Goal: Task Accomplishment & Management: Use online tool/utility

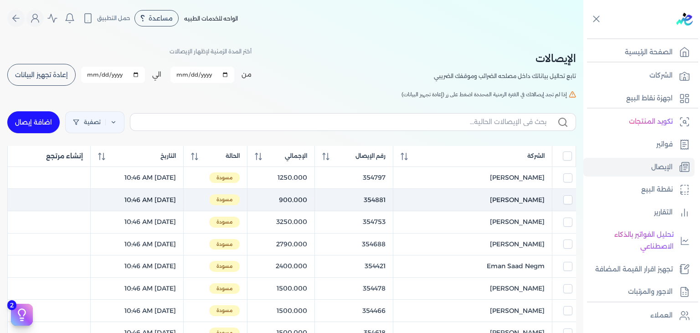
scroll to position [29, 0]
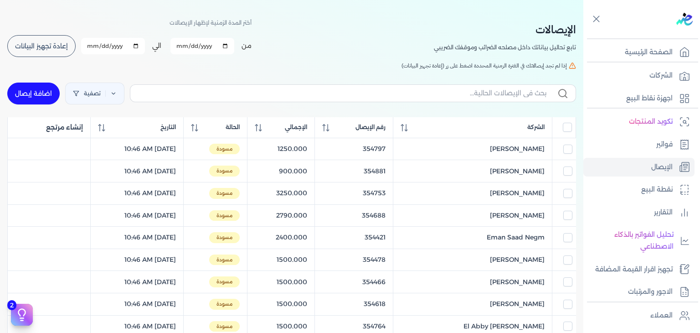
click at [24, 39] on button "إعادة تجهيز البيانات" at bounding box center [41, 46] width 68 height 22
checkbox input "false"
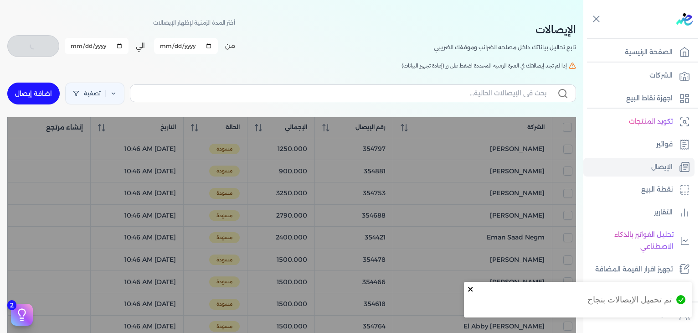
click at [471, 288] on icon "close" at bounding box center [470, 289] width 5 height 5
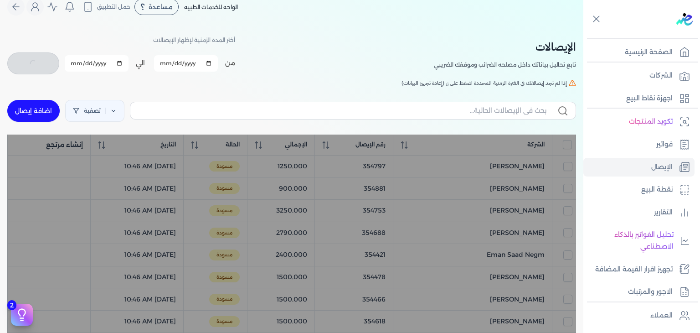
scroll to position [0, 0]
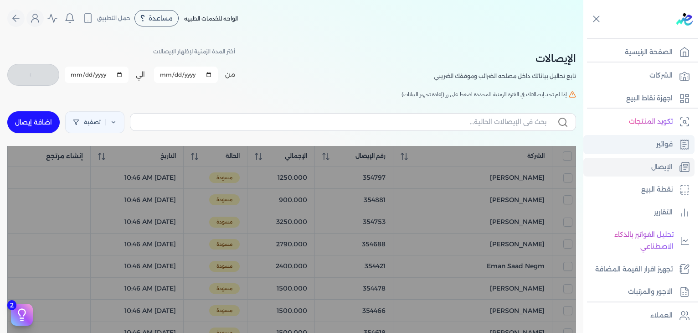
click at [633, 149] on link "فواتير" at bounding box center [638, 144] width 111 height 19
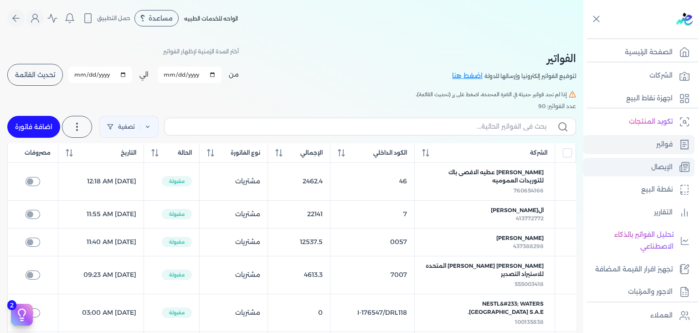
click at [634, 166] on link "الإيصال" at bounding box center [638, 167] width 111 height 19
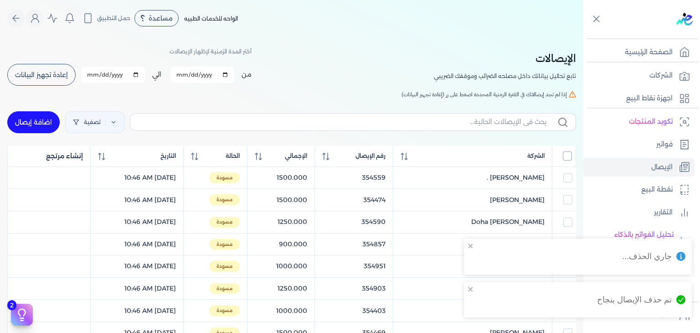
click at [567, 155] on input "All items unselected" at bounding box center [567, 155] width 9 height 9
click at [567, 155] on input "All items selected" at bounding box center [567, 155] width 9 height 9
checkbox input "false"
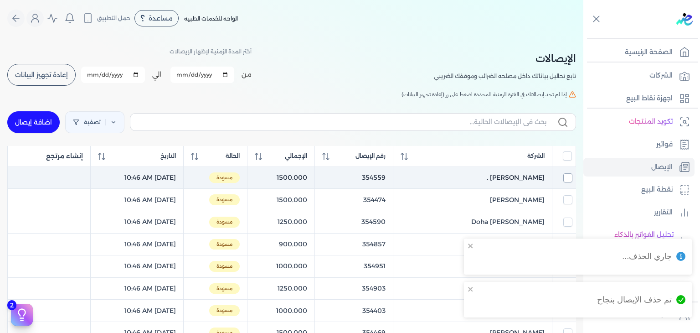
click at [563, 174] on input "checkbox" at bounding box center [567, 177] width 9 height 9
checkbox input "true"
checkbox input "false"
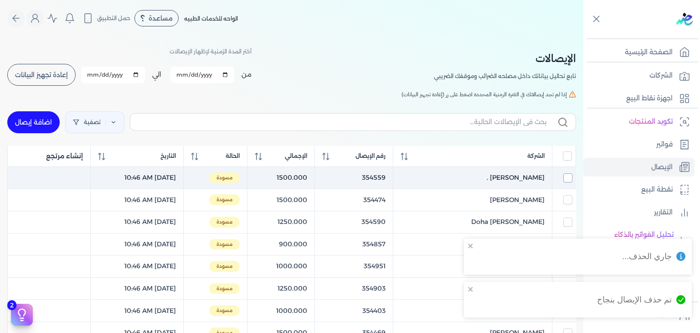
checkbox input "false"
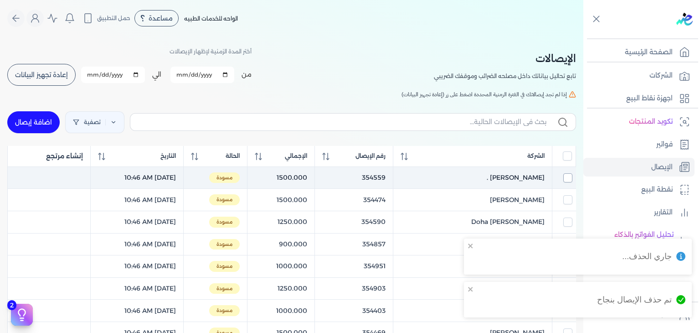
checkbox input "false"
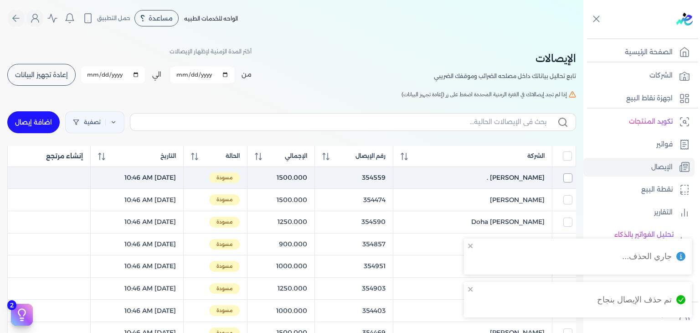
checkbox input "false"
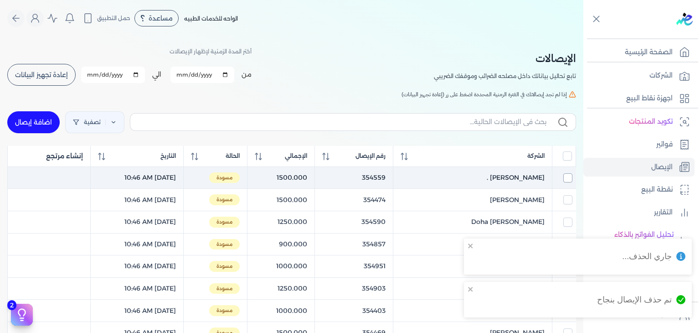
checkbox input "false"
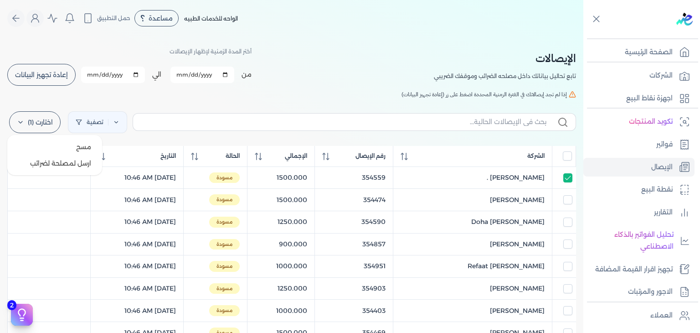
click at [33, 120] on label "اختارت (1)" at bounding box center [35, 122] width 52 height 22
click at [45, 164] on button "ارسل لمصلحة لضرائب" at bounding box center [55, 163] width 88 height 16
checkbox input "false"
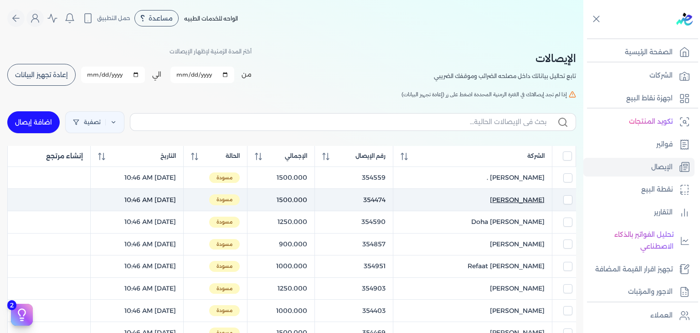
click at [510, 198] on span "Demyana Fawzy Hanna" at bounding box center [517, 200] width 55 height 10
select select "EGP"
select select "EGS"
select select "B"
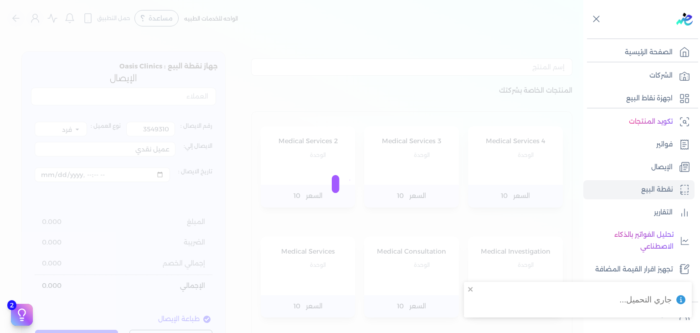
type input "354474"
type input "Demyana Fawzy Hanna"
type input "2025-09-23T10:46:52"
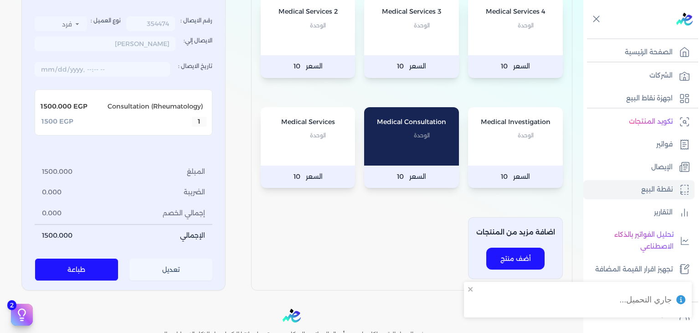
scroll to position [137, 0]
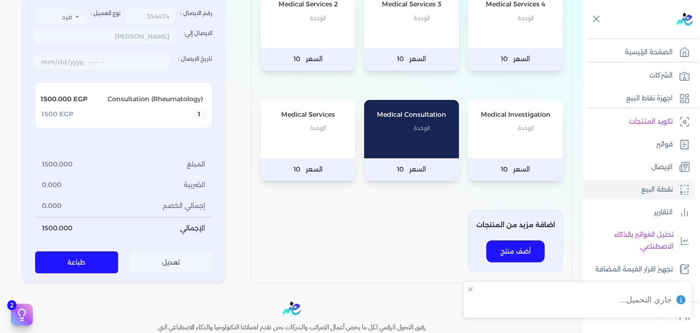
click at [145, 264] on button "تعديل" at bounding box center [170, 263] width 83 height 22
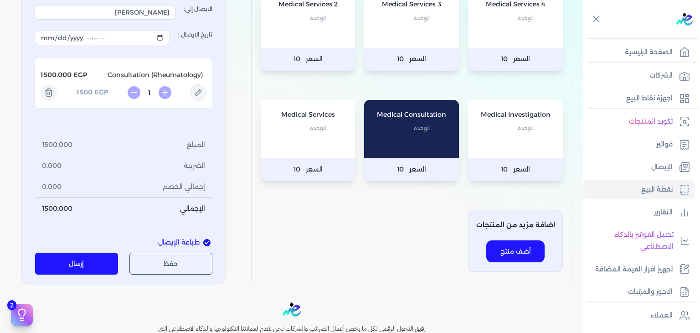
click at [107, 255] on button "إرسال" at bounding box center [76, 263] width 83 height 22
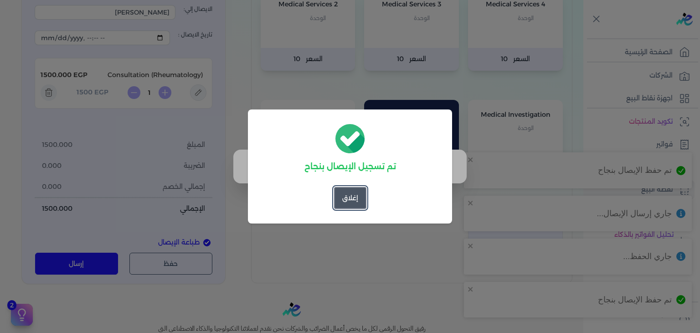
click at [364, 201] on button "إغلاق" at bounding box center [350, 198] width 32 height 22
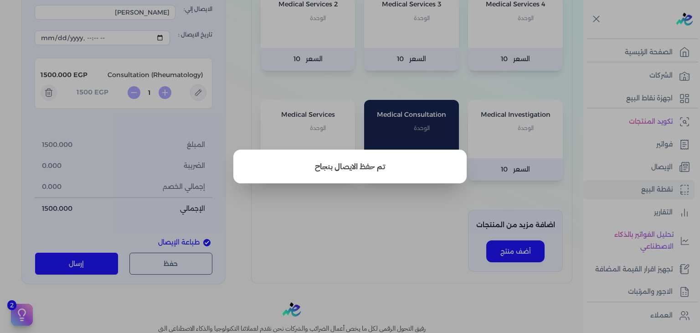
click at [647, 167] on button "close" at bounding box center [350, 166] width 700 height 333
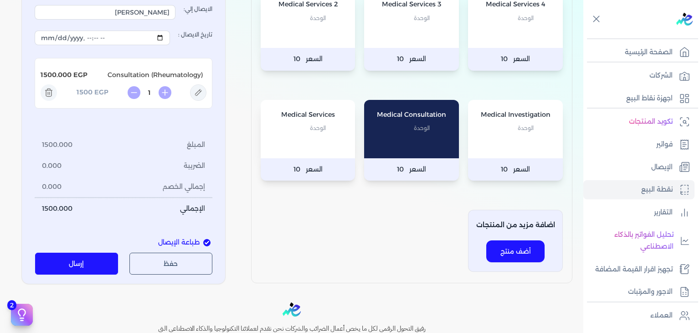
click at [647, 167] on link "الإيصال" at bounding box center [638, 167] width 111 height 19
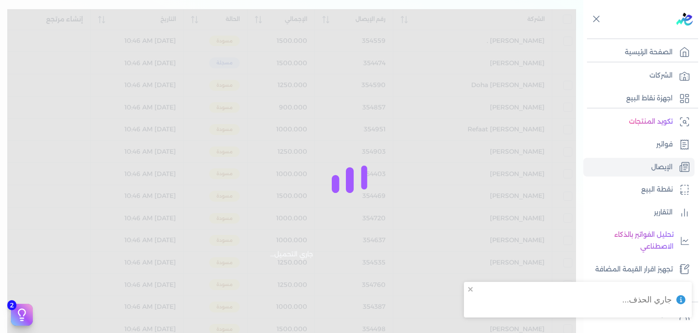
checkbox input "false"
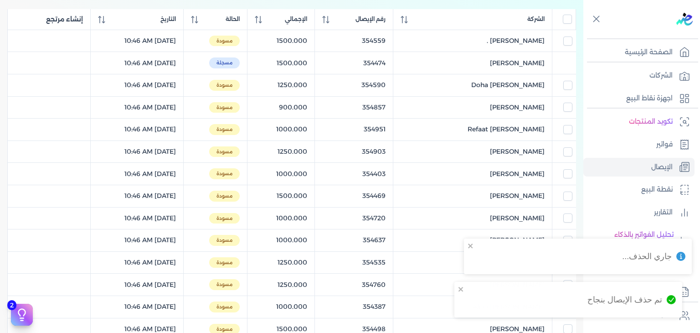
scroll to position [129, 0]
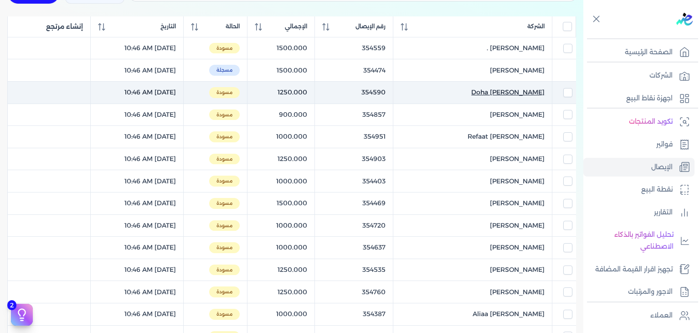
click at [488, 92] on span "Doha Ahmed El Shafay" at bounding box center [507, 93] width 73 height 10
select select "EGP"
select select "EGS"
select select "B"
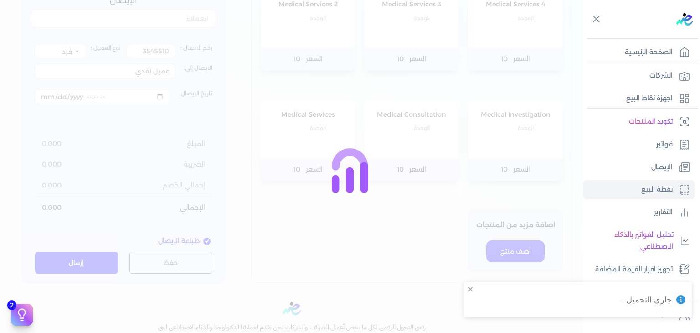
type input "354590"
type input "Doha Ahmed El Shafay"
type input "2025-09-23T10:46:52"
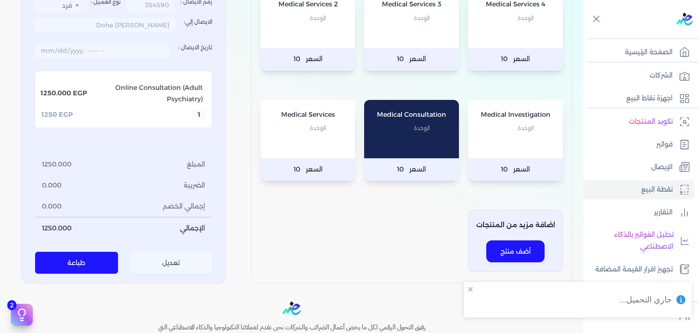
click at [151, 269] on button "تعديل" at bounding box center [170, 263] width 83 height 22
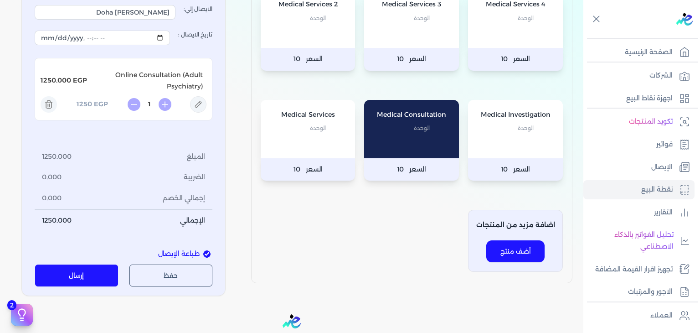
click at [93, 276] on button "إرسال" at bounding box center [76, 275] width 83 height 22
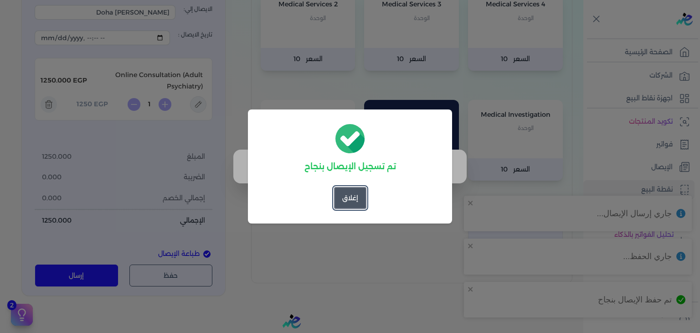
click at [341, 194] on button "إغلاق" at bounding box center [350, 198] width 32 height 22
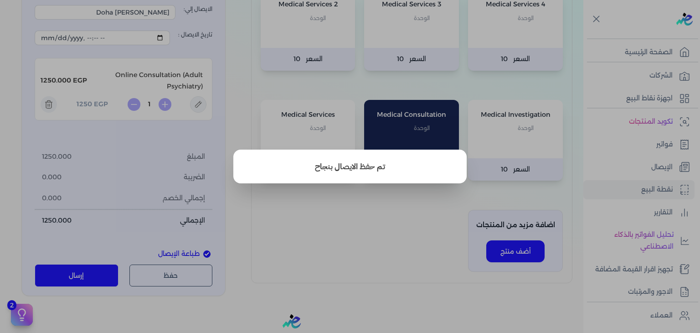
click at [388, 101] on button "close" at bounding box center [350, 166] width 700 height 333
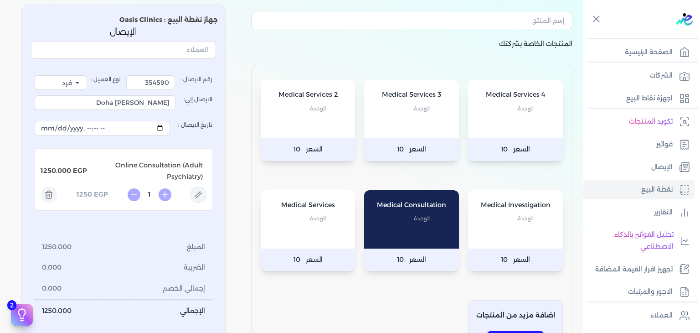
scroll to position [46, 0]
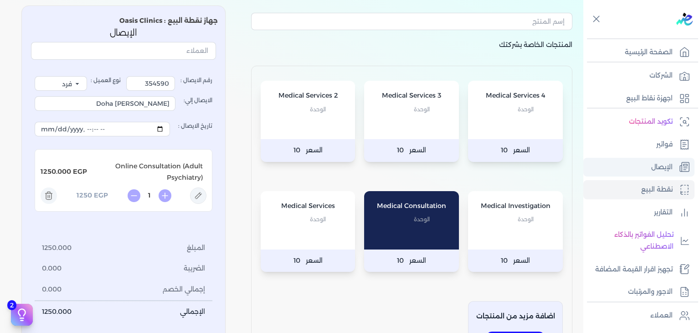
click at [642, 172] on link "الإيصال" at bounding box center [638, 167] width 111 height 19
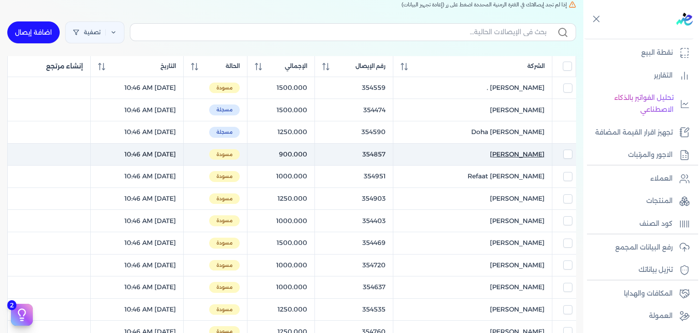
scroll to position [91, 0]
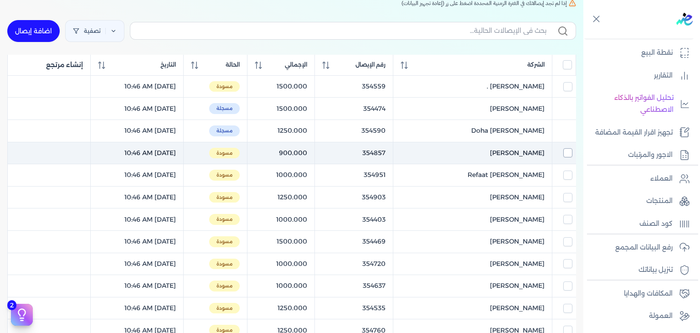
click at [563, 153] on input "checkbox" at bounding box center [567, 152] width 9 height 9
checkbox input "true"
checkbox input "false"
checkbox input "true"
checkbox input "false"
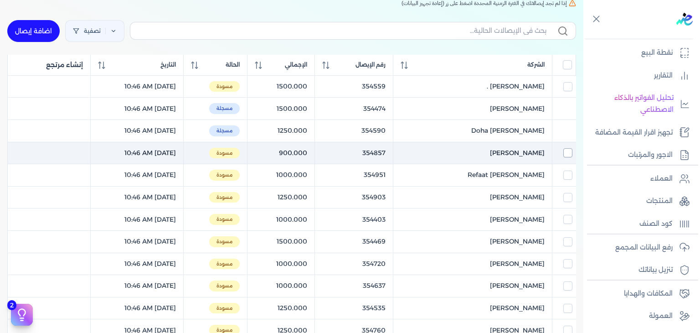
checkbox input "false"
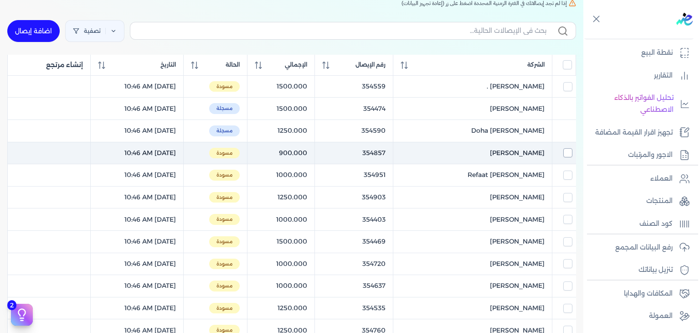
checkbox input "false"
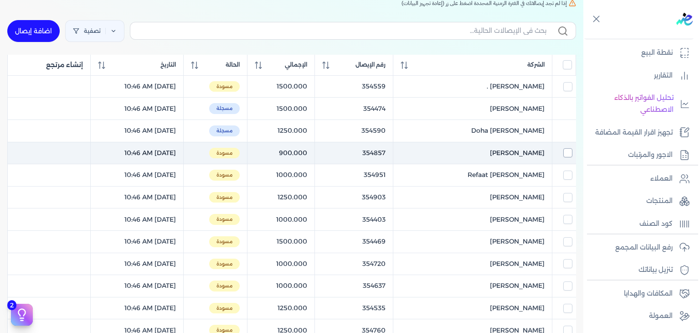
checkbox input "false"
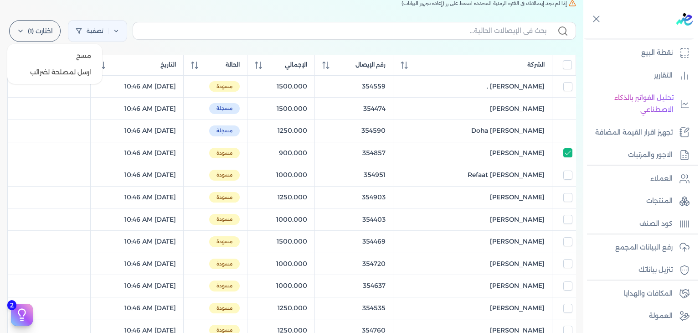
click at [52, 28] on label "اختارت (1)" at bounding box center [35, 31] width 52 height 22
click at [71, 73] on button "ارسل لمصلحة لضرائب" at bounding box center [55, 72] width 88 height 16
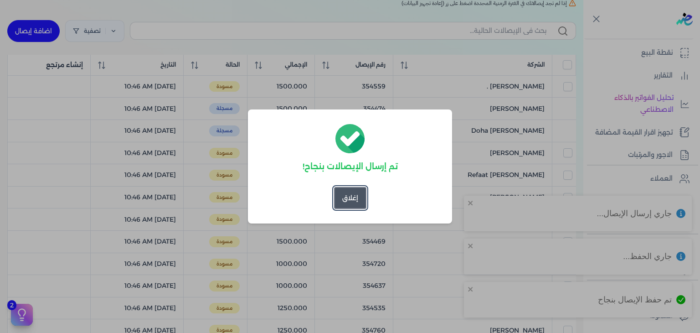
click at [343, 202] on button "إغلاق" at bounding box center [350, 198] width 32 height 22
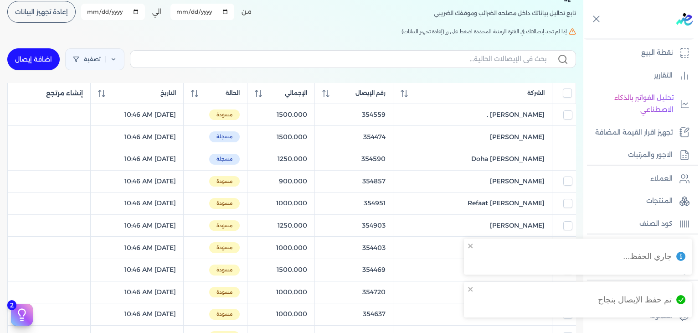
scroll to position [0, 0]
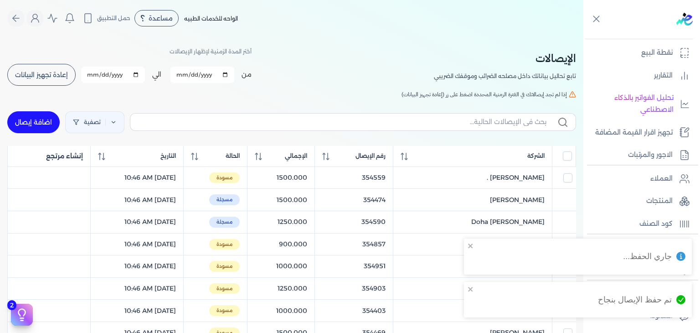
click at [36, 80] on button "إعادة تجهيز البيانات" at bounding box center [41, 75] width 68 height 22
checkbox input "false"
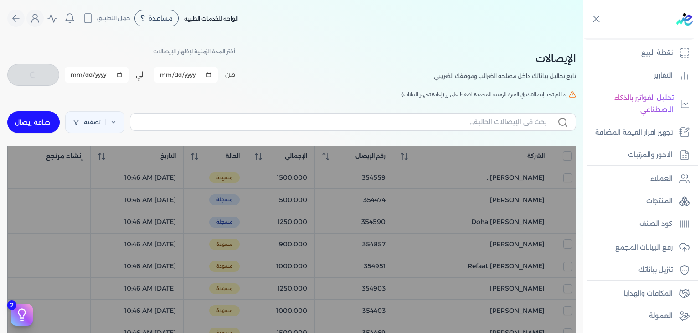
click at [317, 57] on div "الإيصالات تابع تحاليل بياناتك داخل مصلحه الضرائب وموقفك الضريبي أختر المدة الزم…" at bounding box center [291, 66] width 569 height 41
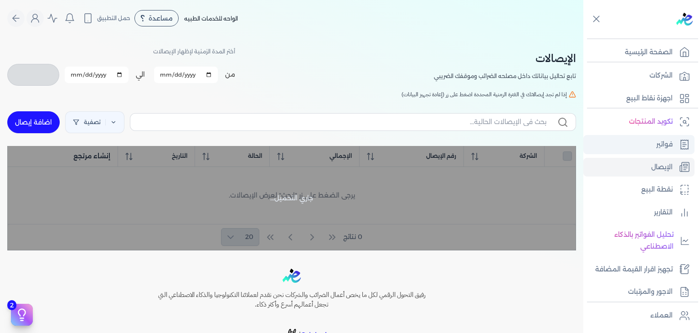
click at [657, 143] on p "فواتير" at bounding box center [664, 145] width 16 height 12
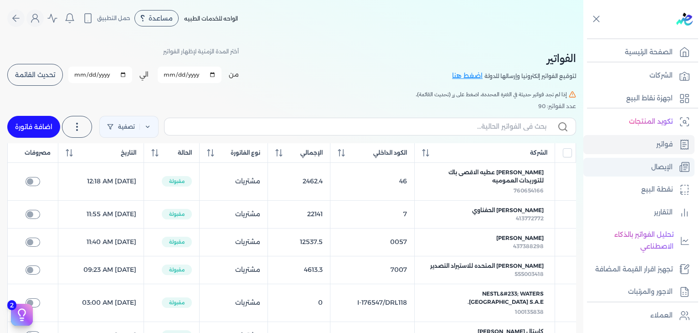
click at [661, 170] on p "الإيصال" at bounding box center [661, 167] width 21 height 12
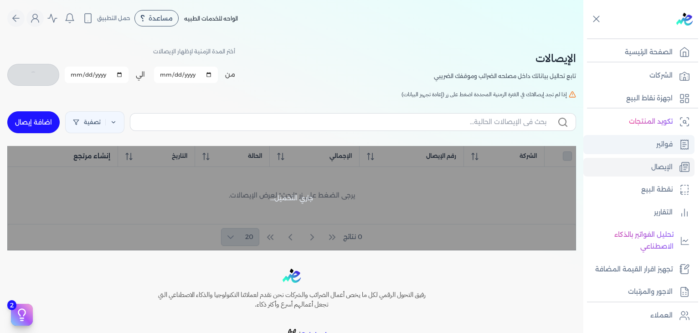
checkbox input "false"
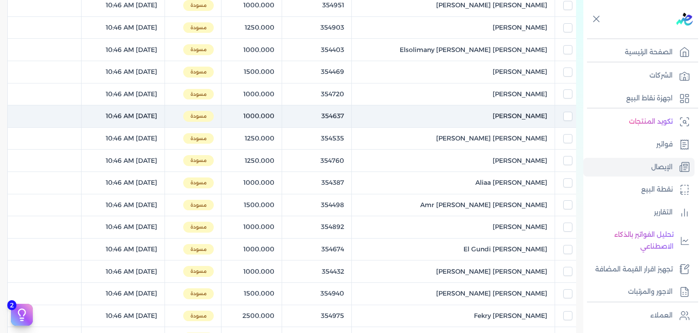
scroll to position [319, 0]
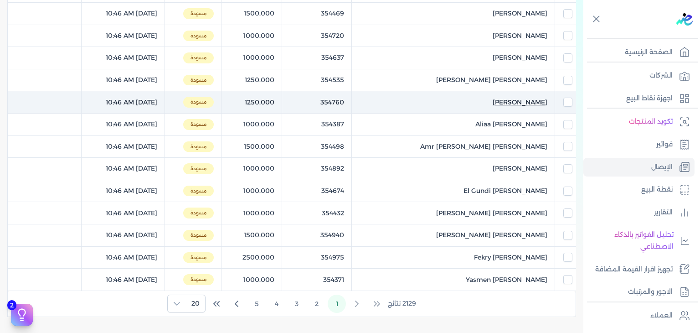
click at [509, 104] on span "[PERSON_NAME]" at bounding box center [520, 103] width 55 height 10
select select "EGP"
select select "EGS"
select select "B"
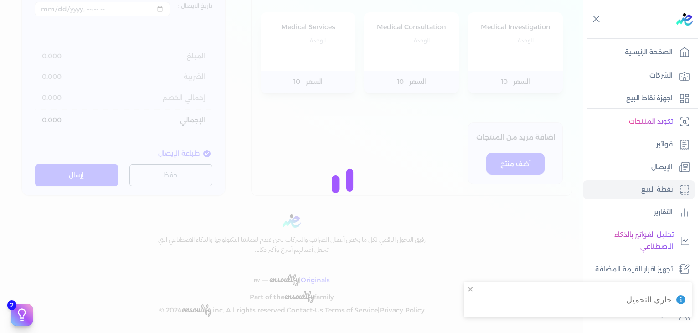
type input "354760"
type input "[PERSON_NAME]"
type input "[DATE]T10:46:52"
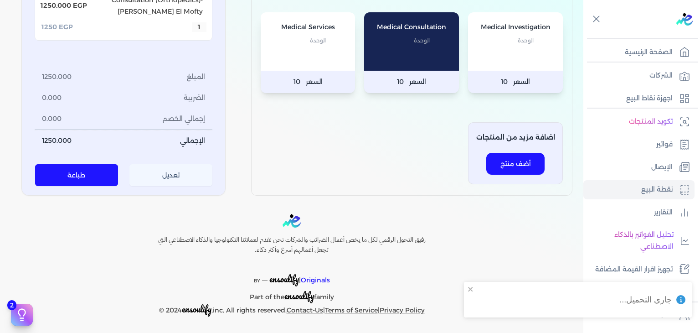
click at [180, 186] on div "جهاز نقطة البيع : Oasis Clinics الإيصال رقم الايصال : 354760 نوع العميل : فرد ش…" at bounding box center [123, 11] width 204 height 369
click at [181, 179] on button "تعديل" at bounding box center [170, 175] width 83 height 22
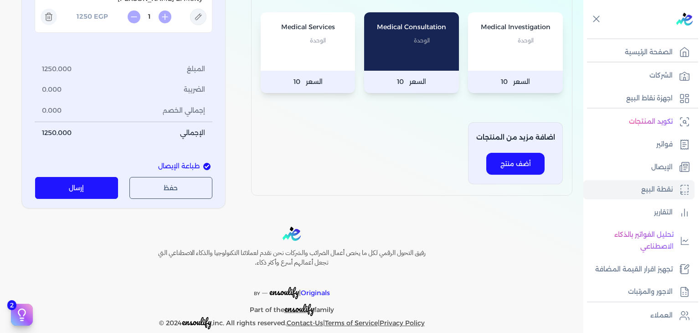
drag, startPoint x: 69, startPoint y: 185, endPoint x: 79, endPoint y: 183, distance: 10.0
click at [70, 185] on button "إرسال" at bounding box center [76, 188] width 83 height 22
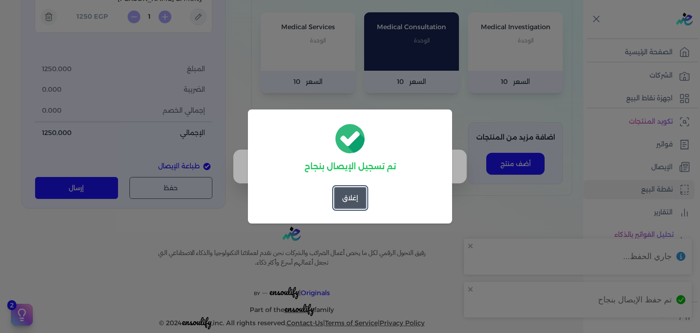
click at [340, 202] on button "إغلاق" at bounding box center [350, 198] width 32 height 22
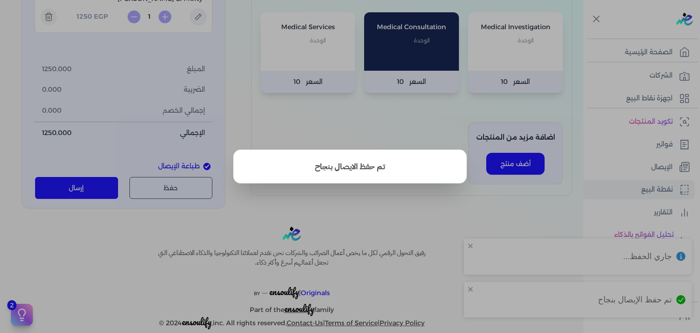
click at [358, 130] on button "close" at bounding box center [350, 166] width 700 height 333
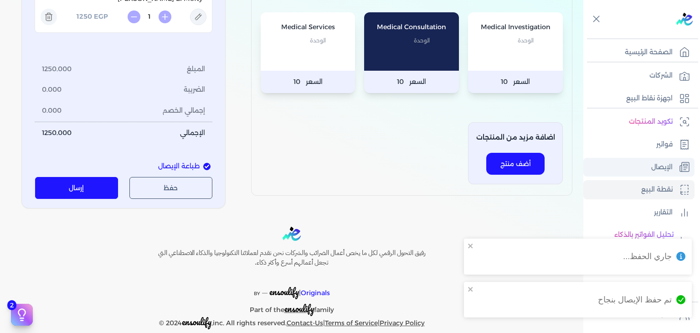
click at [647, 175] on link "الإيصال" at bounding box center [638, 167] width 111 height 19
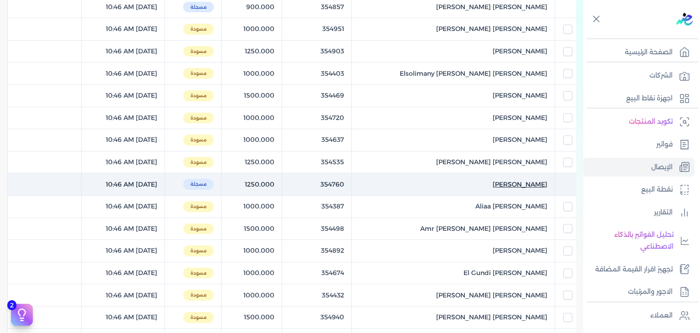
scroll to position [100, 0]
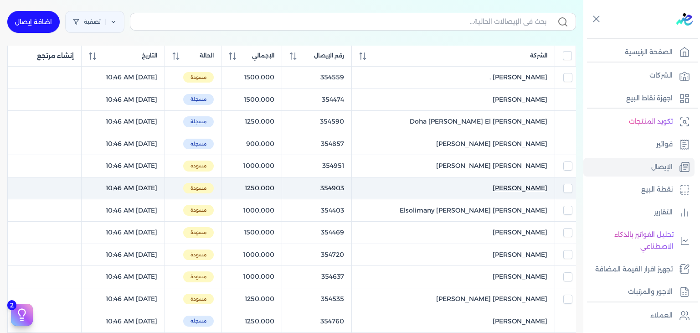
click at [493, 190] on span "[PERSON_NAME]" at bounding box center [520, 188] width 55 height 10
select select "EGP"
select select "EGS"
select select "B"
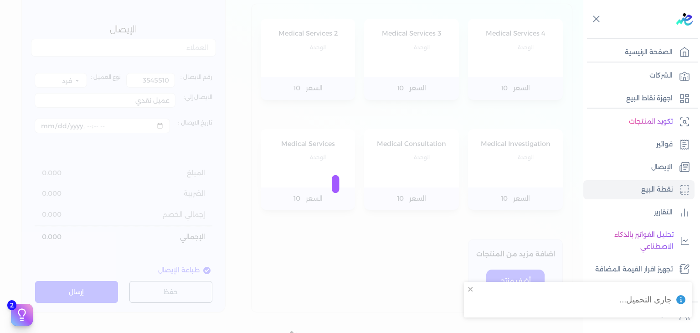
type input "354903"
type input "[PERSON_NAME]"
type input "[DATE]T10:46:52"
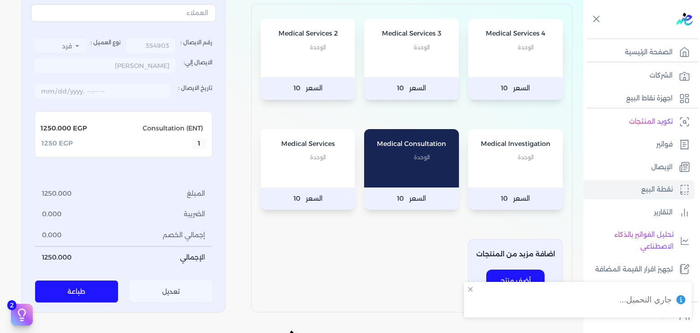
click at [167, 294] on button "تعديل" at bounding box center [170, 292] width 83 height 22
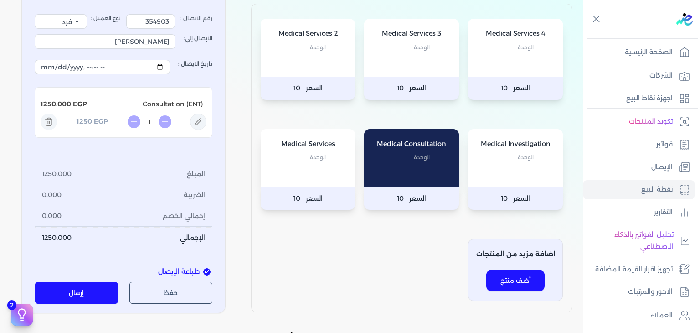
click at [100, 285] on button "إرسال" at bounding box center [76, 293] width 83 height 22
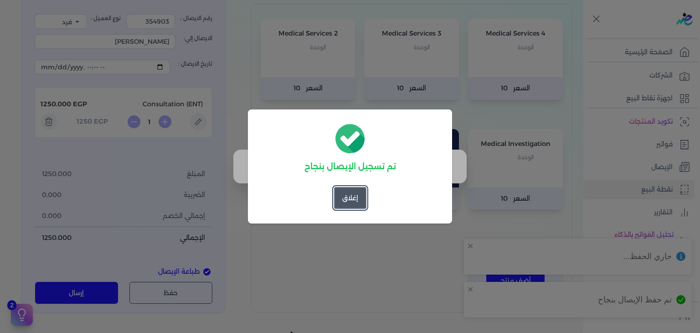
click at [350, 208] on button "إغلاق" at bounding box center [350, 198] width 32 height 22
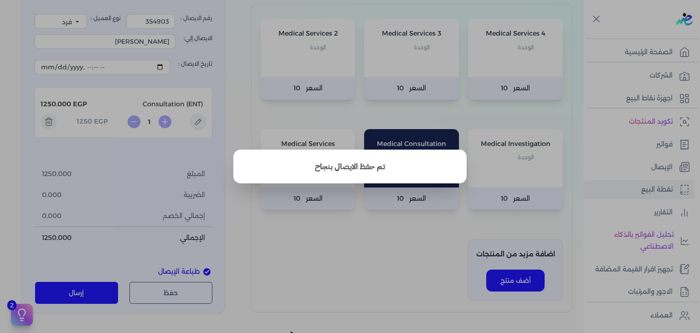
click at [626, 157] on button "close" at bounding box center [350, 166] width 700 height 333
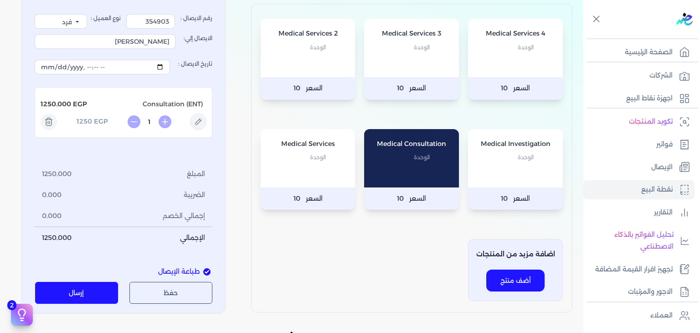
click at [626, 158] on link "الإيصال" at bounding box center [638, 167] width 111 height 19
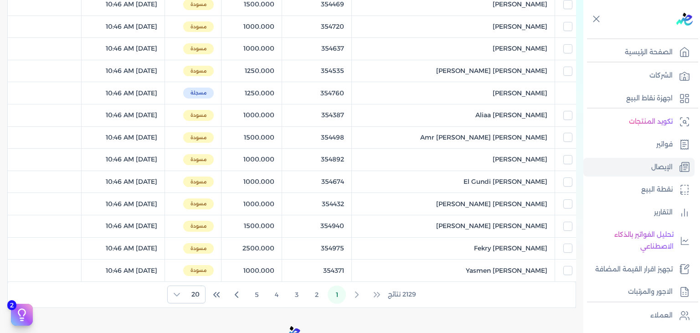
scroll to position [374, 0]
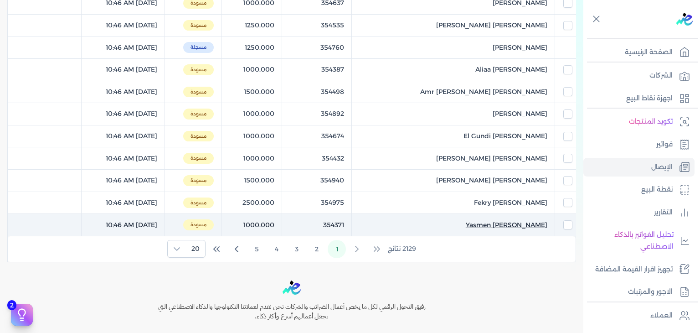
click at [515, 220] on span "Yasmen [PERSON_NAME]" at bounding box center [507, 225] width 82 height 10
select select "EGP"
select select "EGS"
select select "B"
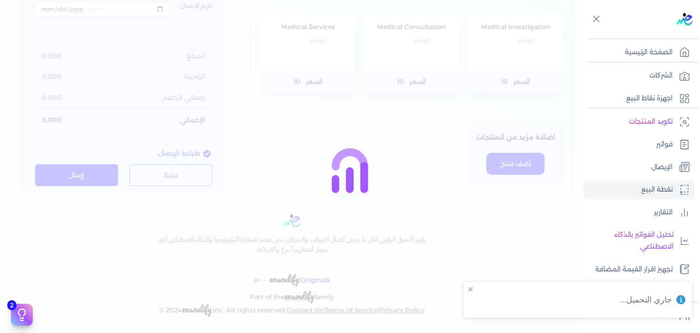
type input "354371"
type input "Yasmen [PERSON_NAME]"
type input "2025-09-23T10:46:52"
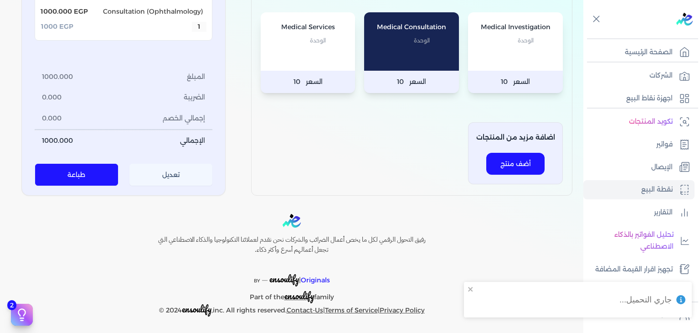
click at [173, 183] on button "تعديل" at bounding box center [170, 175] width 83 height 22
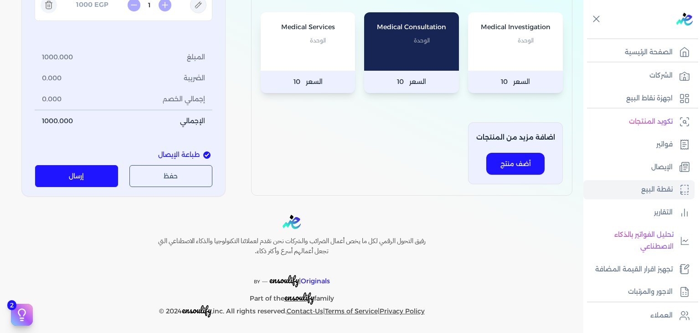
click at [94, 183] on button "إرسال" at bounding box center [76, 176] width 83 height 22
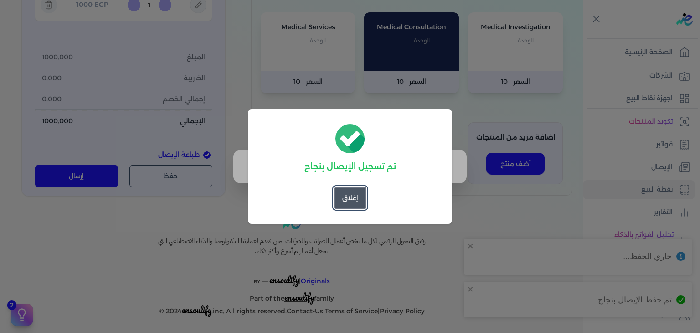
click at [356, 197] on button "إغلاق" at bounding box center [350, 198] width 32 height 22
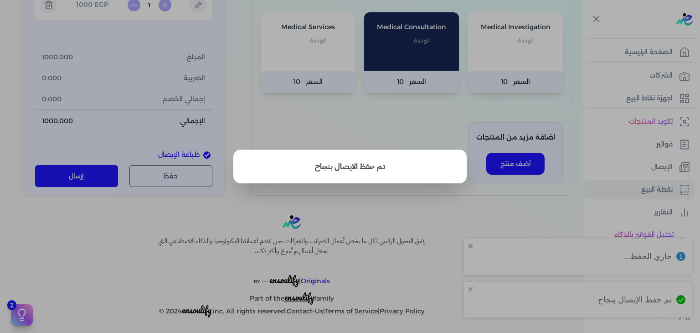
click at [618, 163] on button "close" at bounding box center [350, 166] width 700 height 333
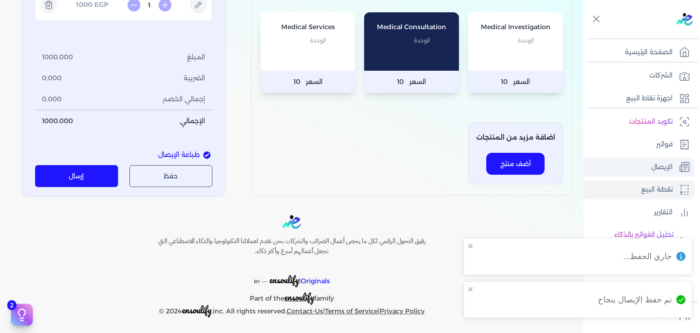
click at [631, 158] on link "الإيصال" at bounding box center [638, 167] width 111 height 19
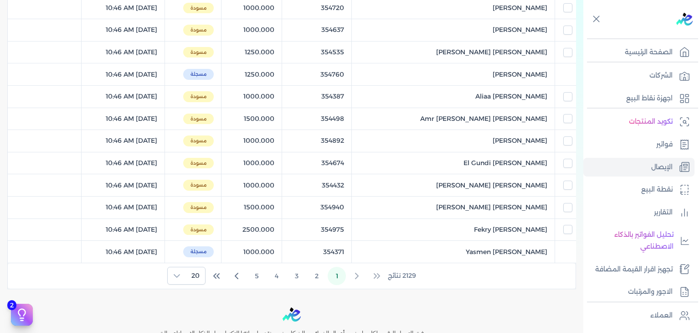
scroll to position [365, 0]
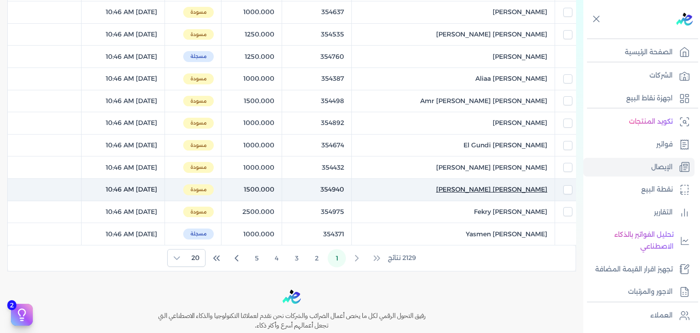
click at [507, 189] on span "[PERSON_NAME] [PERSON_NAME]" at bounding box center [491, 190] width 111 height 10
select select "EGP"
select select "EGS"
select select "B"
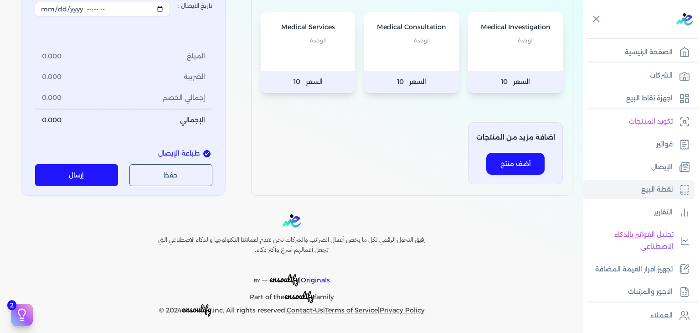
type input "354940"
type input "[PERSON_NAME] [PERSON_NAME]"
type input "2025-09-23T10:46:52"
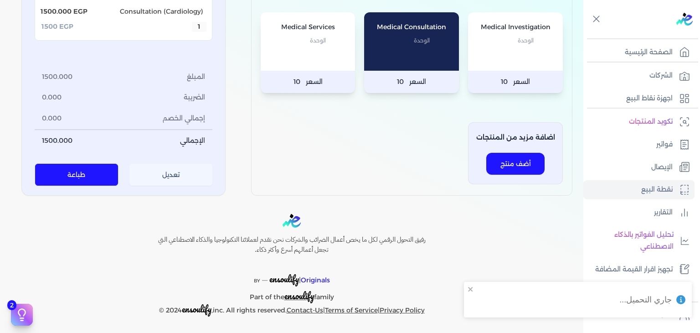
click at [162, 178] on button "تعديل" at bounding box center [170, 175] width 83 height 22
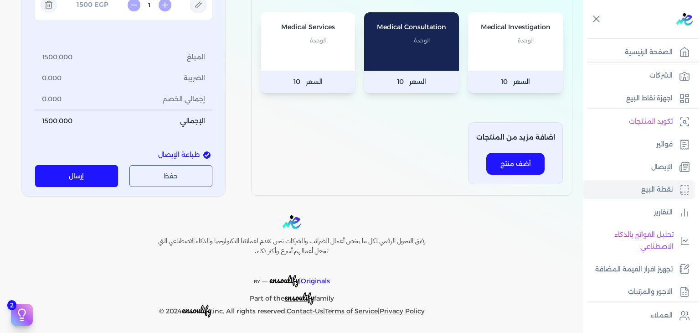
click at [114, 175] on button "إرسال" at bounding box center [76, 176] width 83 height 22
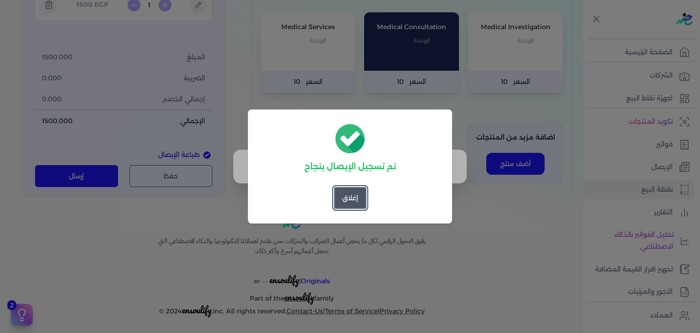
click at [348, 212] on div "تم تسجيل الإيصال بنجاح إغلاق" at bounding box center [350, 166] width 204 height 114
click at [350, 192] on button "إغلاق" at bounding box center [350, 198] width 32 height 22
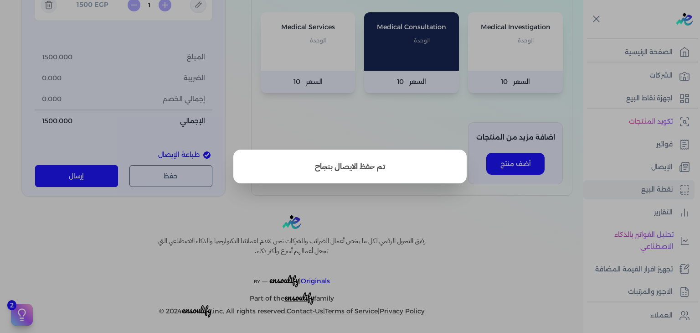
click at [599, 172] on button "close" at bounding box center [350, 166] width 700 height 333
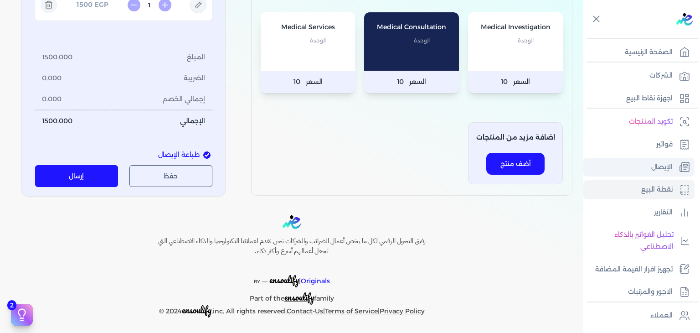
click at [611, 164] on link "الإيصال" at bounding box center [638, 167] width 111 height 19
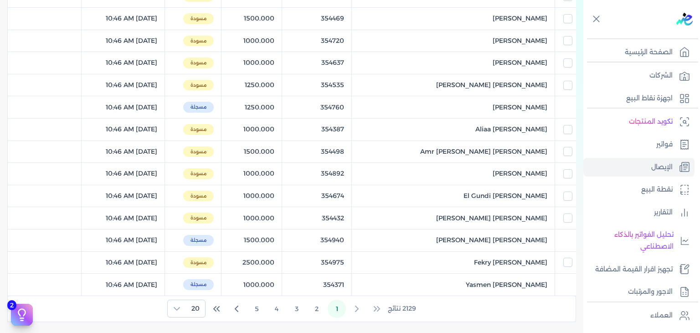
scroll to position [319, 0]
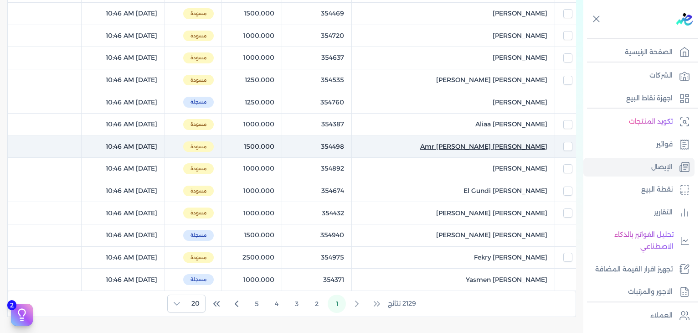
click at [493, 142] on span "[PERSON_NAME] Amr [PERSON_NAME]" at bounding box center [483, 147] width 127 height 10
select select "EGP"
select select "EGS"
select select "B"
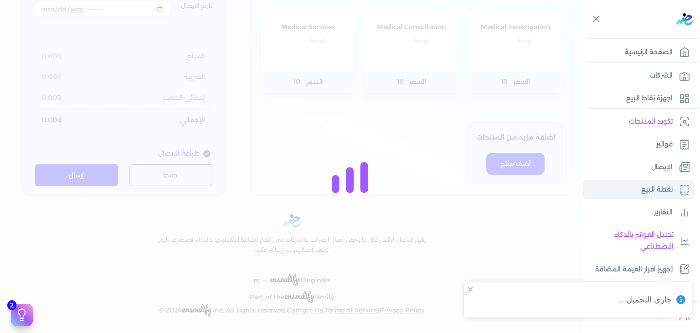
type input "354498"
type input "[PERSON_NAME] Amr [PERSON_NAME]"
type input "2025-09-23T10:46:52"
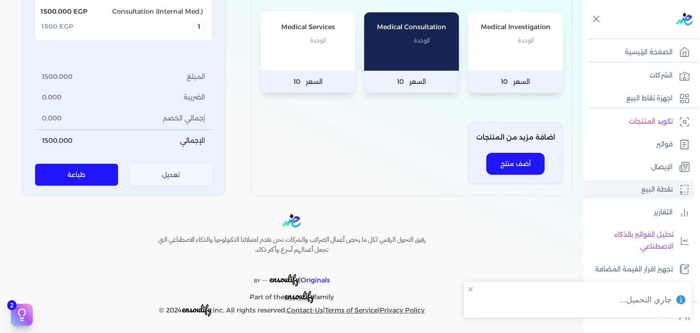
click at [180, 177] on button "تعديل" at bounding box center [170, 175] width 83 height 22
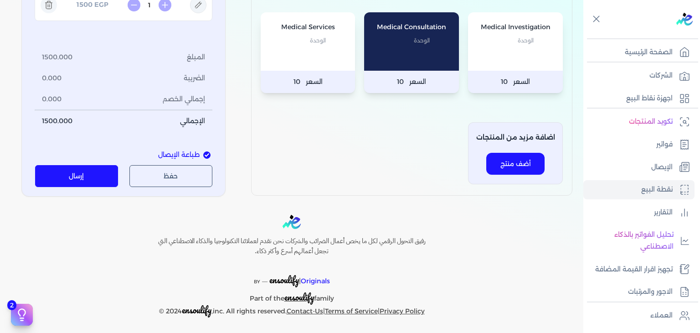
click at [94, 178] on button "إرسال" at bounding box center [76, 176] width 83 height 22
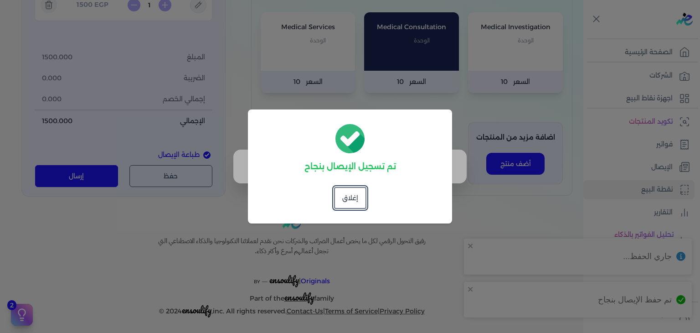
click at [330, 196] on div "تم تسجيل الإيصال بنجاح إغلاق" at bounding box center [350, 166] width 204 height 114
click at [344, 194] on button "إغلاق" at bounding box center [350, 198] width 32 height 22
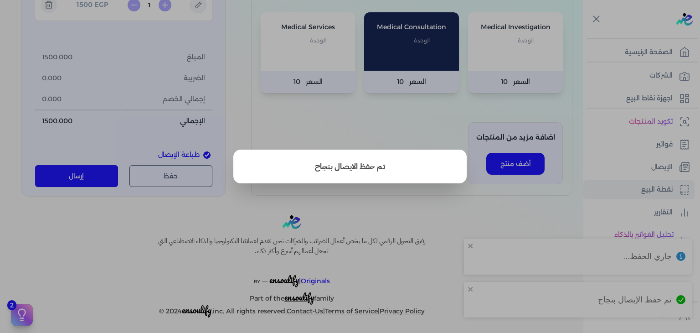
click at [609, 163] on button "close" at bounding box center [350, 166] width 700 height 333
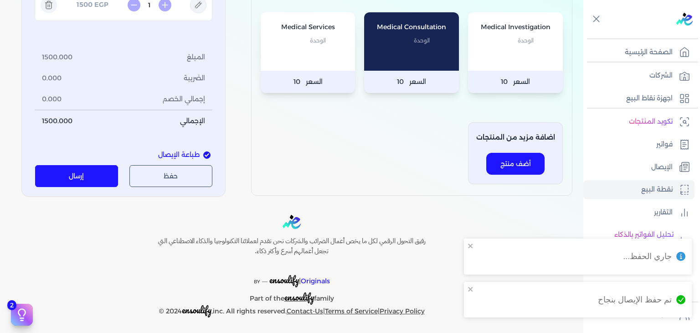
click at [609, 163] on link "الإيصال" at bounding box center [638, 167] width 111 height 19
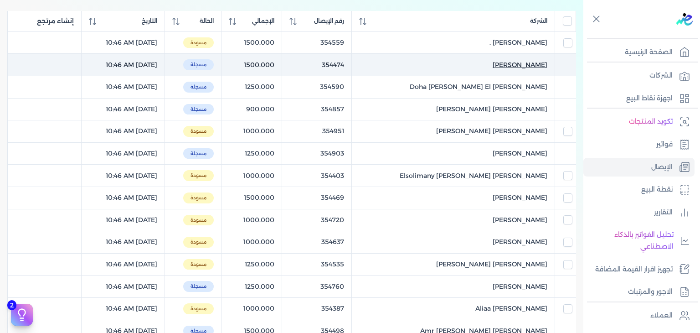
scroll to position [182, 0]
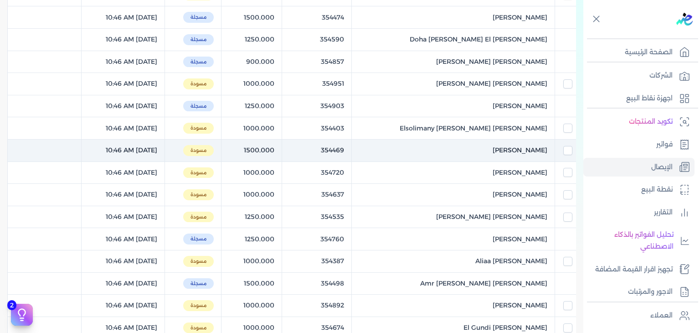
click at [504, 154] on td "Noha Hamdy Mohsen ()" at bounding box center [453, 150] width 203 height 22
checkbox input "false"
checkbox input "true"
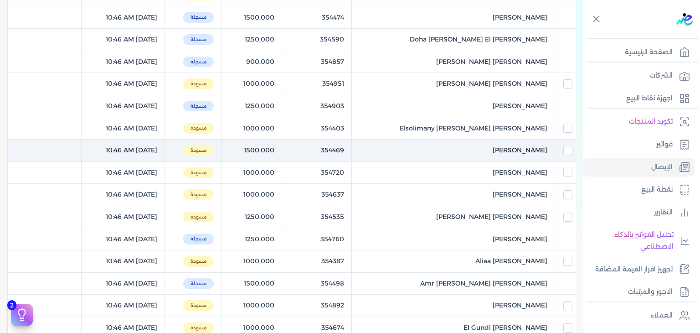
checkbox input "false"
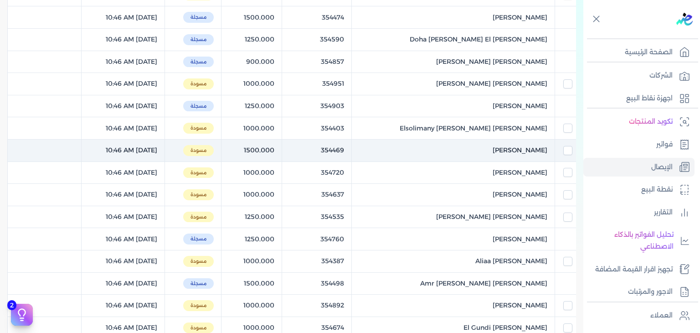
checkbox input "false"
click at [529, 154] on span "[PERSON_NAME]" at bounding box center [520, 150] width 55 height 10
select select "EGP"
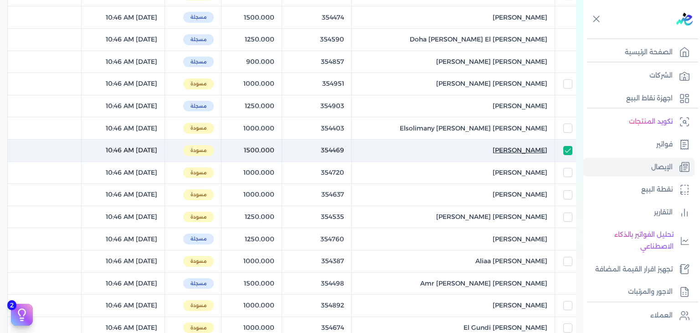
select select "EGS"
select select "B"
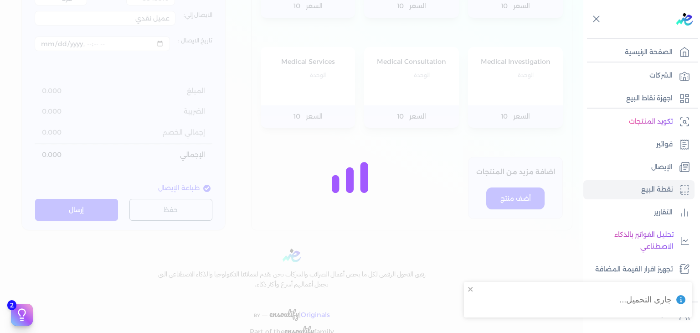
type input "354469"
type input "[PERSON_NAME]"
type input "2025-09-23T10:46:52"
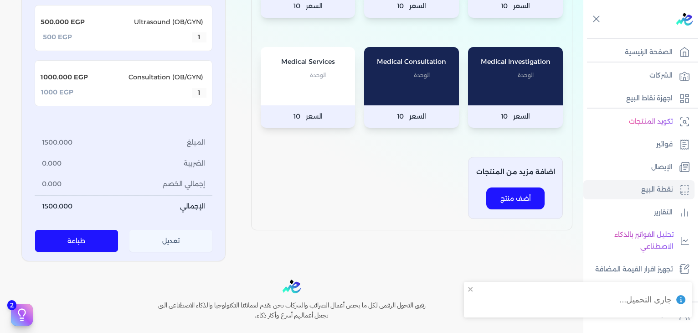
click at [185, 233] on button "تعديل" at bounding box center [170, 241] width 83 height 22
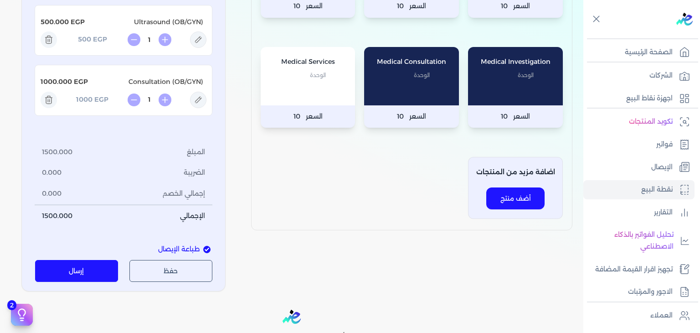
click at [93, 266] on button "إرسال" at bounding box center [76, 271] width 83 height 22
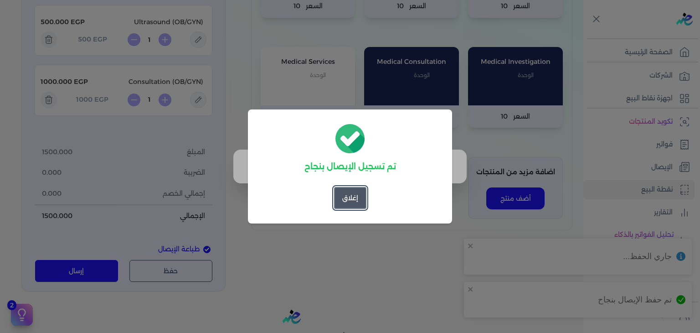
click at [360, 205] on button "إغلاق" at bounding box center [350, 198] width 32 height 22
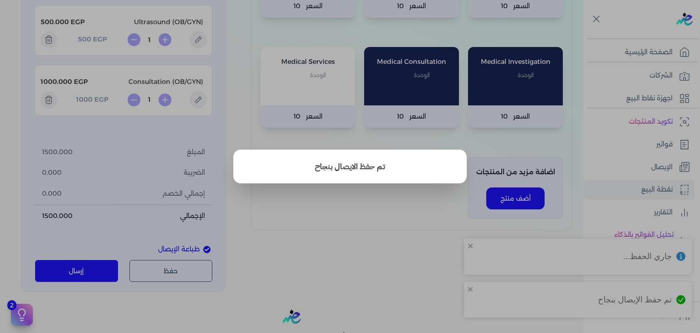
click at [644, 149] on button "close" at bounding box center [350, 166] width 700 height 333
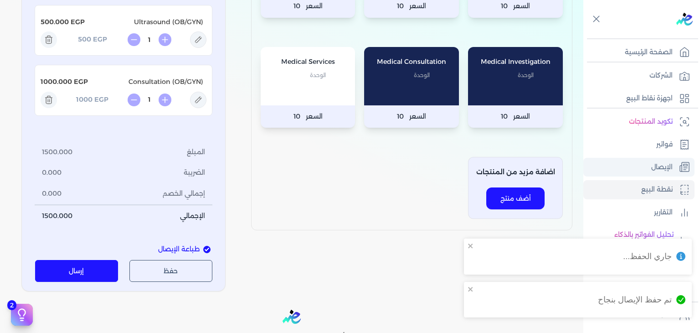
click at [626, 172] on link "الإيصال" at bounding box center [638, 167] width 111 height 19
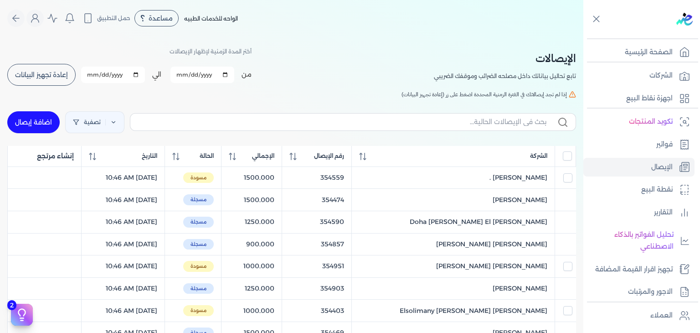
click at [70, 65] on button "إعادة تجهيز البيانات" at bounding box center [41, 75] width 68 height 22
checkbox input "false"
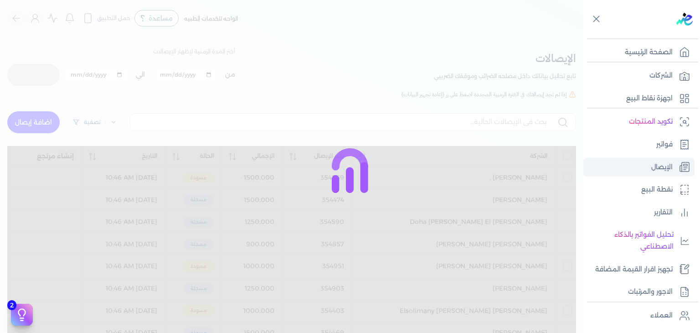
click at [654, 147] on link "فواتير" at bounding box center [638, 144] width 111 height 19
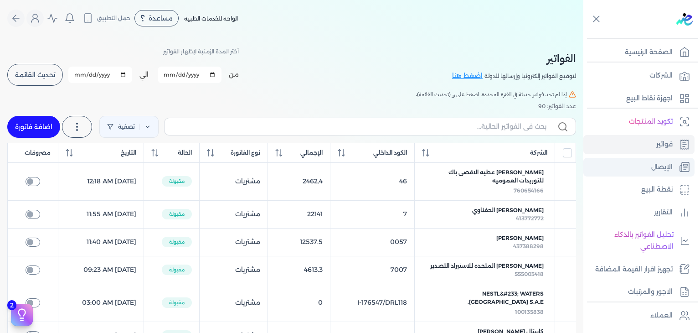
click at [653, 162] on p "الإيصال" at bounding box center [661, 167] width 21 height 12
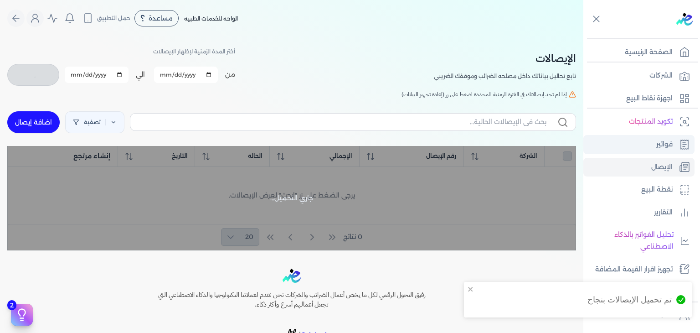
click at [642, 151] on link "فواتير" at bounding box center [638, 144] width 111 height 19
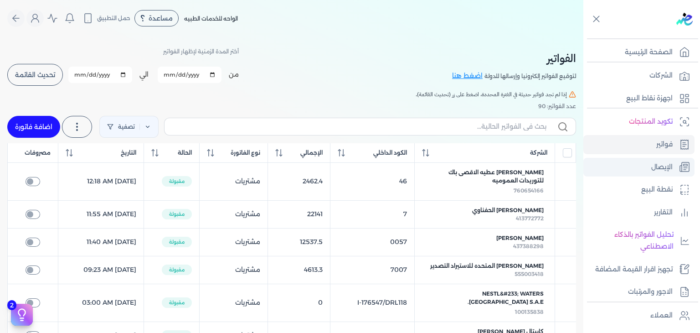
click at [640, 167] on link "الإيصال" at bounding box center [638, 167] width 111 height 19
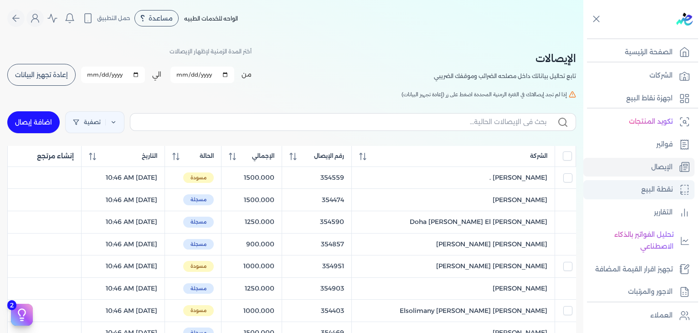
click at [636, 182] on link "نقطة البيع" at bounding box center [638, 189] width 111 height 19
select select
select select "EGP"
select select "EGS"
select select "B"
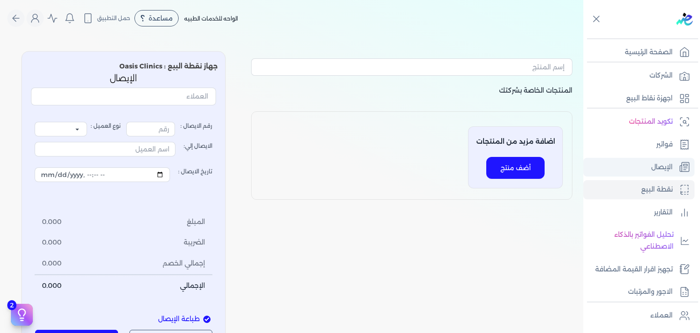
click at [642, 173] on link "الإيصال" at bounding box center [638, 167] width 111 height 19
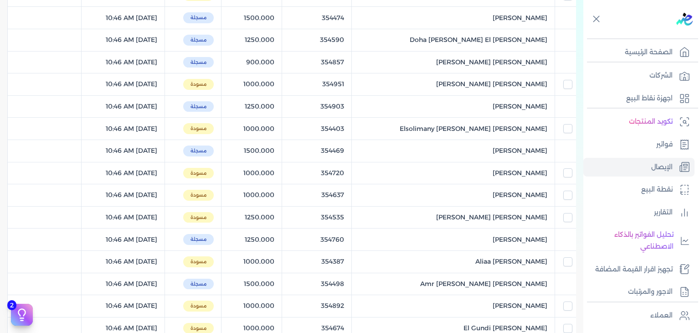
scroll to position [165, 0]
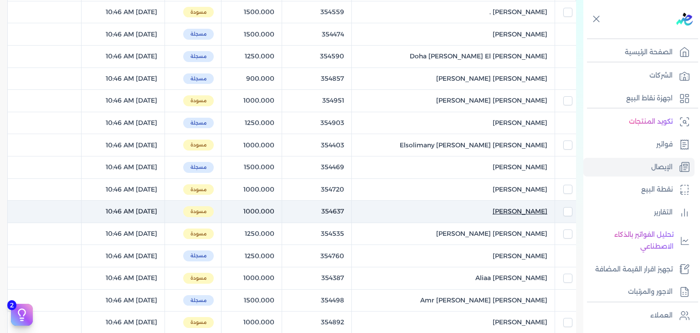
click at [470, 209] on link "Neama Said Mohamed ()" at bounding box center [453, 211] width 188 height 10
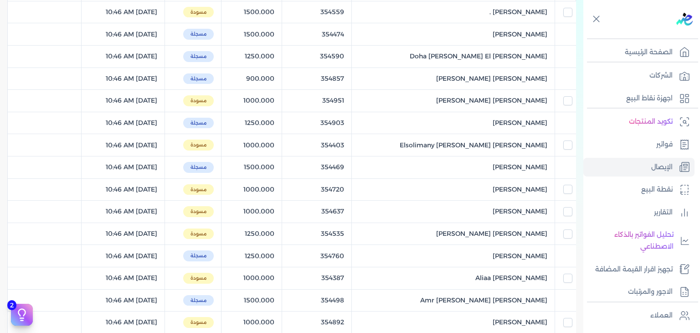
select select
select select "EGP"
select select "EGS"
select select "B"
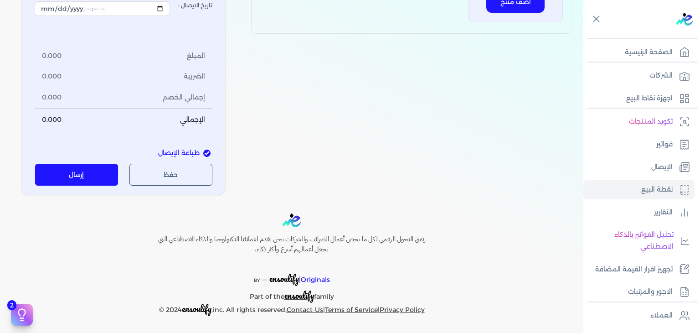
click at [87, 171] on button "إرسال" at bounding box center [76, 175] width 83 height 22
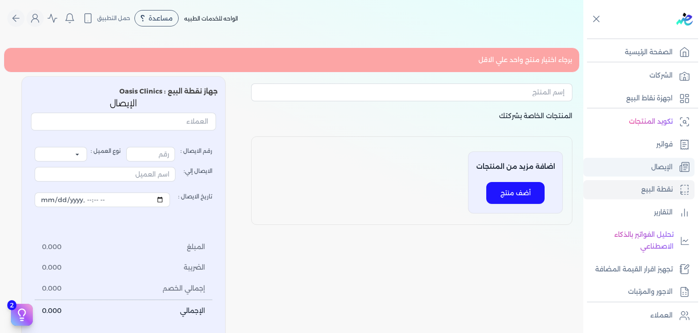
click at [639, 170] on link "الإيصال" at bounding box center [638, 167] width 111 height 19
click at [655, 167] on p "الإيصال" at bounding box center [661, 167] width 21 height 12
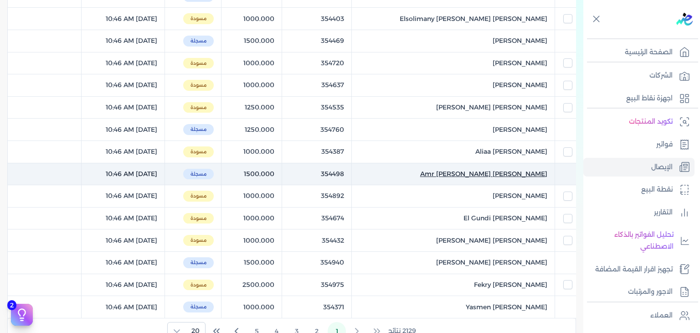
scroll to position [319, 0]
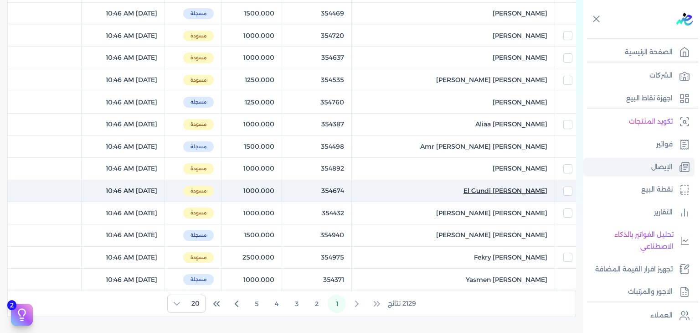
click at [492, 186] on span "[PERSON_NAME] El Gundi" at bounding box center [506, 191] width 84 height 10
select select "EGP"
select select "EGS"
select select "B"
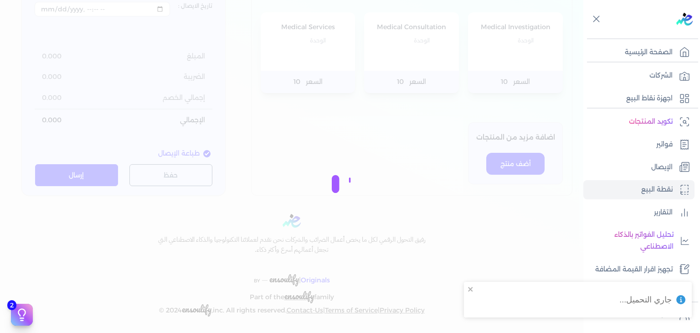
type input "354674"
type input "[PERSON_NAME] El Gundi"
type input "2025-09-23T10:46:52"
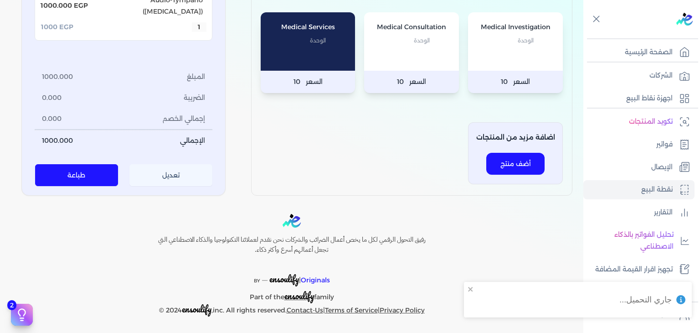
click at [139, 174] on button "تعديل" at bounding box center [170, 175] width 83 height 22
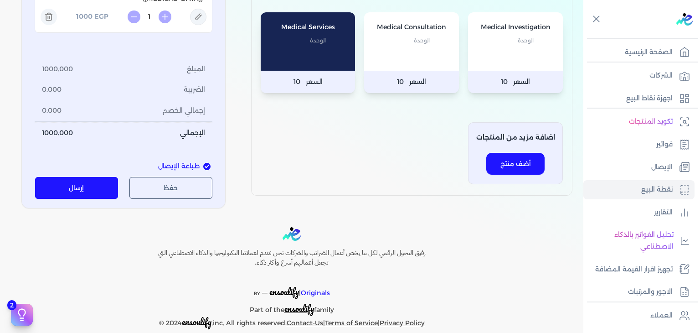
click at [72, 177] on button "إرسال" at bounding box center [76, 188] width 83 height 22
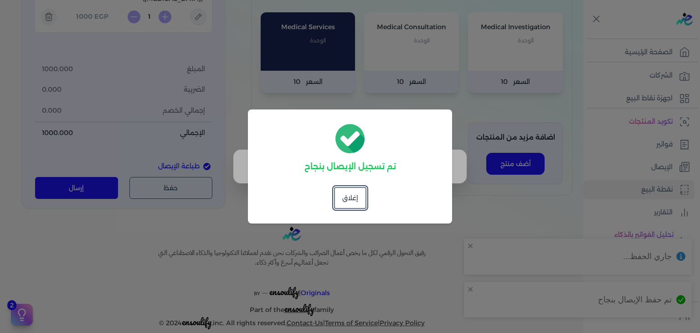
click at [498, 55] on dialog "تم تسجيل الإيصال بنجاح إغلاق" at bounding box center [350, 166] width 700 height 333
click at [348, 199] on button "إغلاق" at bounding box center [350, 198] width 32 height 22
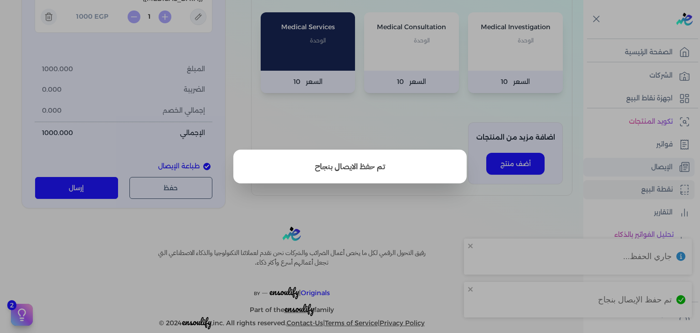
click at [639, 158] on button "close" at bounding box center [350, 166] width 700 height 333
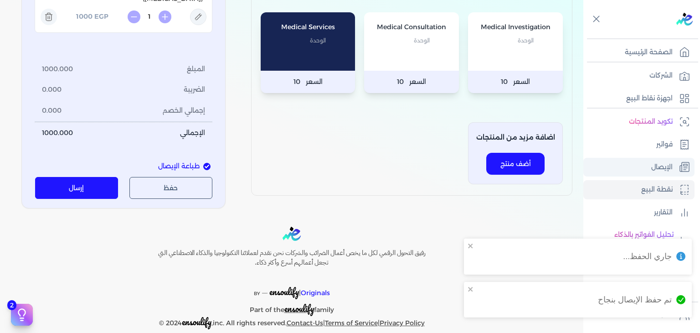
click at [638, 161] on link "الإيصال" at bounding box center [638, 167] width 111 height 19
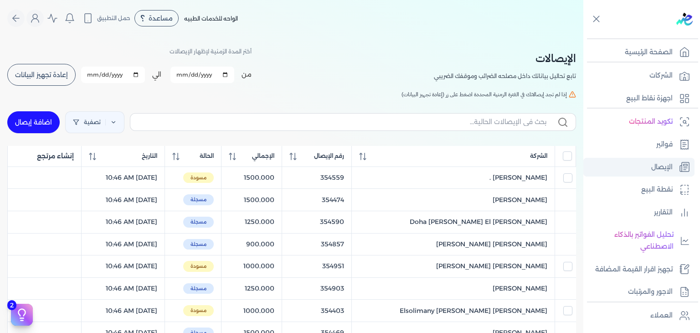
click at [633, 165] on link "الإيصال" at bounding box center [638, 167] width 111 height 19
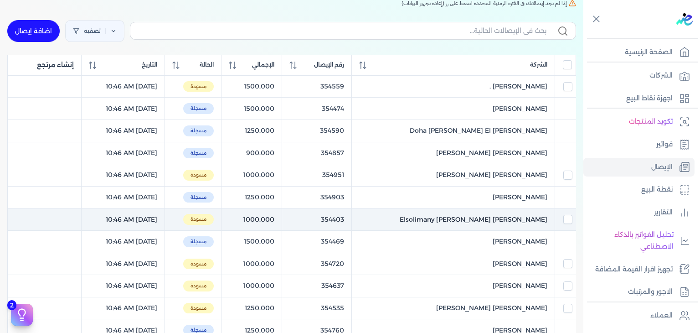
scroll to position [365, 0]
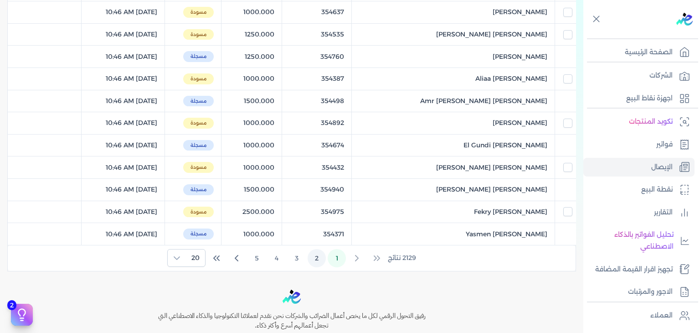
click at [324, 256] on button "2" at bounding box center [317, 258] width 18 height 18
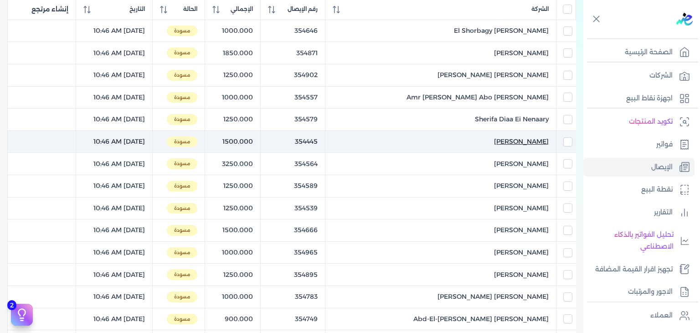
scroll to position [137, 0]
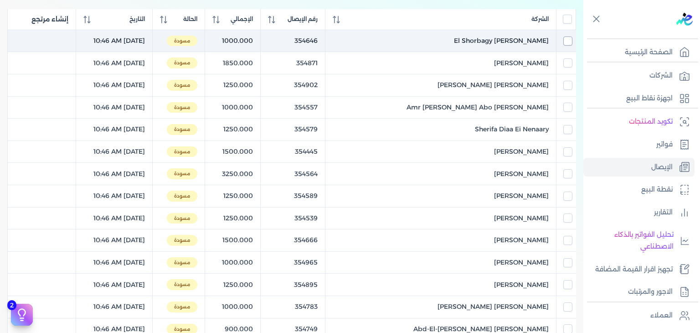
click at [567, 45] on td at bounding box center [566, 41] width 20 height 22
checkbox input "true"
checkbox input "false"
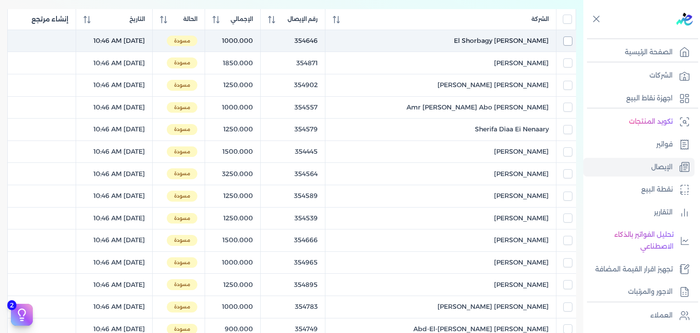
checkbox input "false"
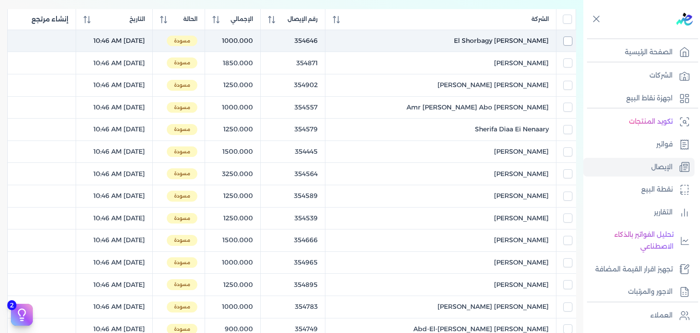
checkbox input "false"
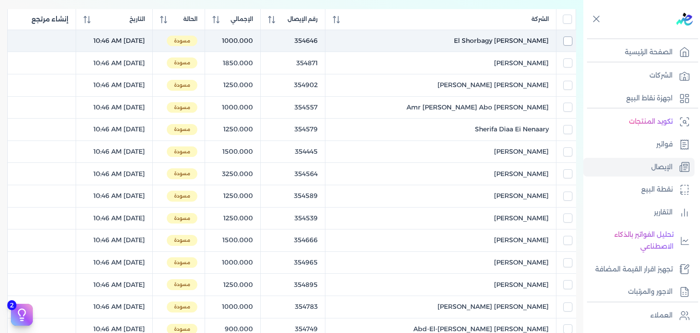
checkbox input "false"
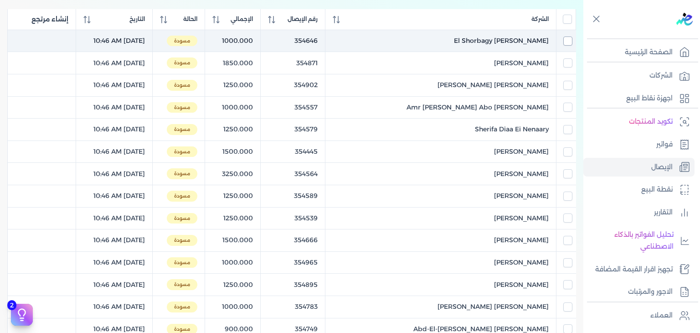
checkbox input "false"
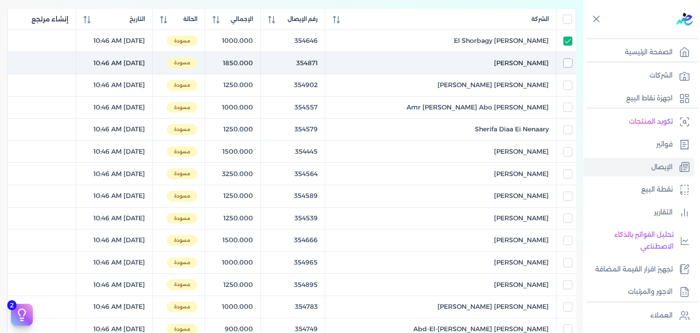
click at [572, 62] on input "checkbox" at bounding box center [567, 62] width 9 height 9
checkbox input "true"
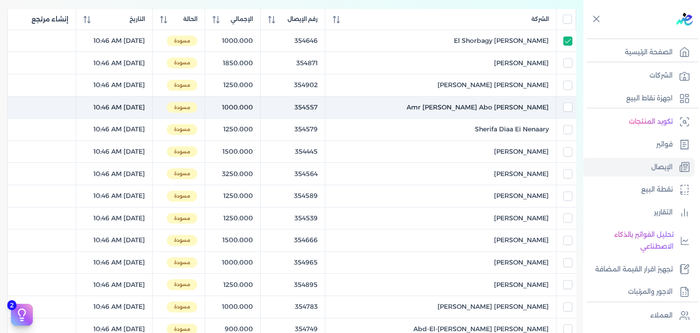
checkbox input "true"
checkbox input "false"
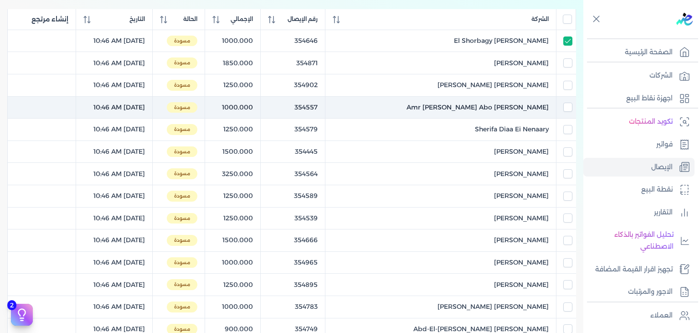
checkbox input "false"
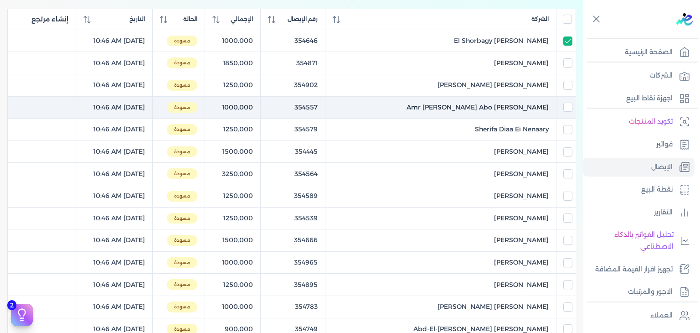
checkbox input "false"
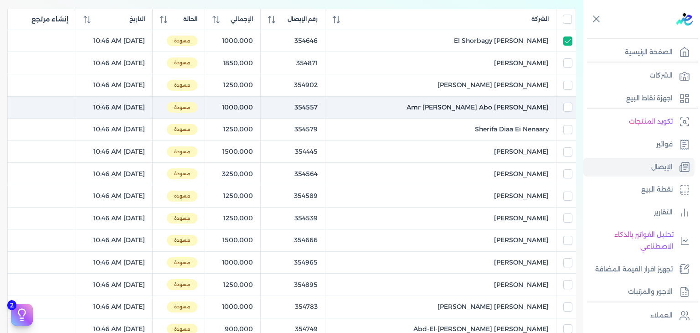
checkbox input "false"
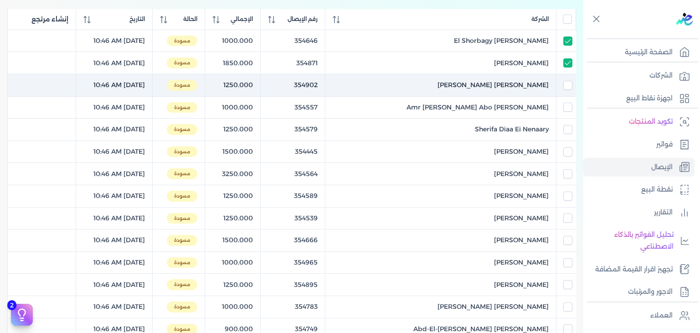
click at [562, 87] on div at bounding box center [566, 85] width 12 height 9
checkbox input "true"
checkbox input "false"
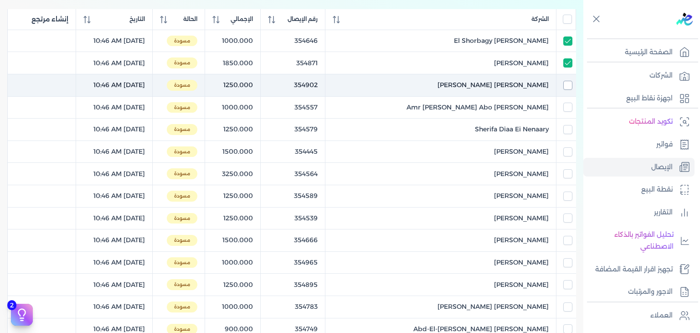
checkbox input "false"
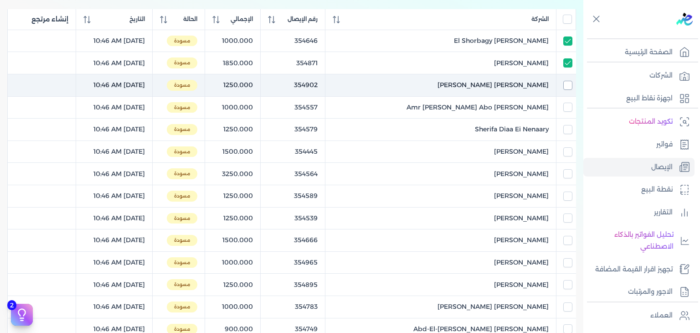
checkbox input "false"
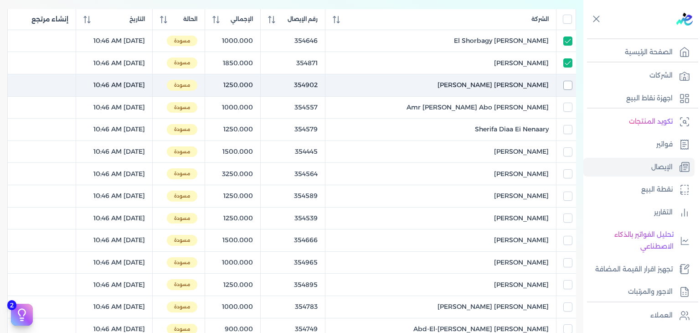
checkbox input "false"
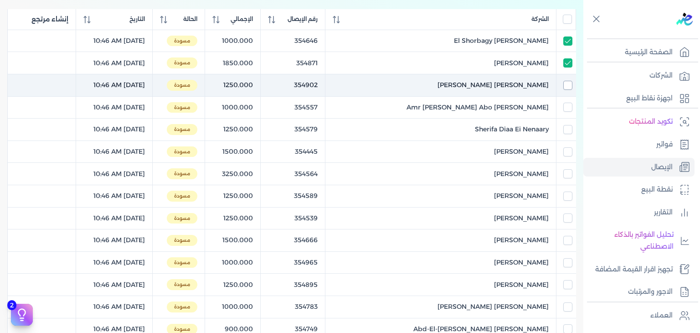
checkbox input "false"
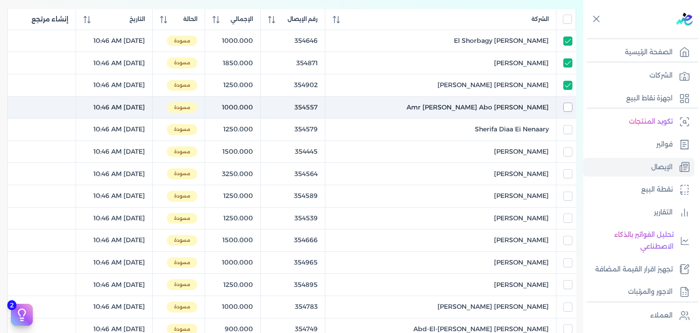
click at [571, 110] on input "checkbox" at bounding box center [567, 107] width 9 height 9
checkbox input "true"
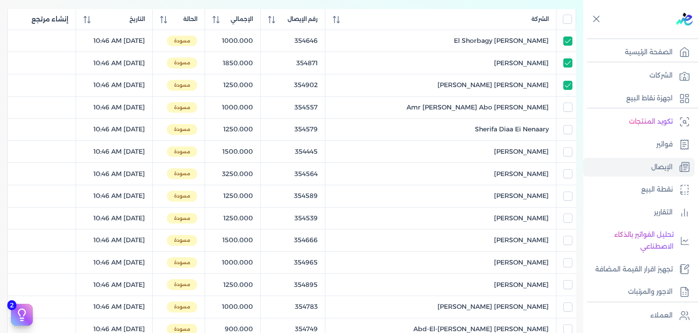
checkbox input "true"
checkbox input "false"
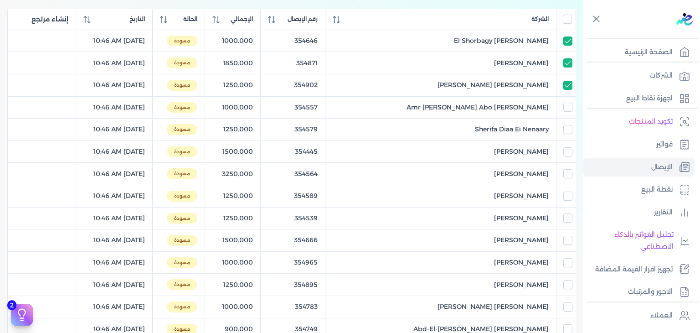
checkbox input "false"
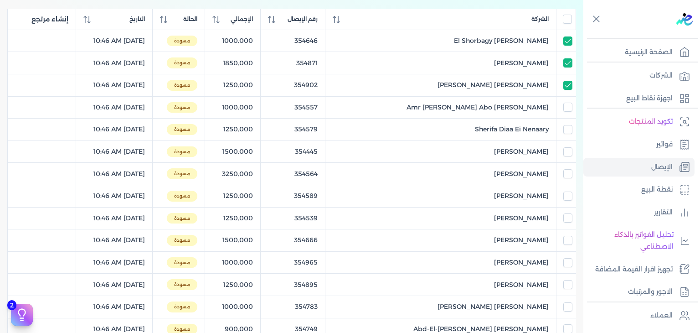
checkbox input "false"
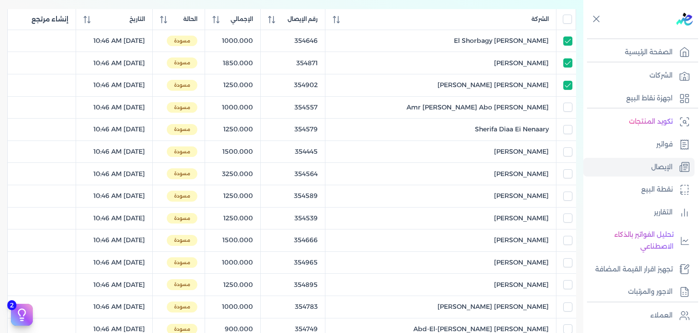
checkbox input "false"
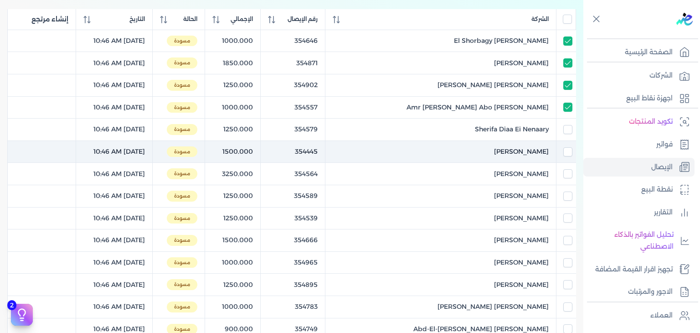
drag, startPoint x: 569, startPoint y: 130, endPoint x: 562, endPoint y: 145, distance: 17.1
click at [568, 130] on input "checkbox" at bounding box center [567, 129] width 9 height 9
checkbox input "true"
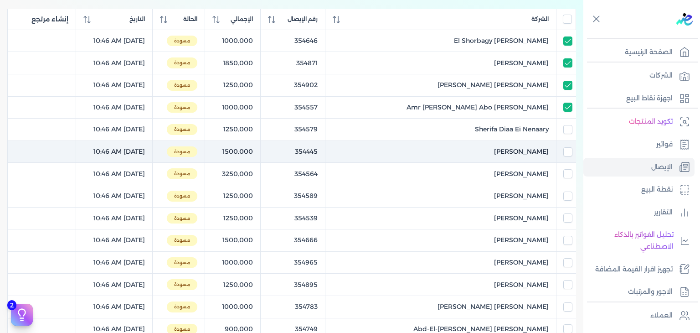
checkbox input "true"
checkbox input "false"
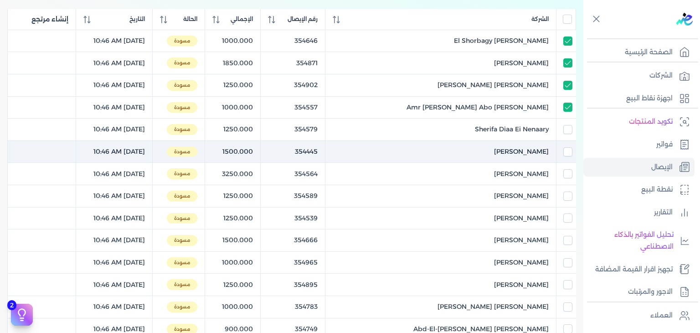
checkbox input "false"
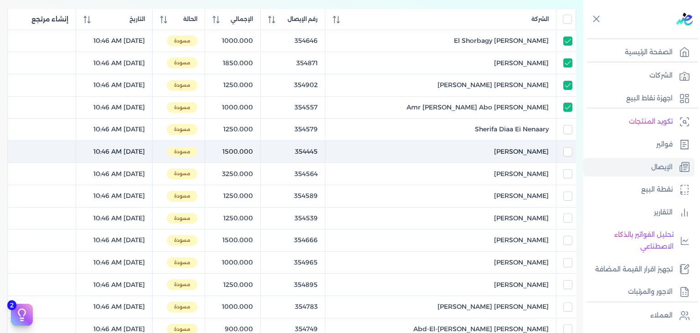
checkbox input "false"
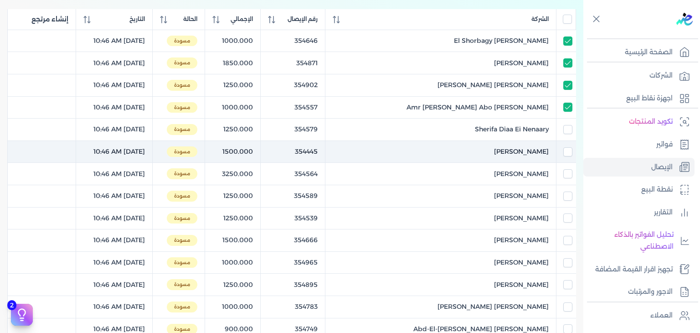
checkbox input "false"
click at [562, 148] on div at bounding box center [566, 151] width 12 height 9
checkbox input "true"
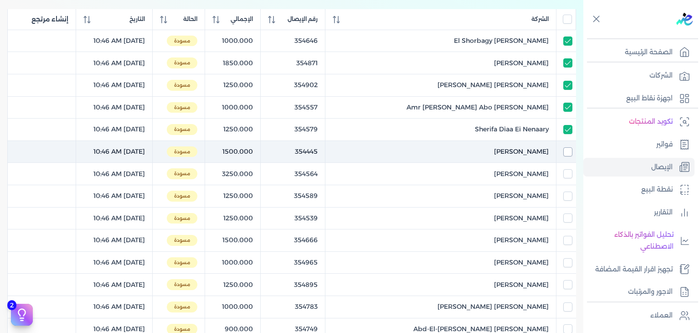
checkbox input "true"
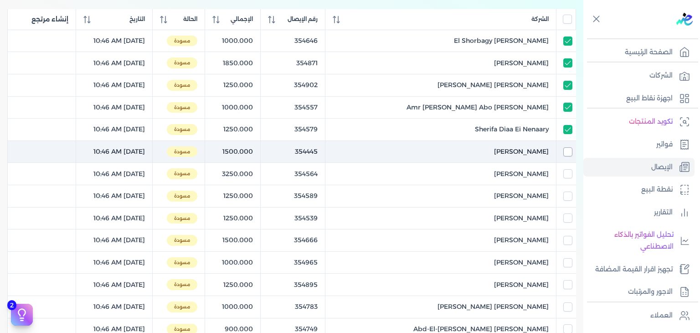
checkbox input "false"
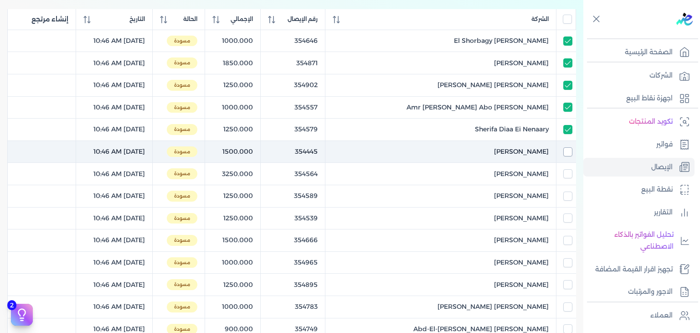
checkbox input "false"
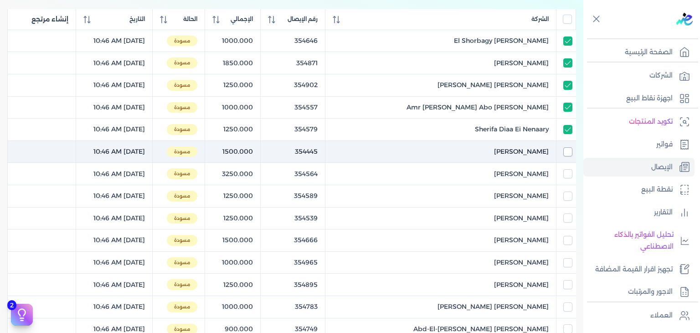
checkbox input "false"
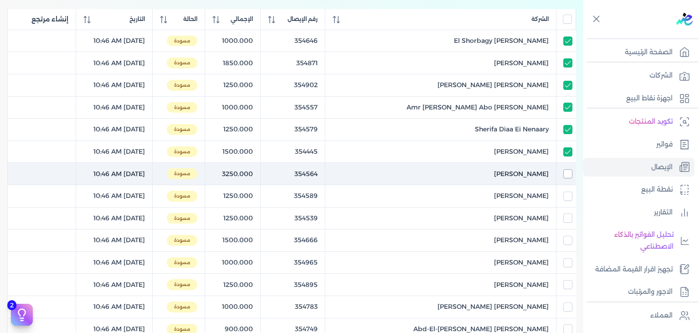
click at [567, 170] on input "checkbox" at bounding box center [567, 173] width 9 height 9
checkbox input "true"
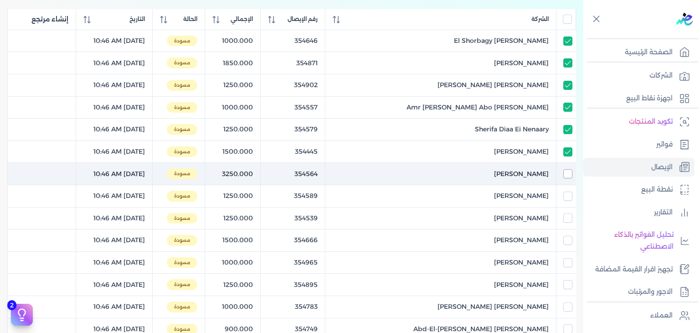
checkbox input "true"
checkbox input "false"
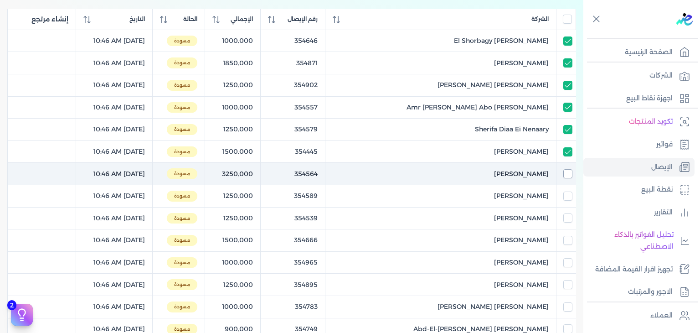
checkbox input "false"
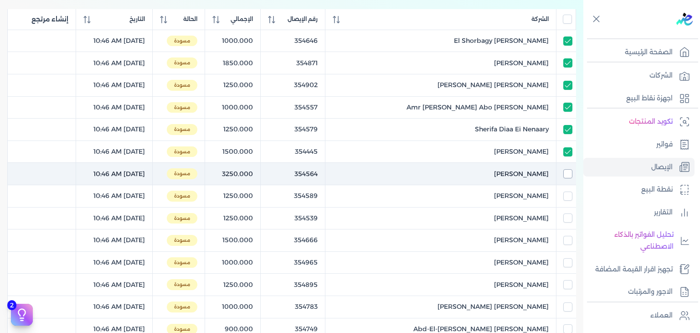
checkbox input "false"
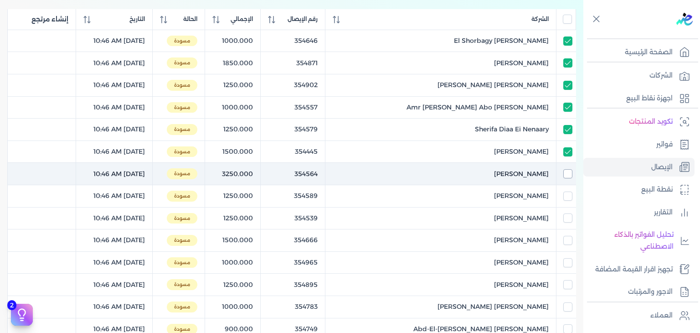
checkbox input "false"
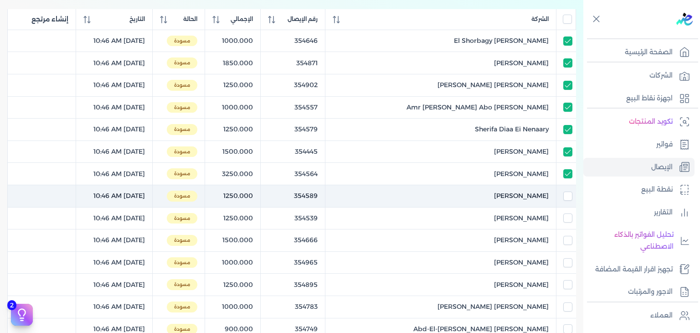
click at [562, 203] on td at bounding box center [566, 196] width 20 height 22
checkbox input "true"
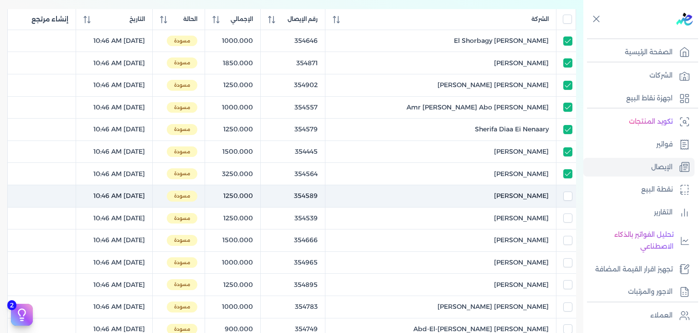
checkbox input "true"
checkbox input "false"
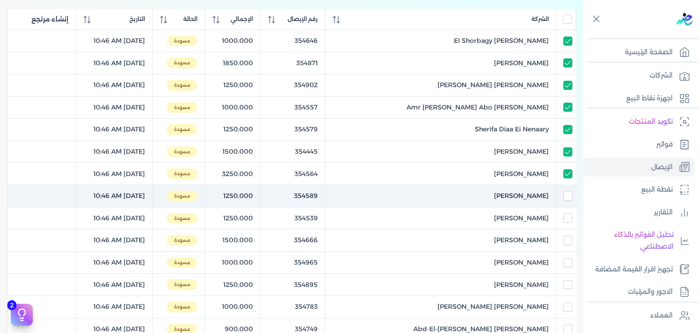
checkbox input "false"
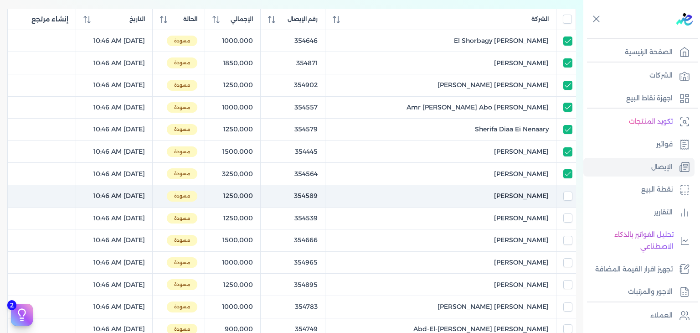
checkbox input "false"
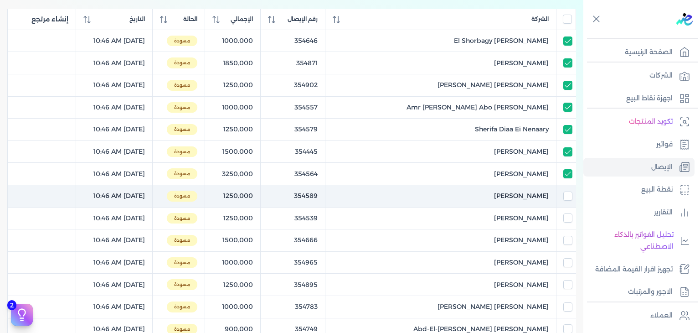
checkbox input "false"
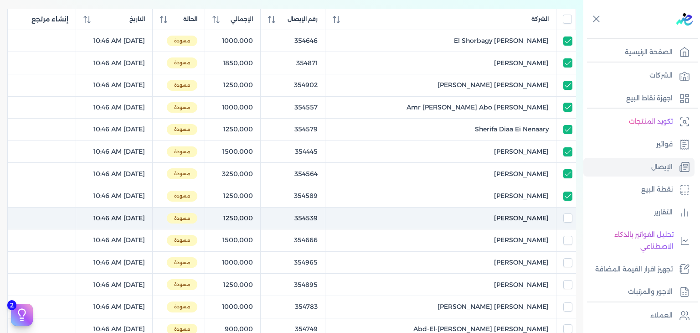
click at [565, 225] on td at bounding box center [566, 218] width 20 height 22
checkbox input "true"
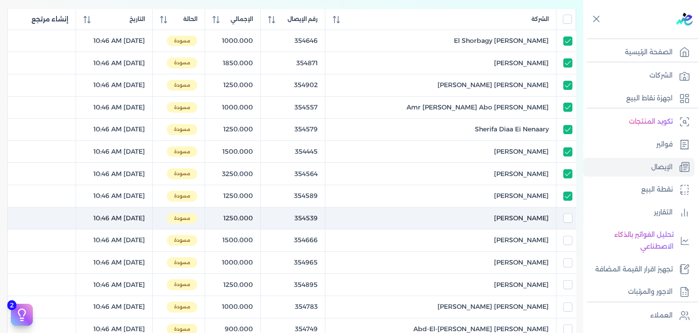
checkbox input "true"
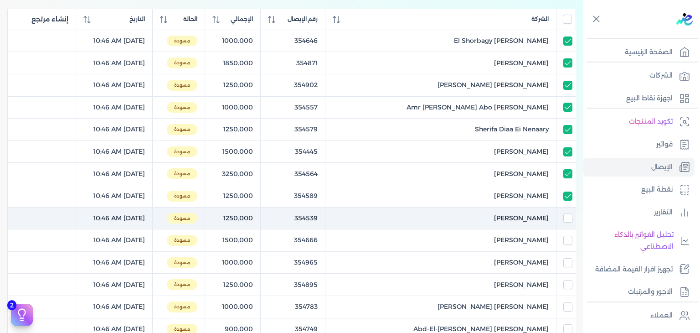
checkbox input "false"
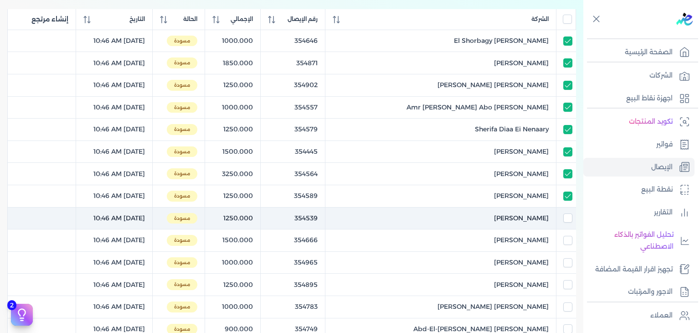
checkbox input "false"
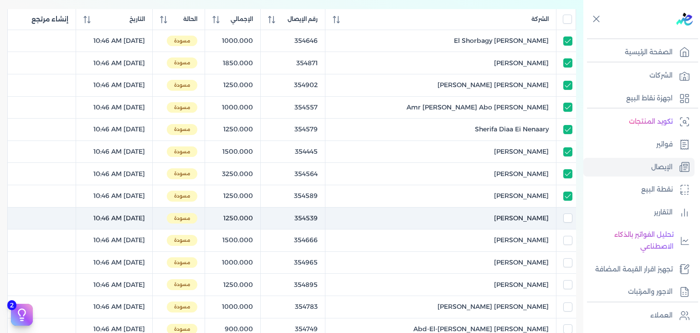
checkbox input "false"
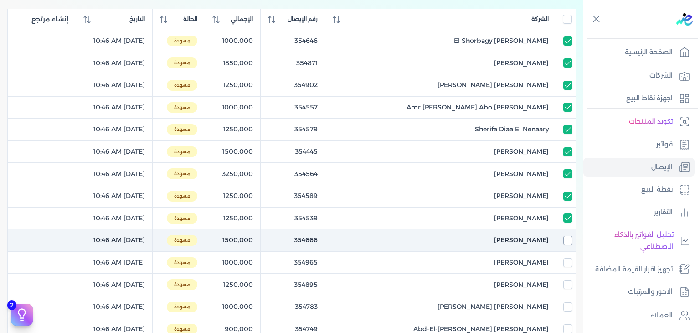
click at [568, 240] on input "checkbox" at bounding box center [567, 240] width 9 height 9
checkbox input "true"
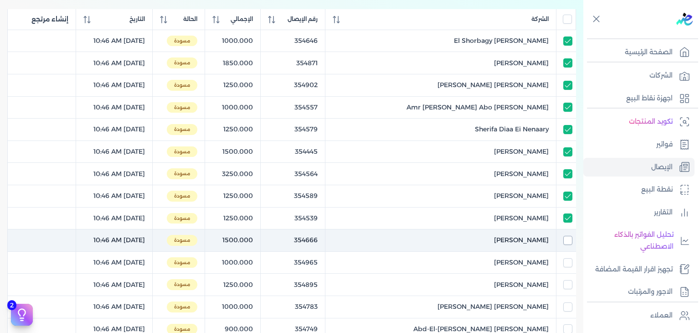
checkbox input "true"
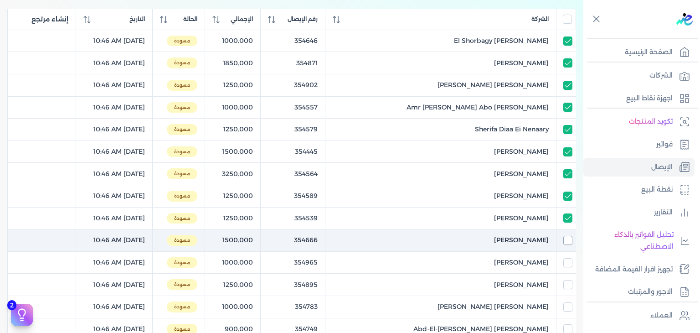
checkbox input "true"
checkbox input "false"
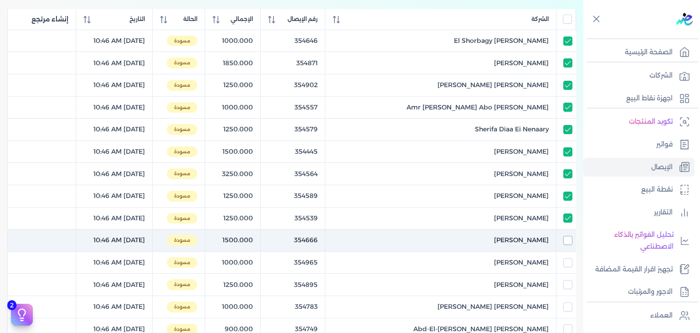
checkbox input "false"
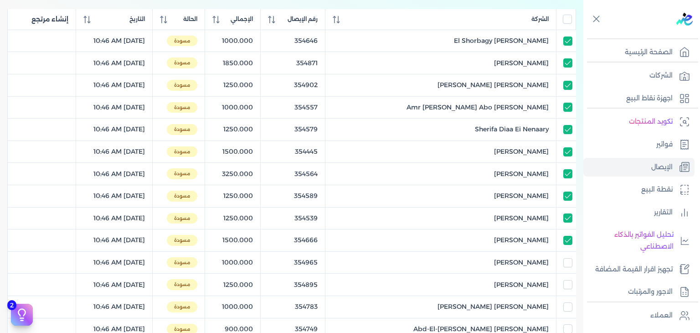
scroll to position [0, 0]
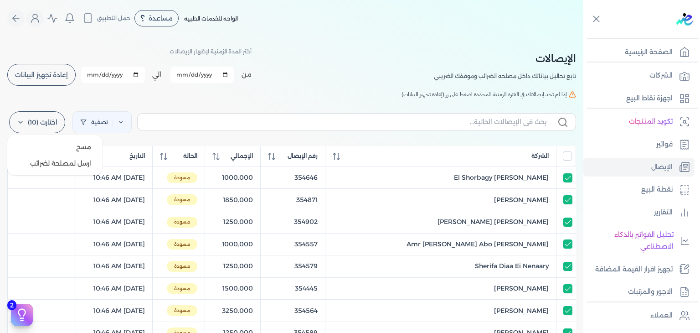
click at [34, 129] on label "اختارت (10)" at bounding box center [37, 122] width 56 height 22
click at [77, 160] on button "ارسل لمصلحة لضرائب" at bounding box center [55, 163] width 88 height 16
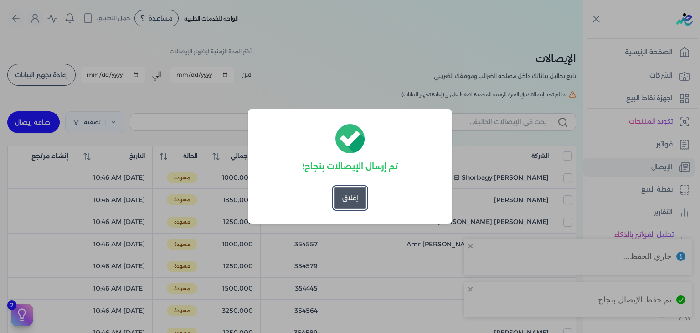
click at [345, 206] on button "إغلاق" at bounding box center [350, 198] width 32 height 22
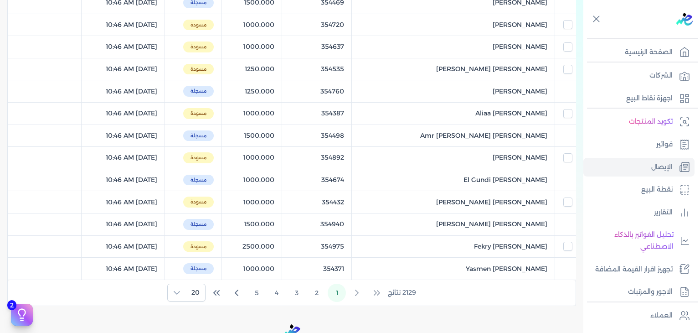
scroll to position [410, 0]
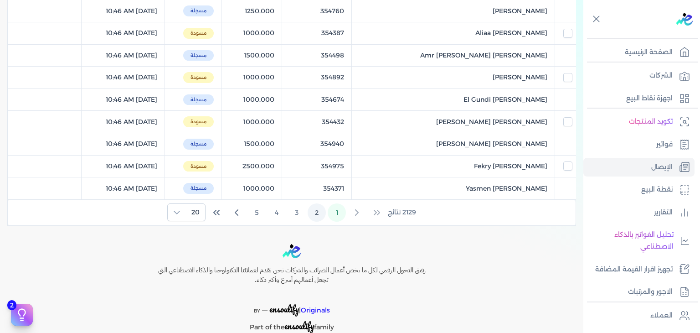
click at [314, 208] on button "2" at bounding box center [317, 212] width 18 height 18
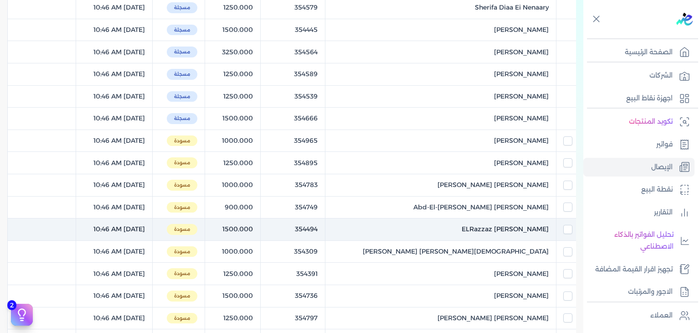
scroll to position [273, 0]
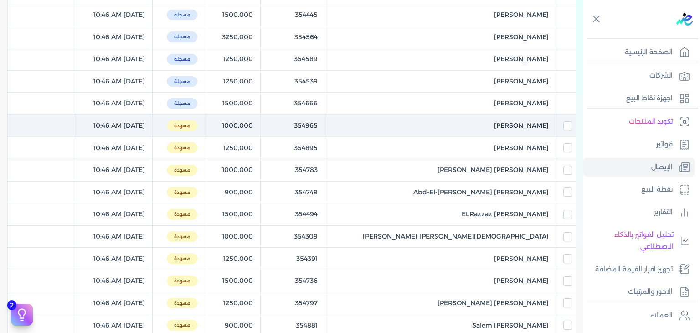
click at [562, 127] on div at bounding box center [566, 125] width 12 height 9
checkbox input "true"
checkbox input "false"
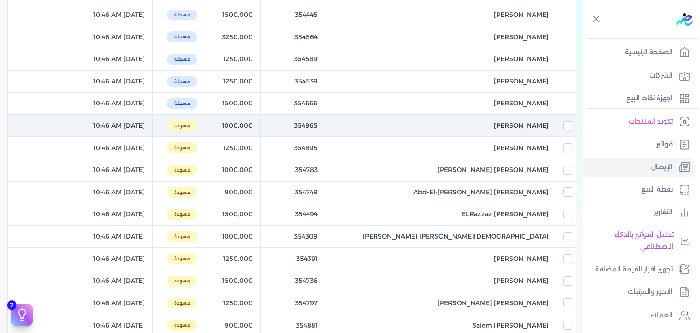
checkbox input "false"
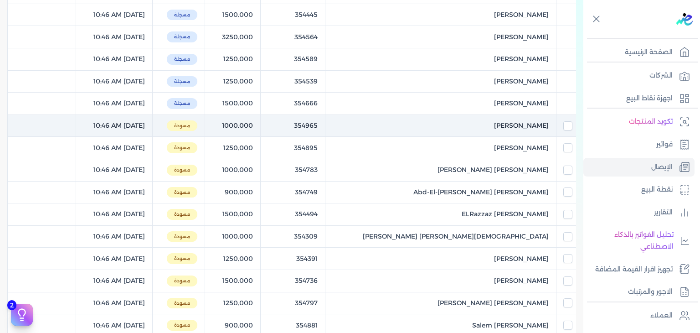
checkbox input "false"
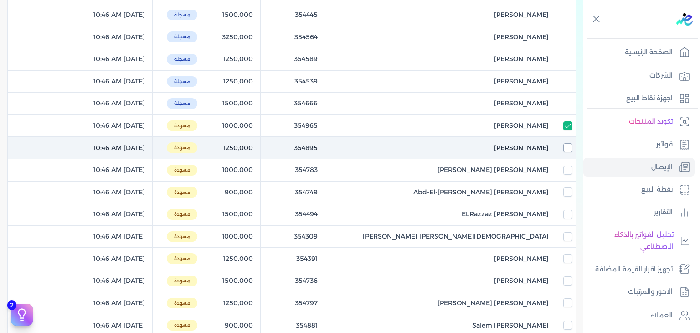
click at [565, 143] on input "checkbox" at bounding box center [567, 147] width 9 height 9
checkbox input "true"
checkbox input "false"
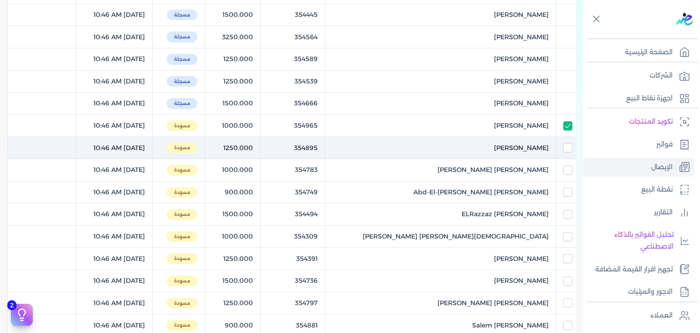
checkbox input "false"
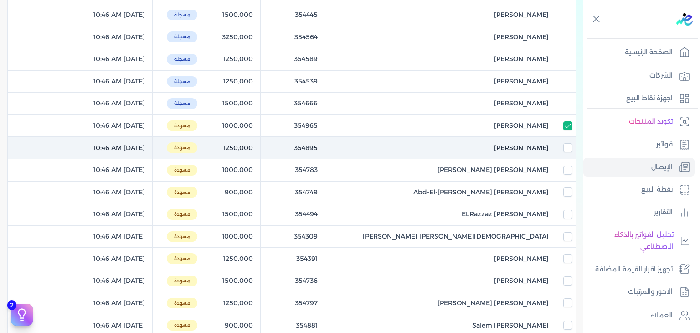
checkbox input "false"
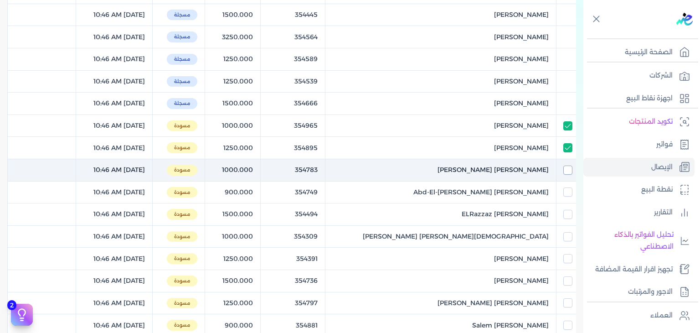
click at [566, 168] on input "checkbox" at bounding box center [567, 169] width 9 height 9
checkbox input "true"
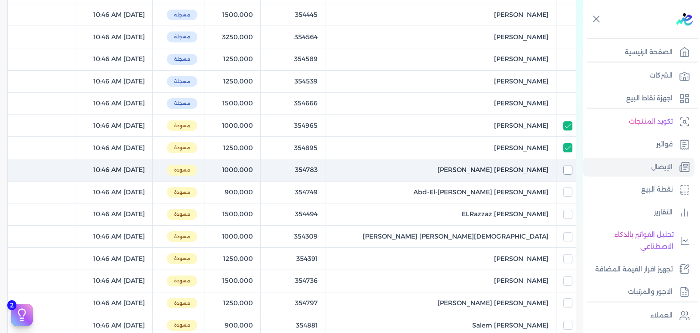
checkbox input "false"
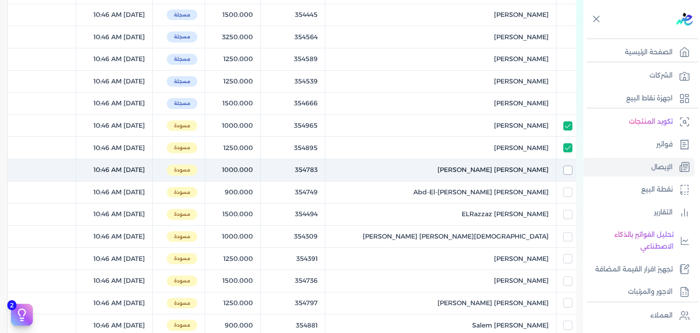
checkbox input "false"
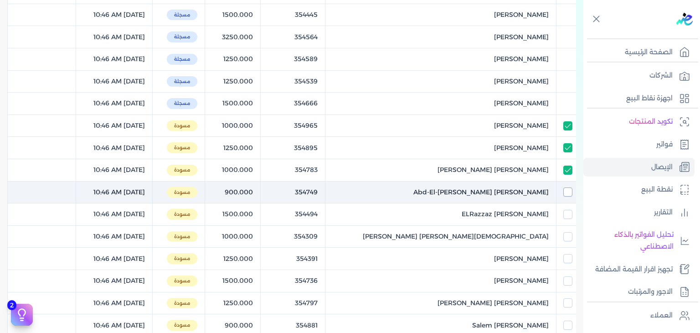
click at [567, 192] on input "checkbox" at bounding box center [567, 191] width 9 height 9
checkbox input "true"
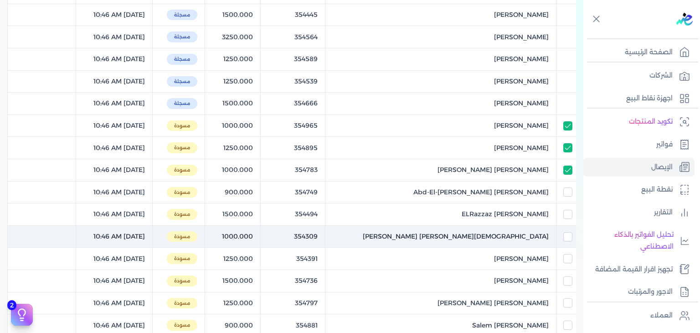
checkbox input "true"
checkbox input "false"
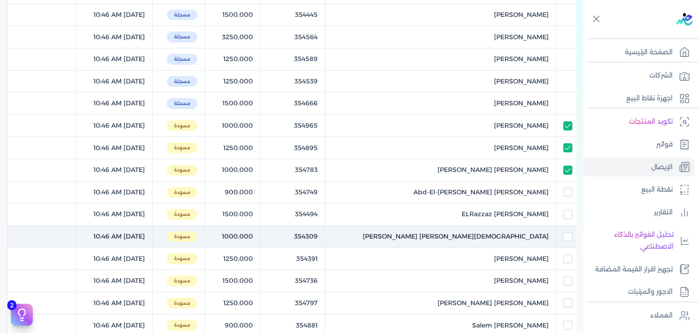
checkbox input "false"
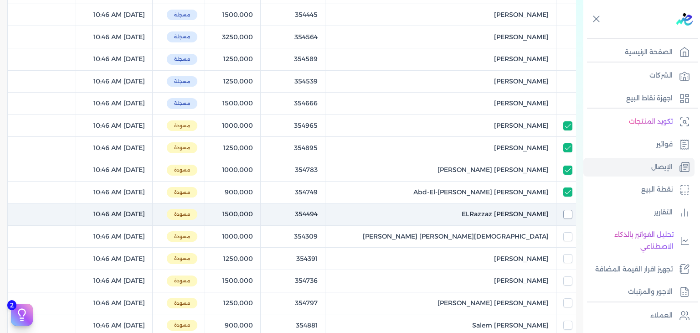
click at [571, 216] on input "checkbox" at bounding box center [567, 214] width 9 height 9
checkbox input "true"
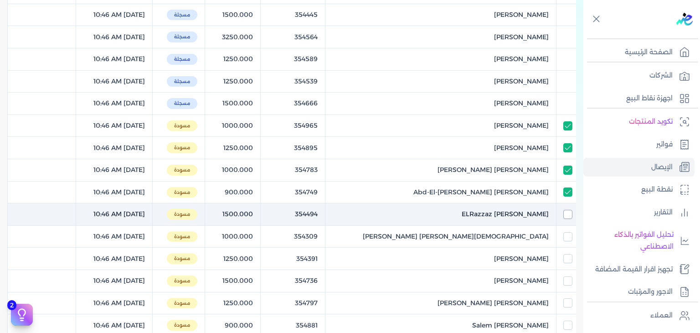
checkbox input "true"
checkbox input "false"
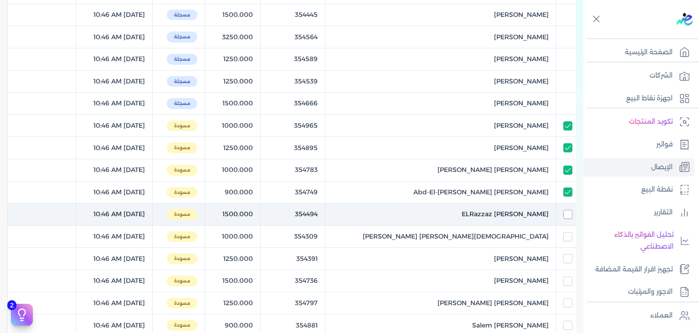
checkbox input "false"
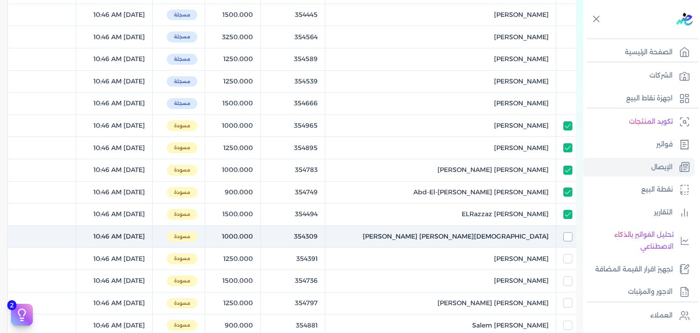
click at [567, 238] on input "checkbox" at bounding box center [567, 236] width 9 height 9
checkbox input "true"
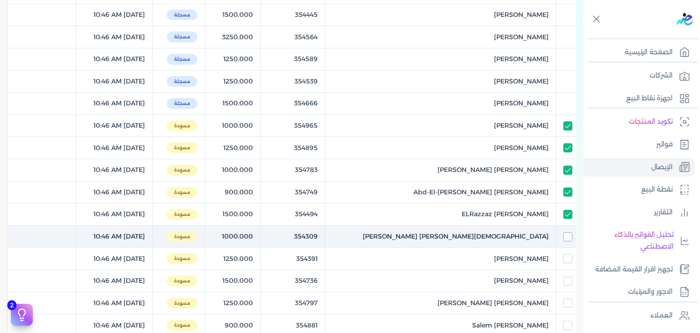
checkbox input "true"
checkbox input "false"
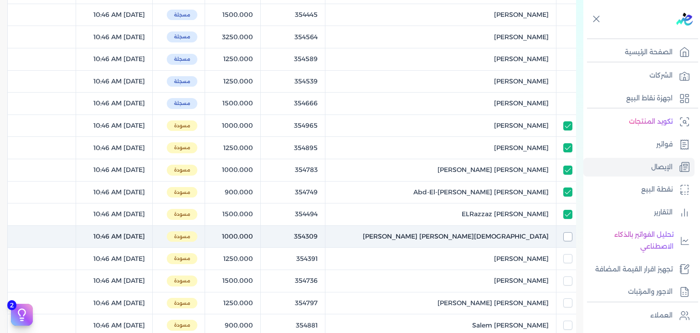
checkbox input "false"
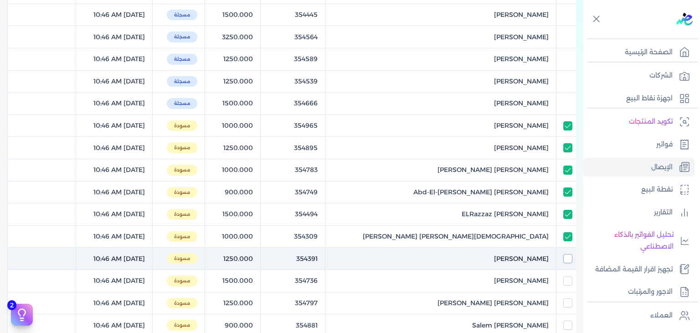
click at [568, 254] on input "checkbox" at bounding box center [567, 258] width 9 height 9
checkbox input "true"
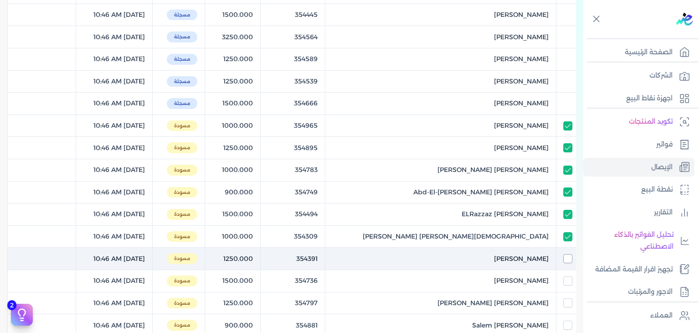
checkbox input "true"
checkbox input "false"
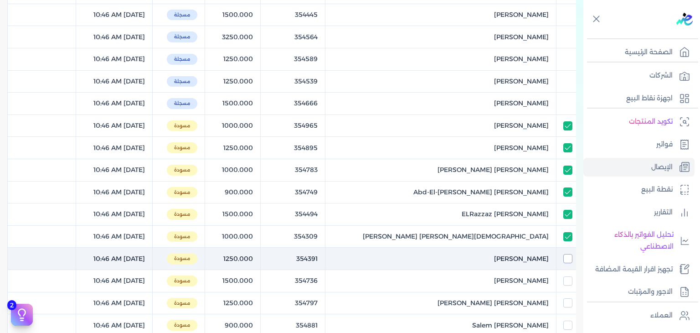
checkbox input "false"
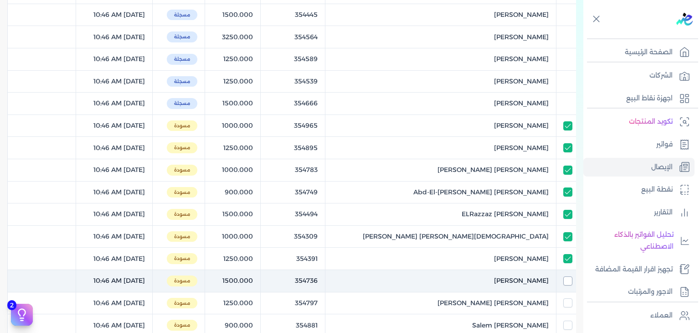
click at [566, 276] on input "checkbox" at bounding box center [567, 280] width 9 height 9
checkbox input "true"
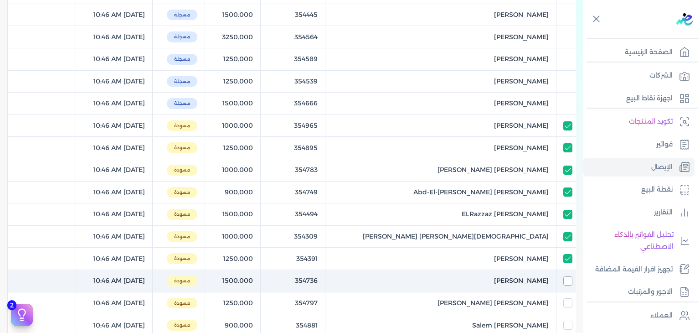
checkbox input "true"
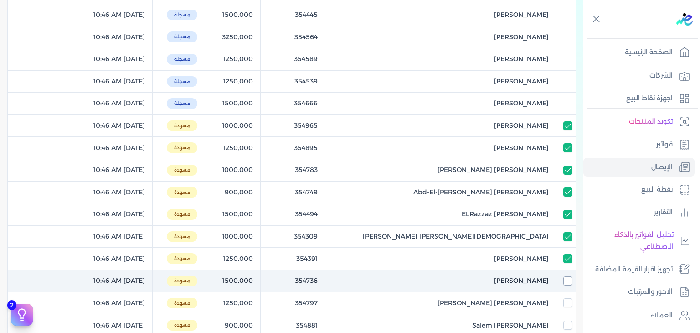
checkbox input "false"
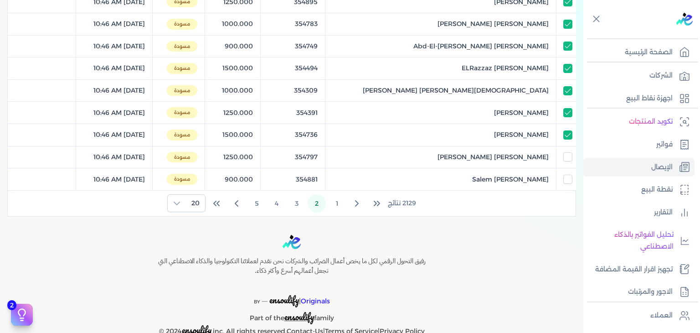
scroll to position [439, 0]
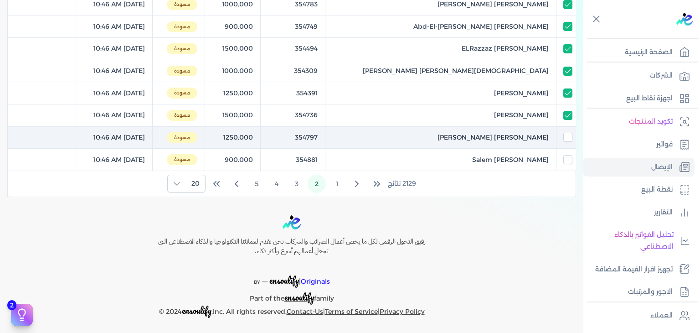
click at [562, 130] on td at bounding box center [566, 137] width 20 height 22
checkbox input "true"
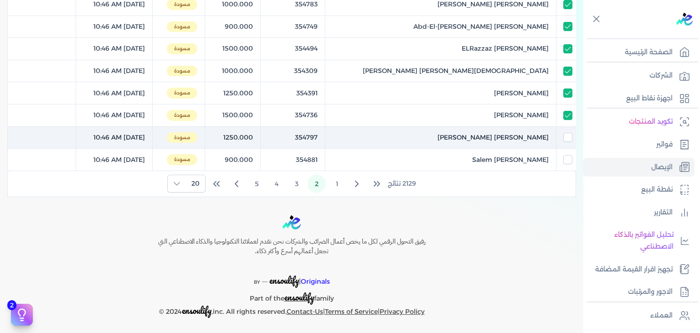
checkbox input "true"
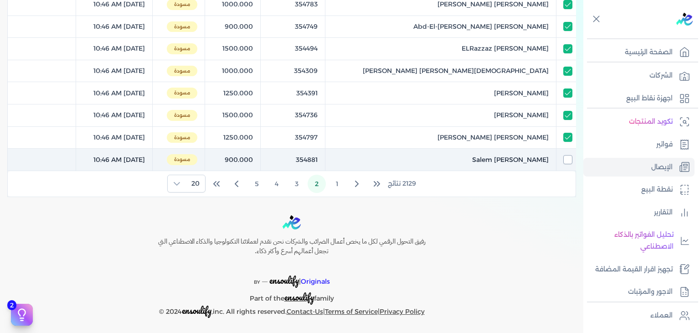
drag, startPoint x: 570, startPoint y: 154, endPoint x: 549, endPoint y: 160, distance: 21.8
click at [570, 155] on input "checkbox" at bounding box center [567, 159] width 9 height 9
checkbox input "true"
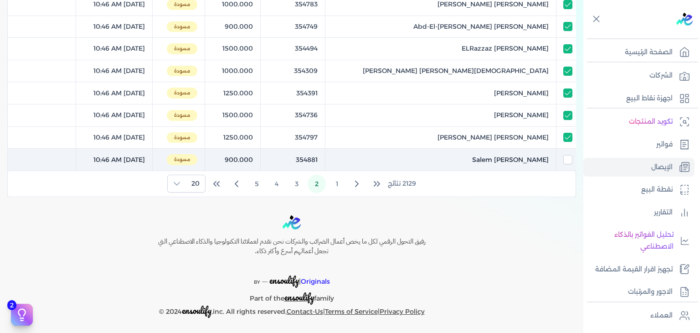
checkbox input "true"
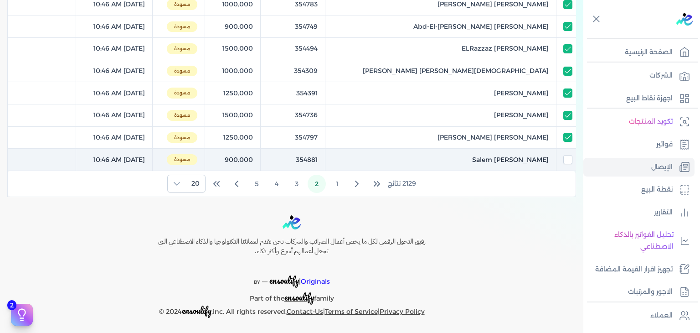
checkbox input "true"
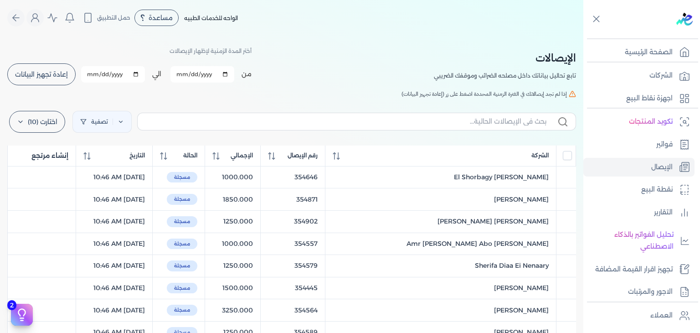
scroll to position [0, 0]
click at [53, 123] on label "اختارت (10)" at bounding box center [37, 122] width 56 height 22
drag, startPoint x: 67, startPoint y: 168, endPoint x: 211, endPoint y: 49, distance: 186.9
click at [67, 168] on button "ارسل لمصلحة لضرائب" at bounding box center [55, 163] width 88 height 16
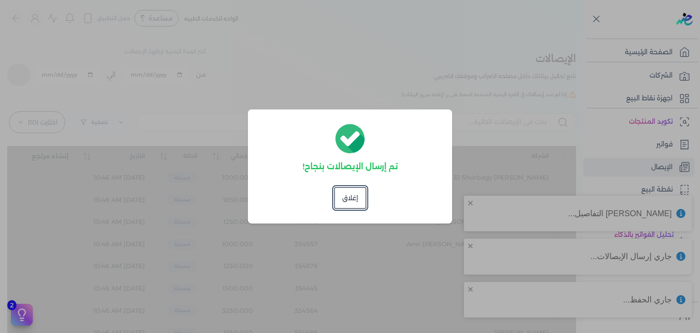
checkbox input "false"
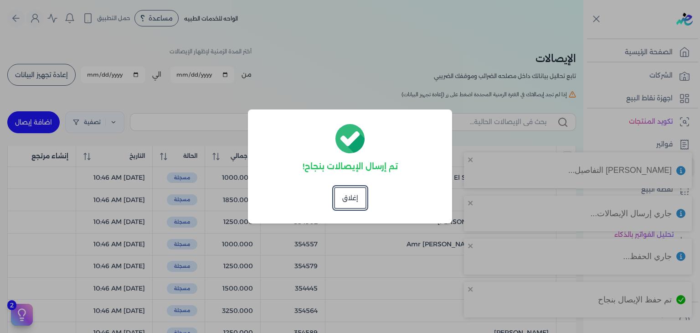
click at [333, 196] on div "تم إرسال الإيصالات بنجاح! إغلاق" at bounding box center [350, 166] width 204 height 114
click at [350, 194] on button "إغلاق" at bounding box center [350, 198] width 32 height 22
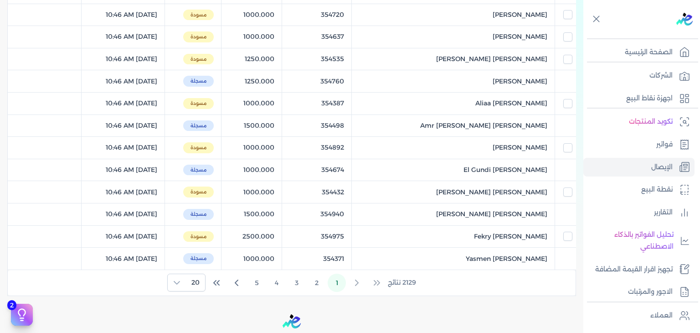
scroll to position [365, 0]
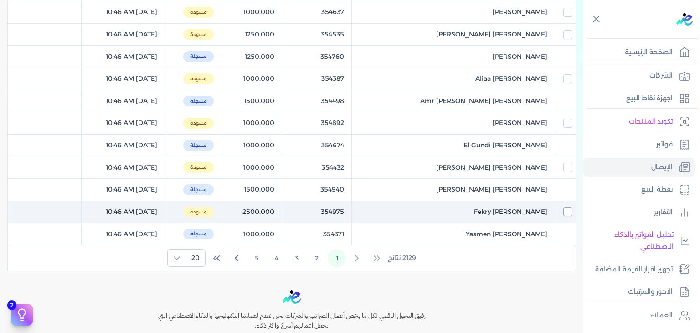
click at [563, 211] on input "checkbox" at bounding box center [567, 211] width 9 height 9
checkbox input "true"
checkbox input "false"
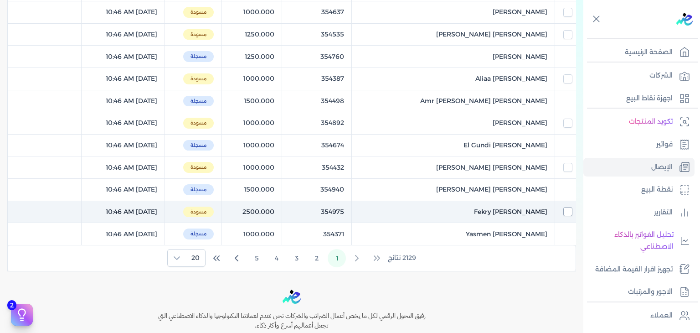
checkbox input "false"
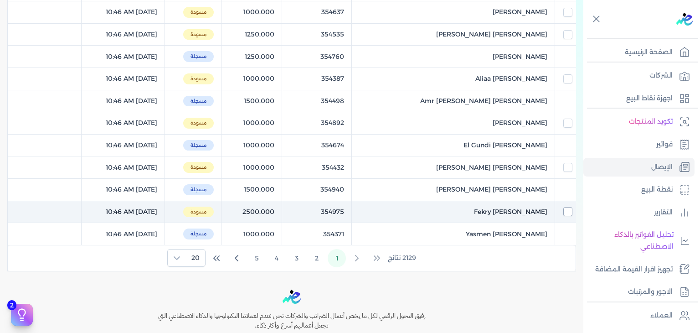
checkbox input "false"
checkbox input "true"
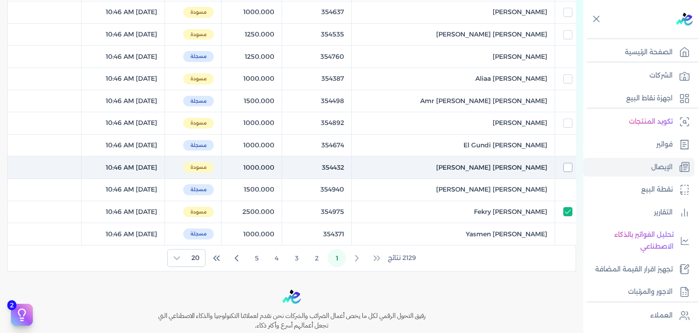
click at [563, 163] on input "checkbox" at bounding box center [567, 167] width 9 height 9
checkbox input "true"
checkbox input "false"
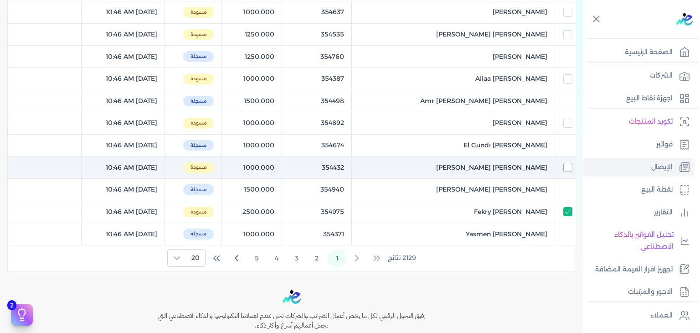
checkbox input "false"
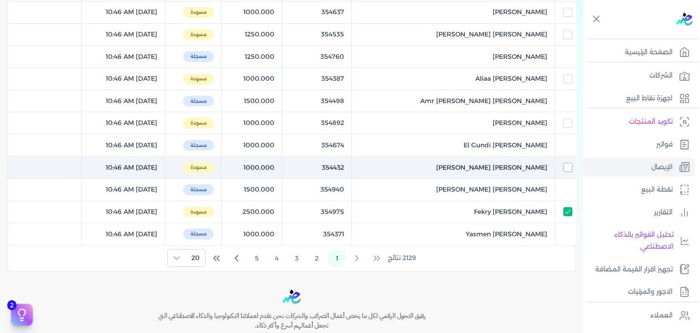
checkbox input "true"
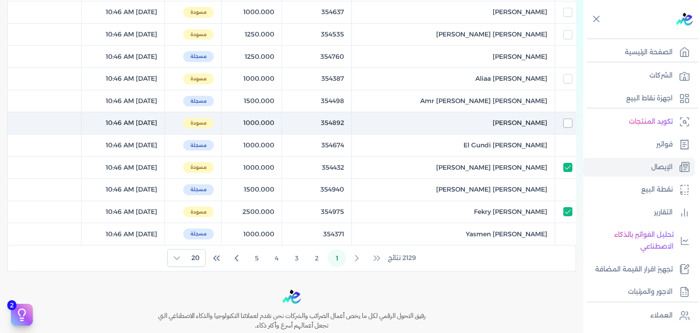
click at [566, 120] on input "checkbox" at bounding box center [567, 123] width 9 height 9
checkbox input "true"
checkbox input "false"
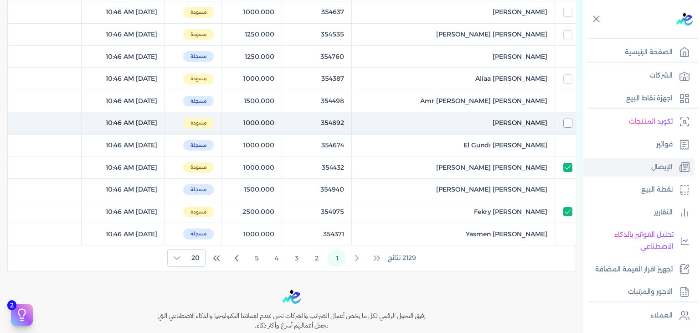
checkbox input "false"
checkbox input "true"
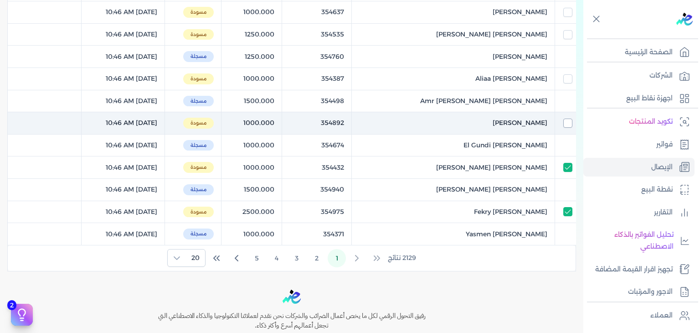
checkbox input "true"
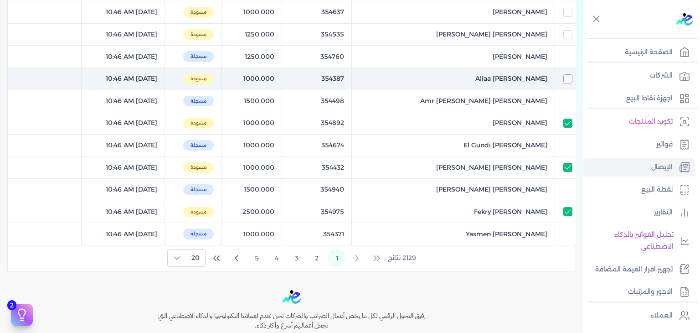
click at [568, 79] on input "checkbox" at bounding box center [567, 78] width 9 height 9
checkbox input "true"
checkbox input "false"
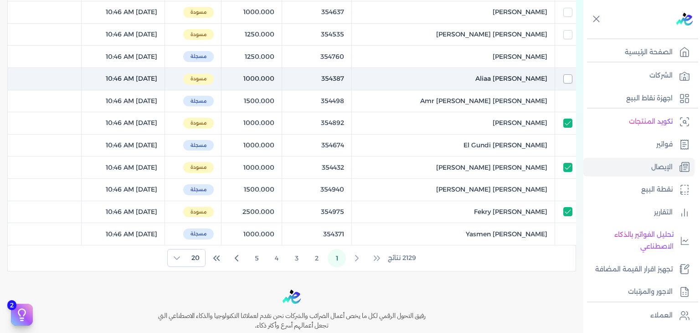
checkbox input "false"
checkbox input "true"
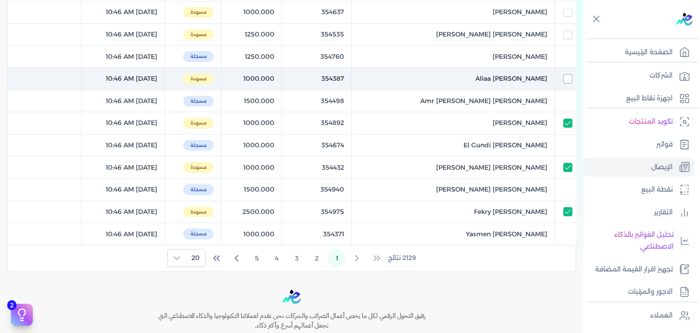
checkbox input "true"
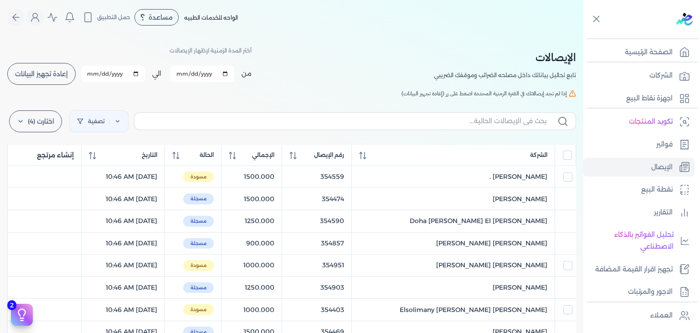
scroll to position [0, 0]
click at [42, 130] on label "اختارت (4)" at bounding box center [35, 122] width 53 height 22
click at [56, 160] on button "ارسل لمصلحة لضرائب" at bounding box center [55, 163] width 88 height 16
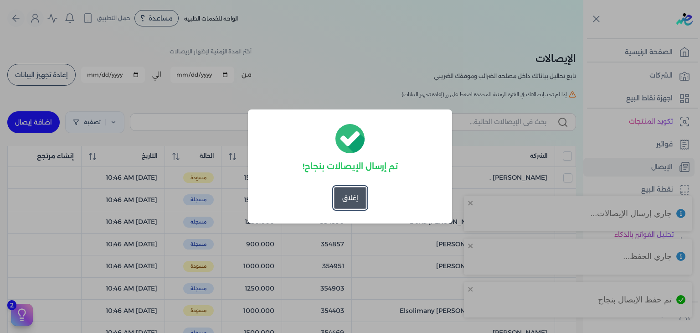
click at [365, 188] on button "إغلاق" at bounding box center [350, 198] width 32 height 22
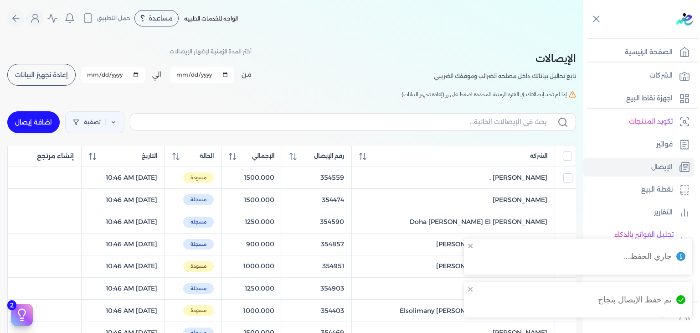
click at [62, 72] on span "إعادة تجهيز البيانات" at bounding box center [41, 75] width 53 height 6
checkbox input "false"
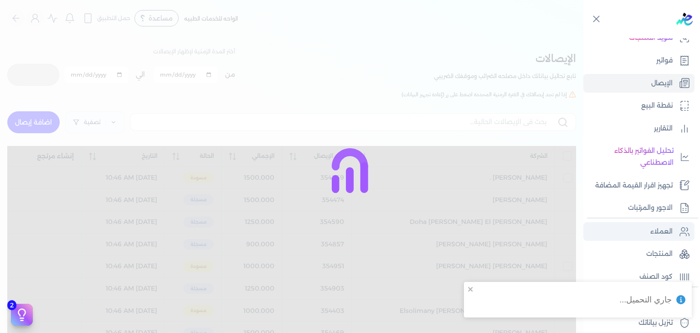
scroll to position [159, 0]
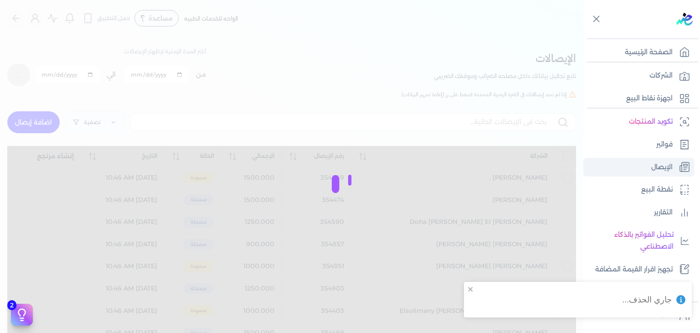
click at [645, 161] on link "الإيصال" at bounding box center [638, 167] width 111 height 19
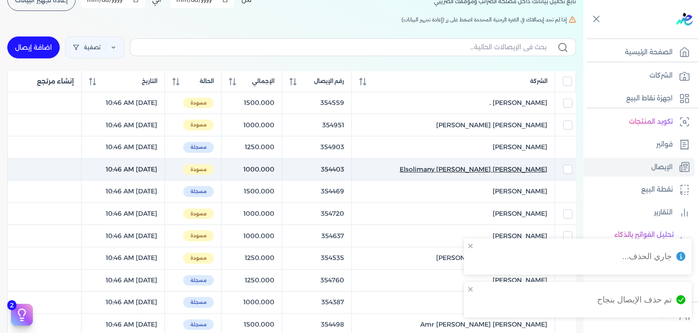
scroll to position [74, 0]
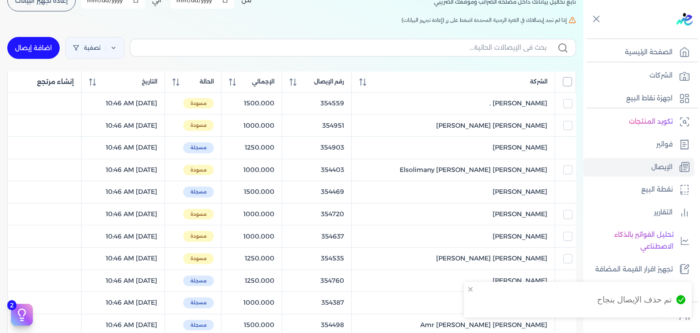
click at [569, 80] on input "All items unselected" at bounding box center [567, 81] width 9 height 9
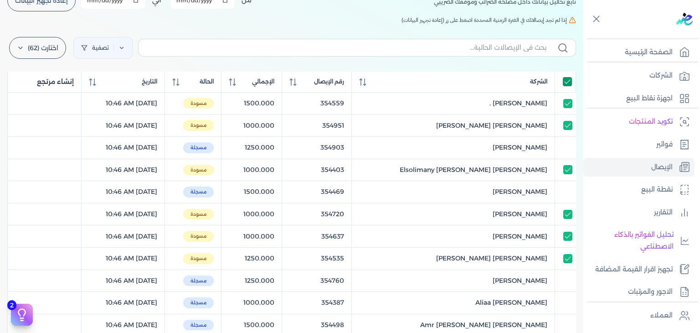
click at [569, 80] on input "All items selected" at bounding box center [567, 81] width 9 height 9
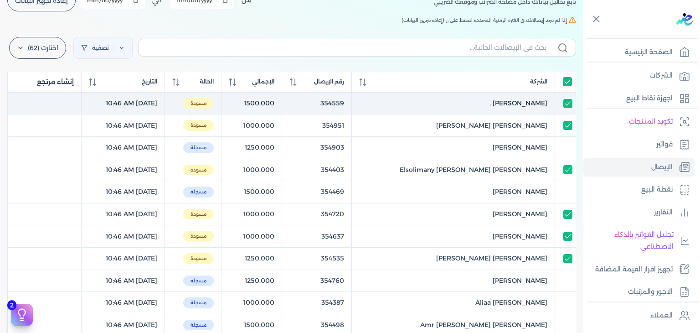
checkbox input "false"
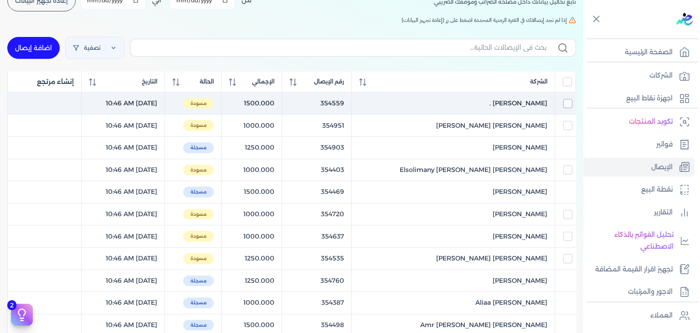
click at [567, 107] on input "checkbox" at bounding box center [567, 103] width 9 height 9
checkbox input "true"
checkbox input "false"
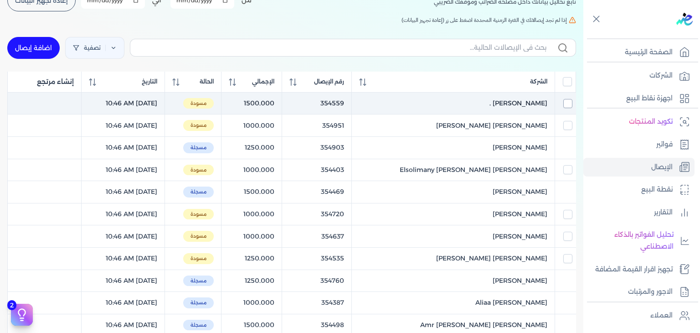
checkbox input "false"
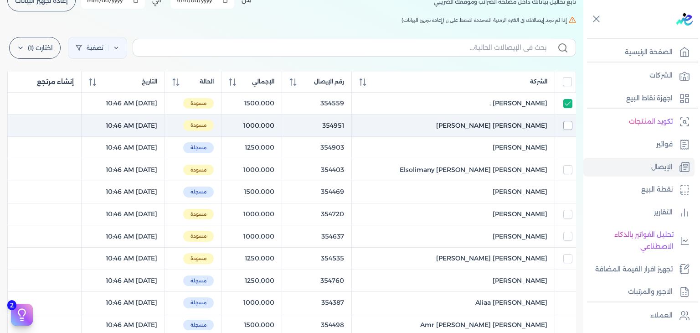
click at [567, 124] on input "checkbox" at bounding box center [567, 125] width 9 height 9
checkbox input "true"
checkbox input "false"
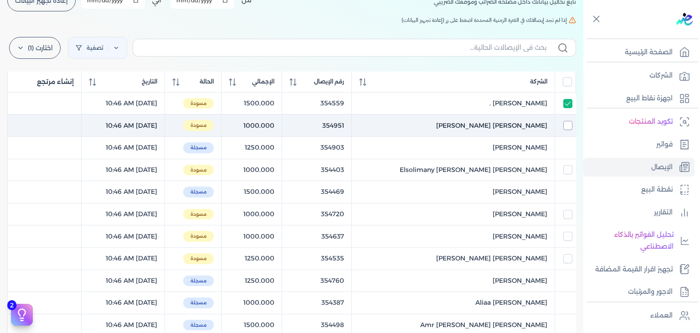
checkbox input "false"
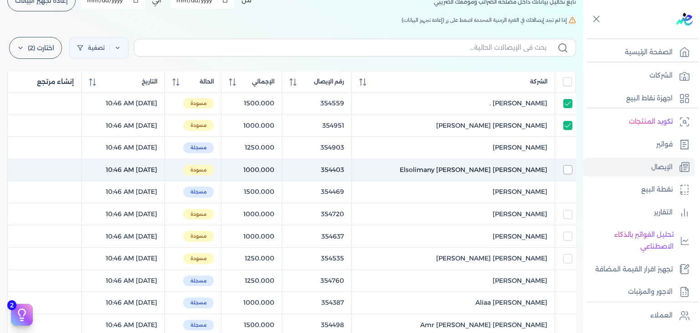
click at [563, 171] on input "checkbox" at bounding box center [567, 169] width 9 height 9
checkbox input "true"
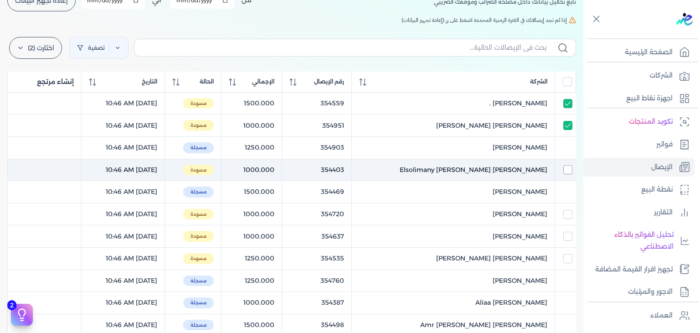
checkbox input "false"
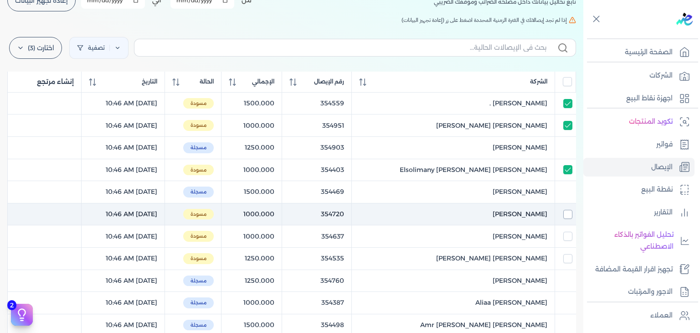
click at [566, 216] on input "checkbox" at bounding box center [567, 214] width 9 height 9
checkbox input "true"
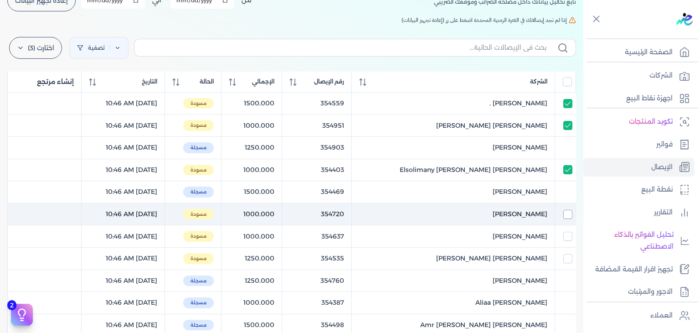
checkbox input "true"
checkbox input "false"
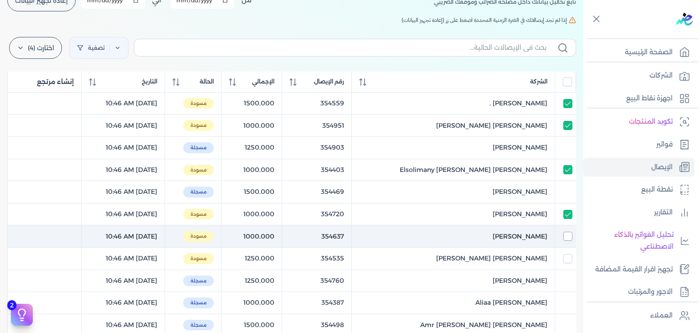
click at [567, 236] on input "checkbox" at bounding box center [567, 236] width 9 height 9
checkbox input "true"
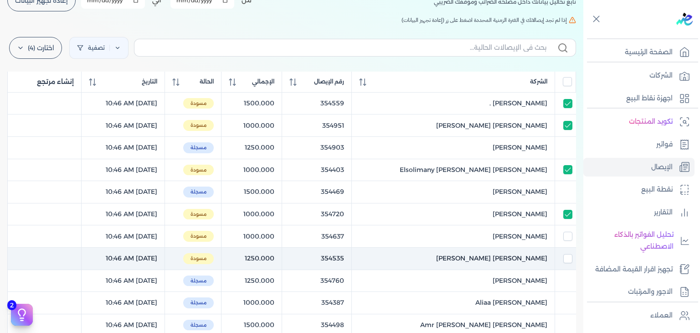
checkbox input "true"
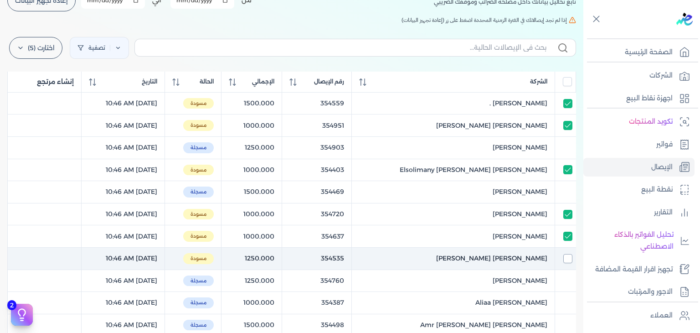
click at [566, 261] on input "checkbox" at bounding box center [567, 258] width 9 height 9
checkbox input "true"
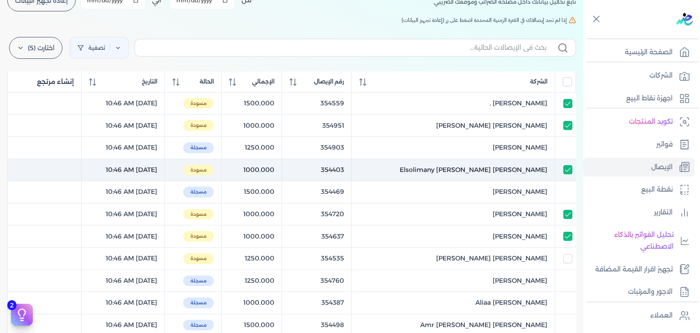
checkbox input "true"
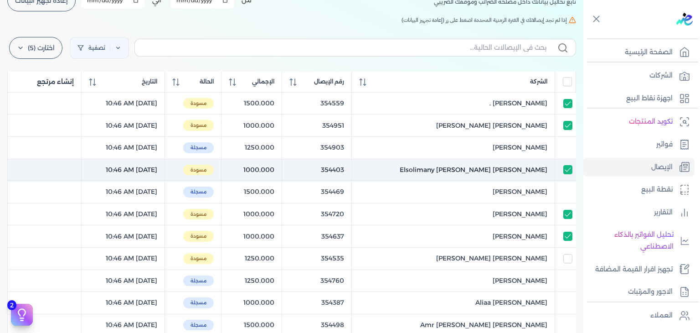
checkbox input "true"
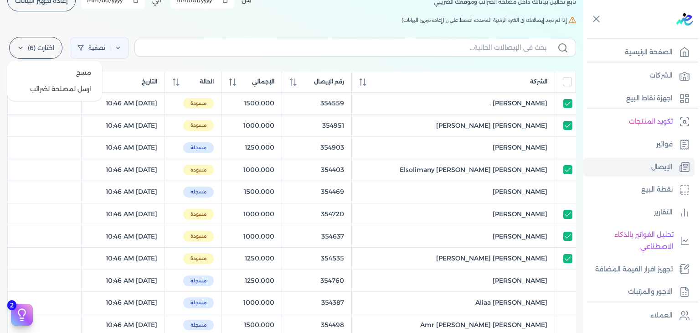
click at [37, 39] on label "اختارت (6)" at bounding box center [35, 48] width 53 height 22
click at [76, 88] on button "ارسل لمصلحة لضرائب" at bounding box center [55, 89] width 88 height 16
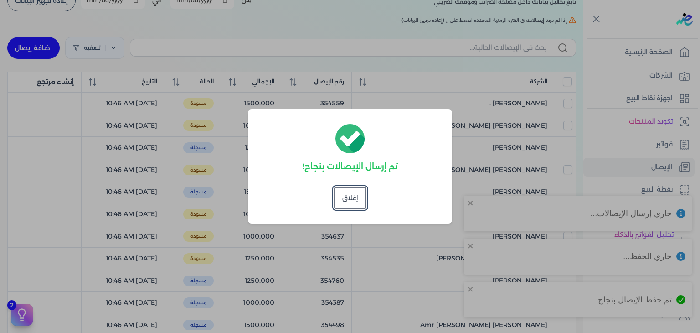
click at [352, 210] on div "تم إرسال الإيصالات بنجاح! إغلاق" at bounding box center [350, 166] width 204 height 114
click at [355, 202] on button "إغلاق" at bounding box center [350, 198] width 32 height 22
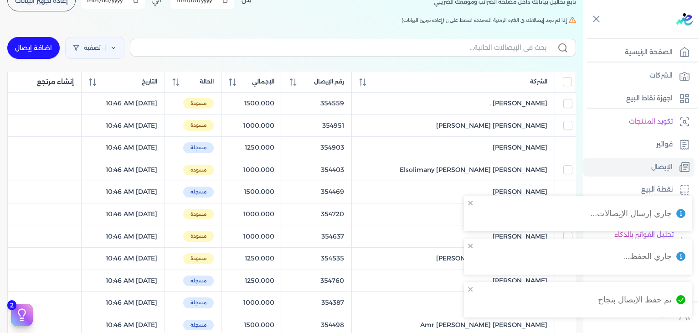
scroll to position [29, 0]
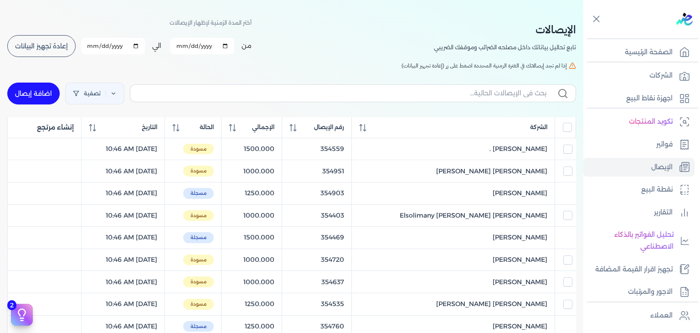
click at [46, 44] on span "إعادة تجهيز البيانات" at bounding box center [41, 46] width 53 height 6
checkbox input "false"
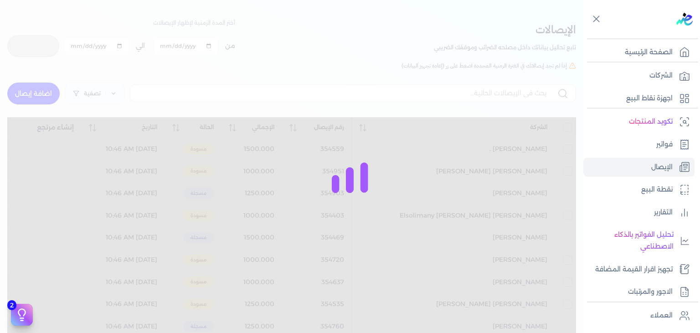
click at [201, 168] on div at bounding box center [350, 166] width 700 height 333
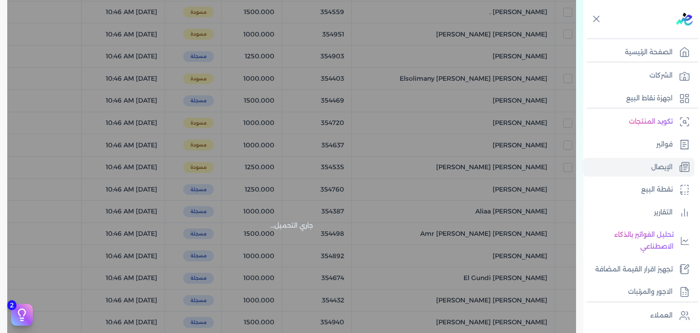
scroll to position [0, 0]
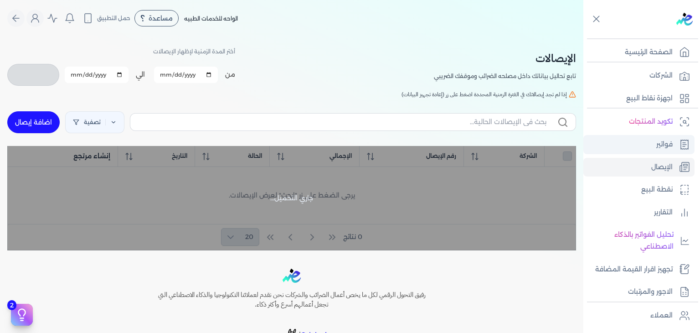
click at [625, 145] on link "فواتير" at bounding box center [638, 144] width 111 height 19
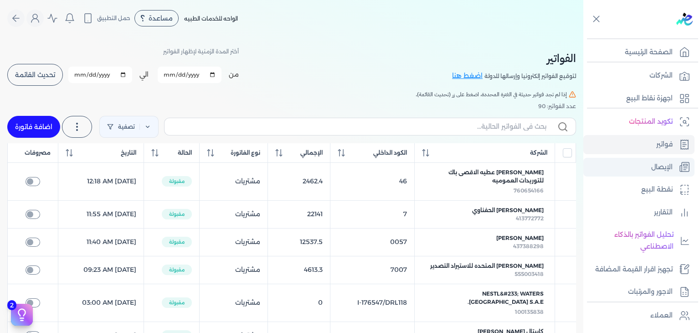
click at [622, 165] on link "الإيصال" at bounding box center [638, 167] width 111 height 19
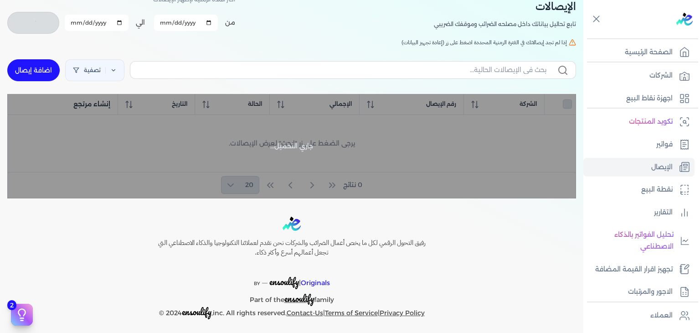
scroll to position [55, 0]
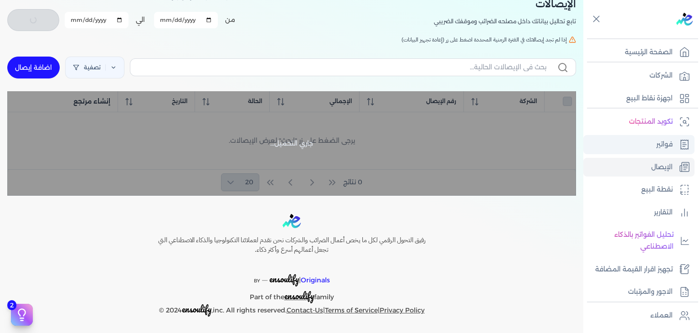
click at [621, 150] on link "فواتير" at bounding box center [638, 144] width 111 height 19
click at [675, 150] on link "فواتير" at bounding box center [638, 144] width 111 height 19
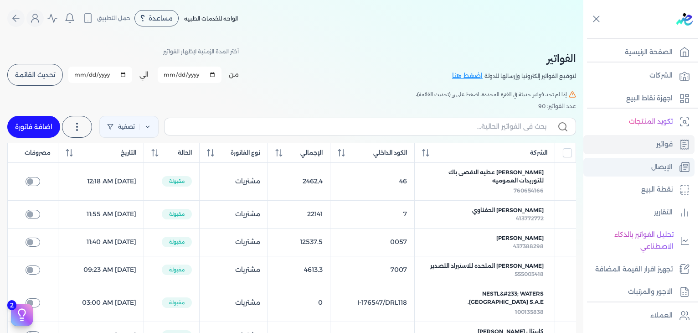
click at [655, 161] on p "الإيصال" at bounding box center [661, 167] width 21 height 12
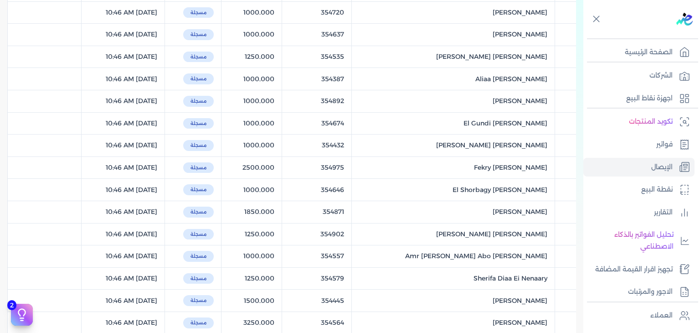
scroll to position [120, 0]
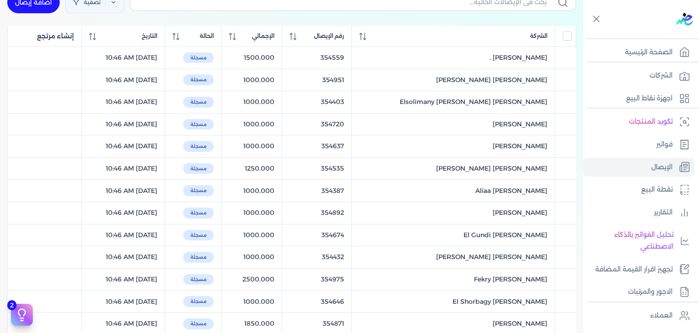
click at [0, 0] on div at bounding box center [0, 0] width 0 height 0
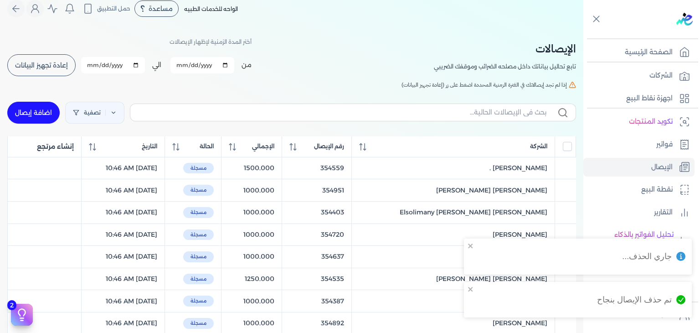
scroll to position [0, 0]
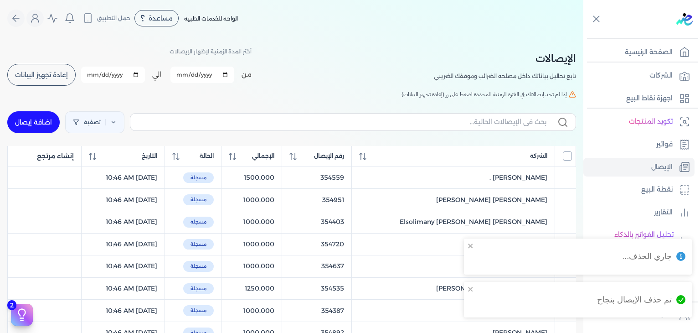
click at [567, 155] on input "All items unselected" at bounding box center [567, 155] width 9 height 9
click at [567, 155] on input "All items selected" at bounding box center [567, 155] width 9 height 9
checkbox input "false"
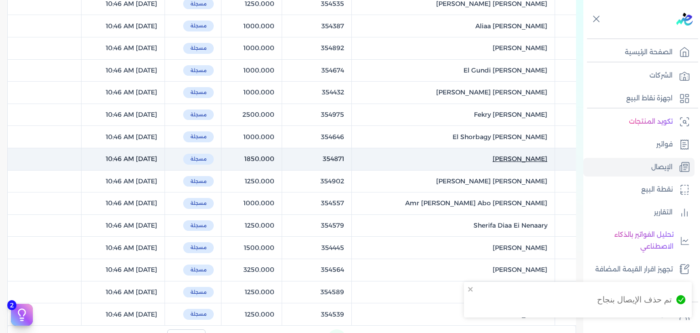
scroll to position [410, 0]
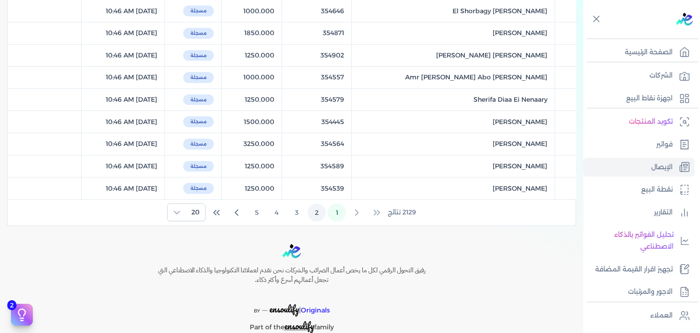
click at [322, 216] on button "2" at bounding box center [317, 212] width 18 height 18
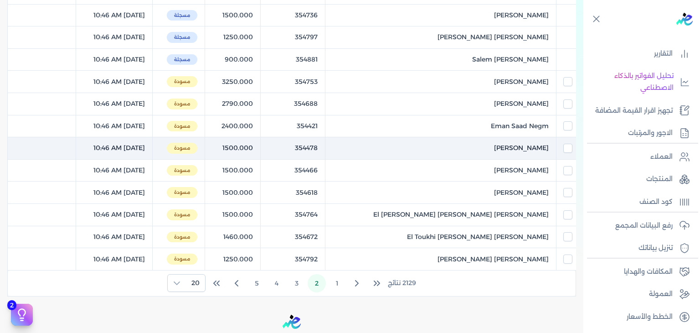
scroll to position [365, 0]
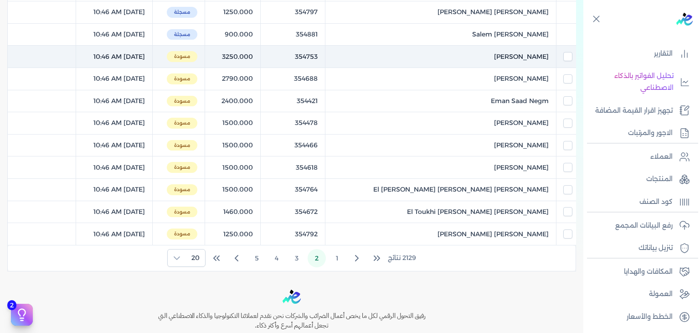
click at [558, 54] on td at bounding box center [566, 57] width 20 height 22
checkbox input "true"
checkbox input "false"
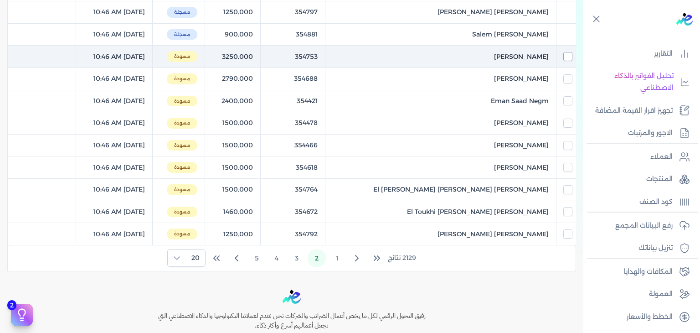
checkbox input "false"
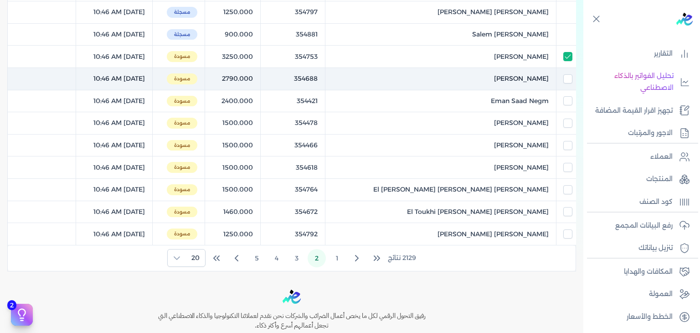
click at [567, 82] on td at bounding box center [566, 79] width 20 height 22
checkbox input "true"
checkbox input "false"
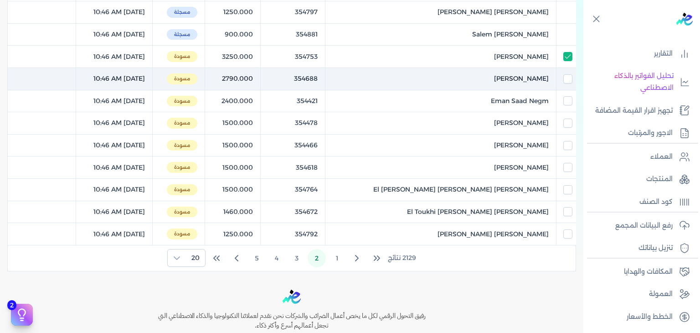
checkbox input "false"
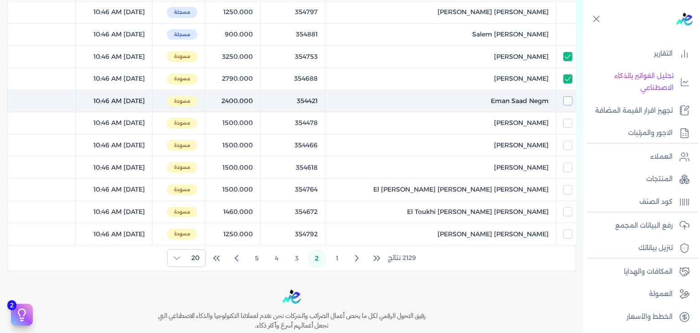
click at [569, 96] on input "checkbox" at bounding box center [567, 100] width 9 height 9
checkbox input "true"
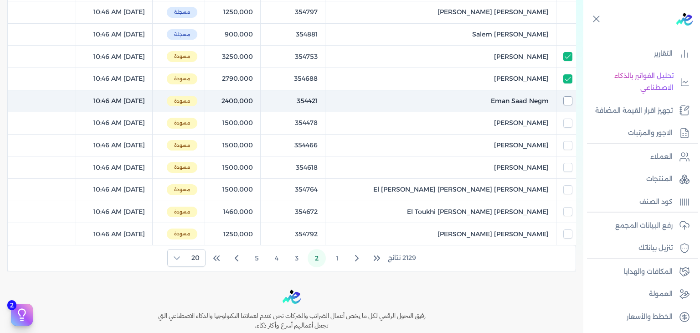
checkbox input "false"
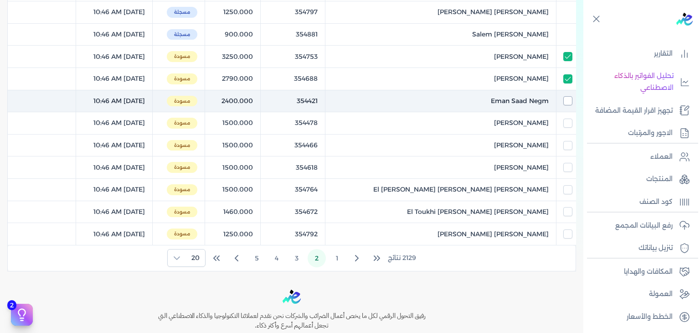
checkbox input "false"
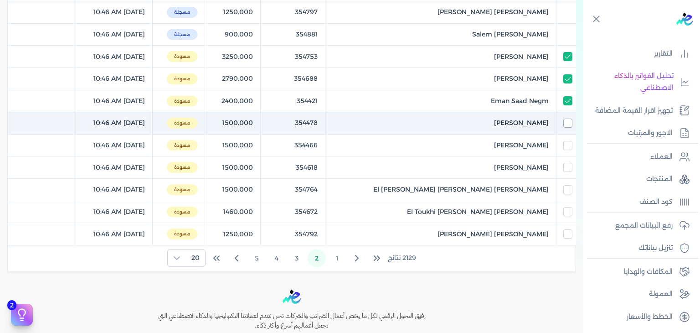
click at [567, 123] on input "checkbox" at bounding box center [567, 123] width 9 height 9
checkbox input "true"
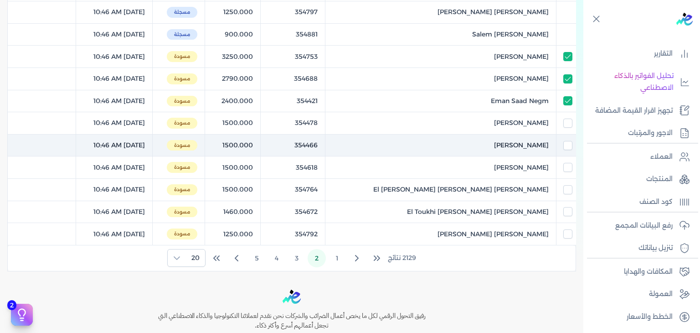
checkbox input "true"
checkbox input "false"
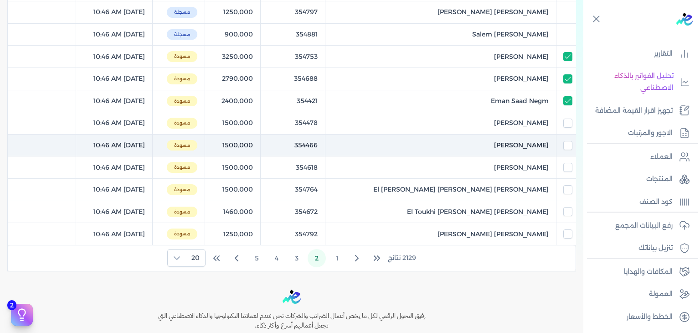
checkbox input "false"
click at [571, 145] on input "checkbox" at bounding box center [567, 145] width 9 height 9
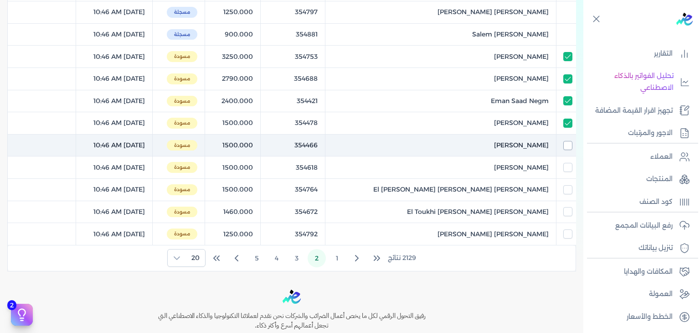
checkbox input "true"
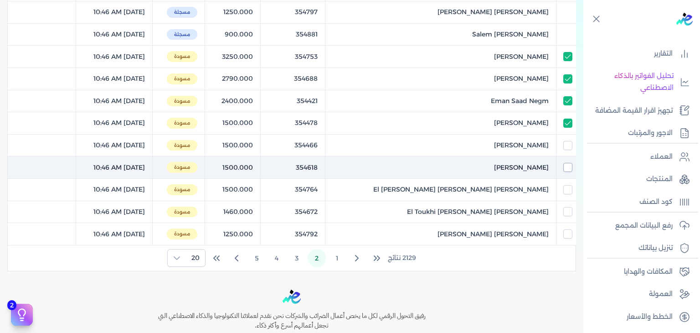
checkbox input "true"
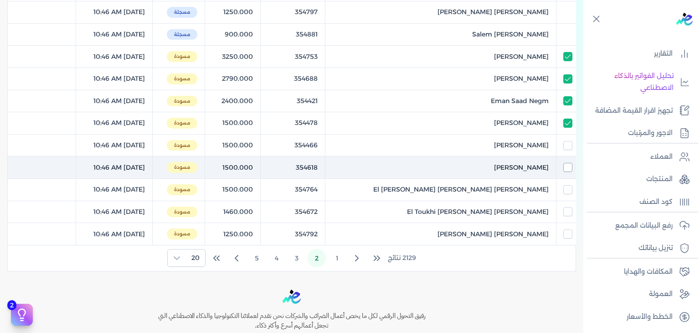
checkbox input "false"
click at [566, 168] on input "checkbox" at bounding box center [567, 167] width 9 height 9
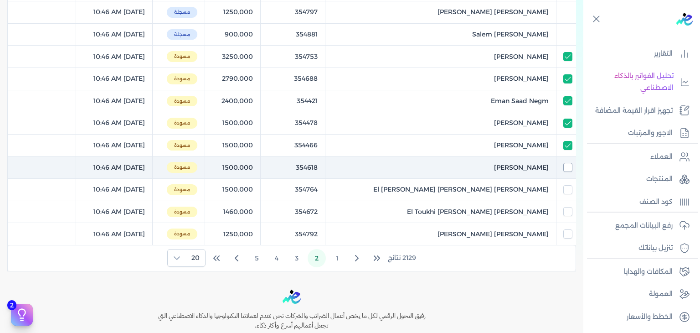
checkbox input "true"
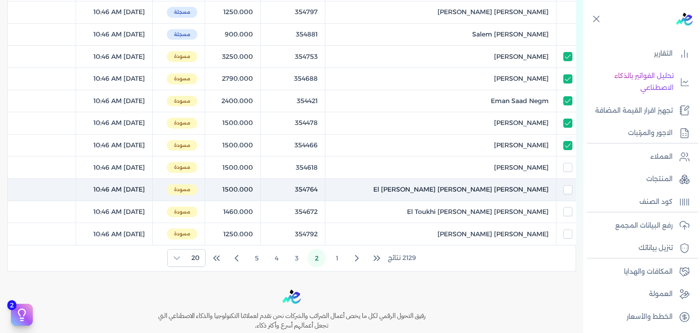
checkbox input "true"
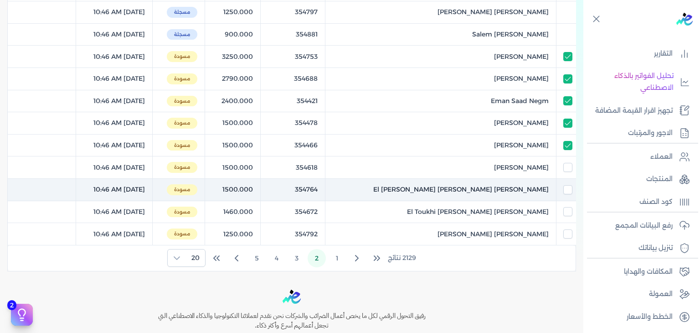
checkbox input "true"
checkbox input "false"
click at [569, 191] on input "checkbox" at bounding box center [567, 189] width 9 height 9
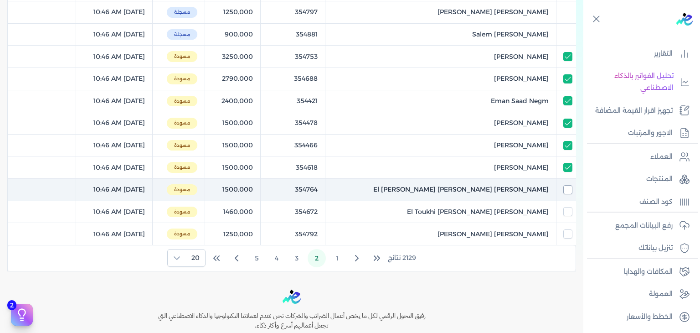
checkbox input "true"
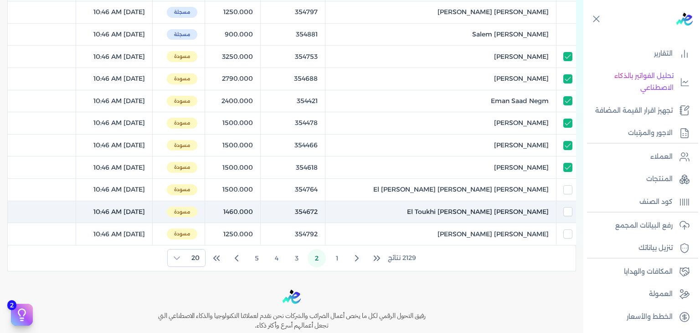
checkbox input "true"
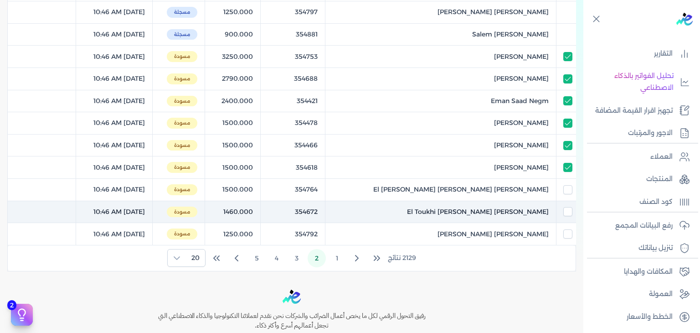
checkbox input "true"
checkbox input "false"
click at [567, 215] on td at bounding box center [566, 212] width 20 height 22
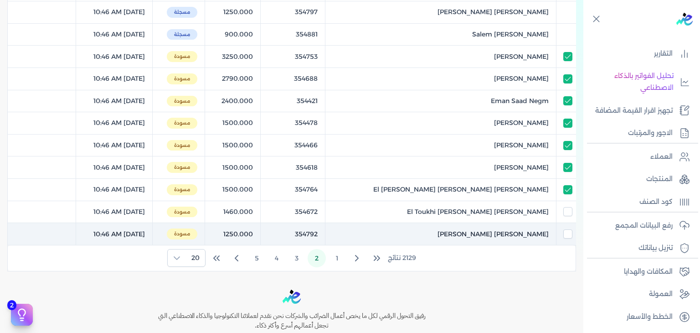
checkbox input "true"
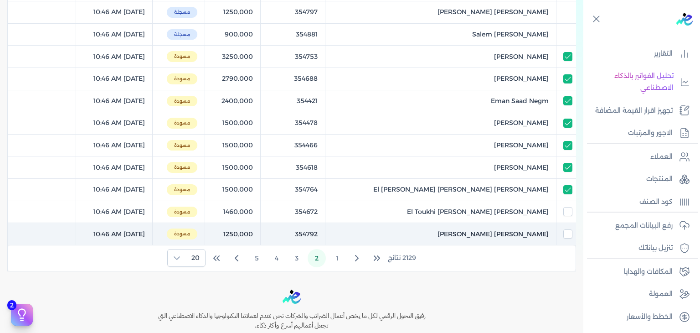
checkbox input "true"
checkbox input "false"
click at [566, 237] on td at bounding box center [566, 234] width 20 height 22
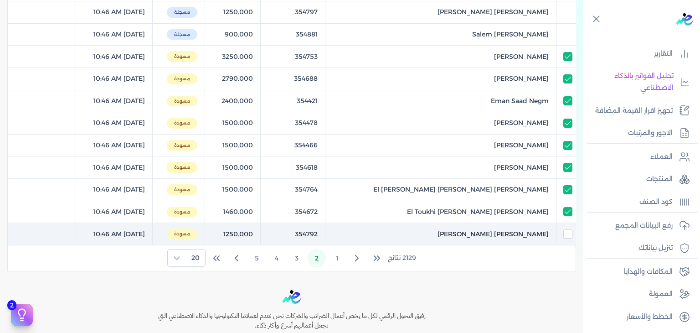
checkbox input "true"
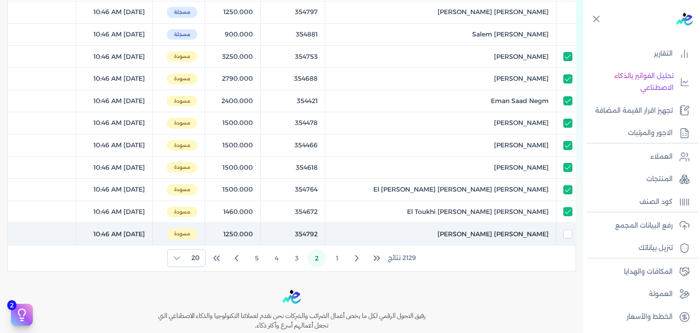
checkbox input "true"
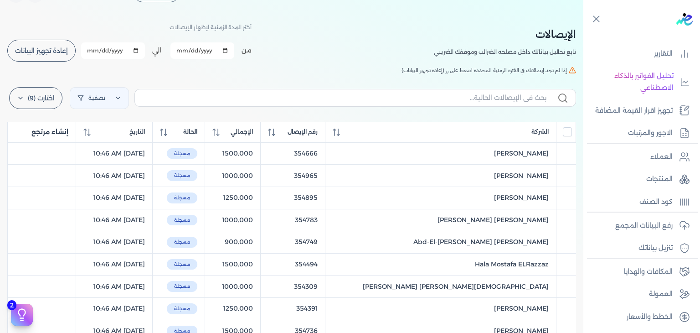
scroll to position [0, 0]
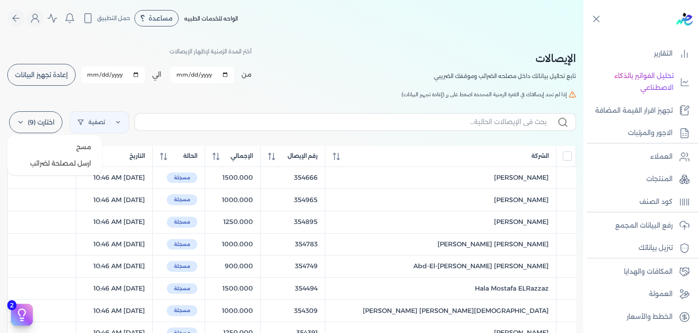
click at [46, 130] on label "اختارت (9)" at bounding box center [35, 122] width 53 height 22
click at [63, 163] on button "ارسل لمصلحة لضرائب" at bounding box center [55, 163] width 88 height 16
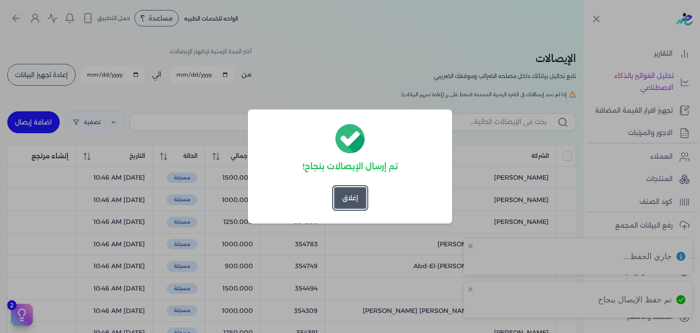
click at [339, 197] on button "إغلاق" at bounding box center [350, 198] width 32 height 22
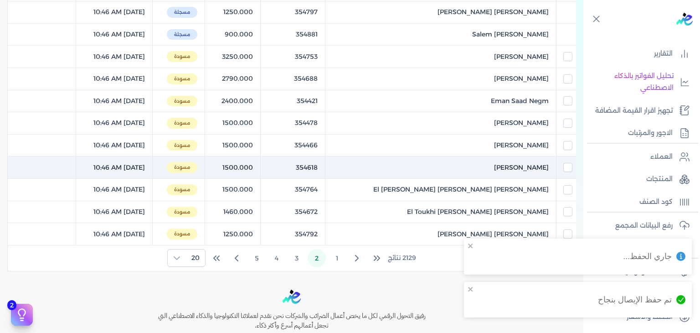
scroll to position [439, 0]
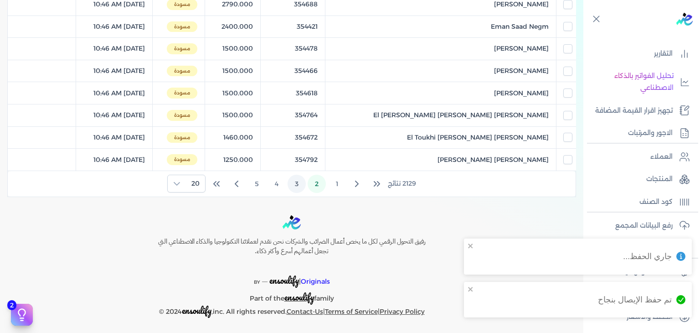
click at [292, 181] on button "3" at bounding box center [297, 184] width 18 height 18
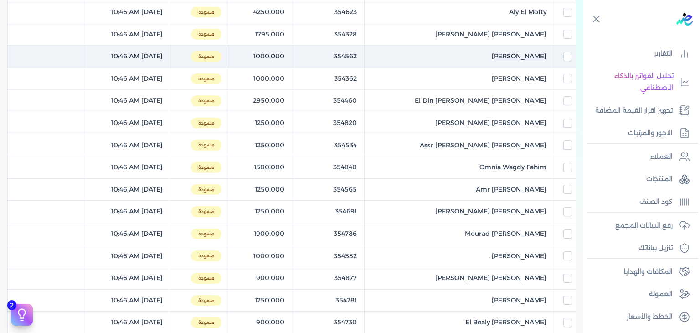
scroll to position [0, 0]
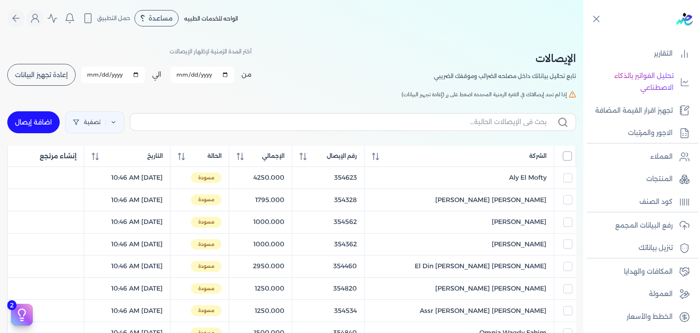
click at [566, 154] on input "All items unselected" at bounding box center [567, 155] width 9 height 9
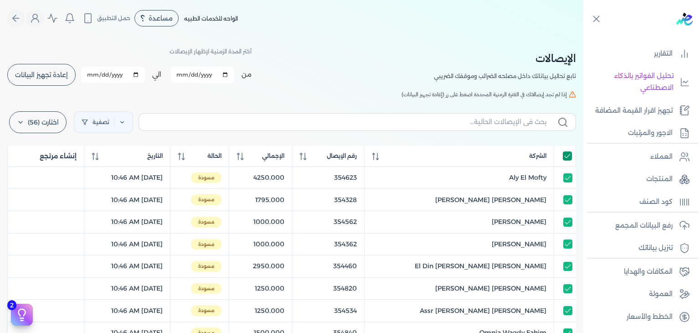
click at [566, 154] on input "All items selected" at bounding box center [567, 155] width 9 height 9
checkbox input "false"
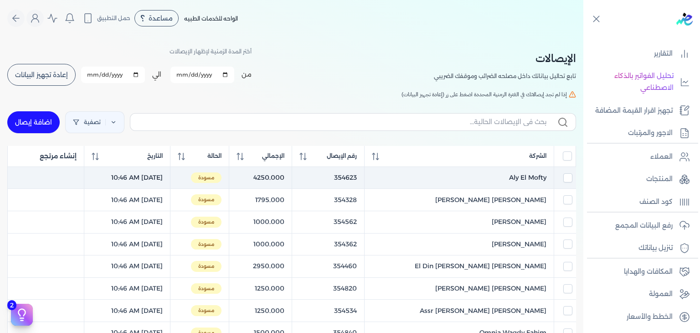
click at [563, 173] on div at bounding box center [567, 177] width 9 height 9
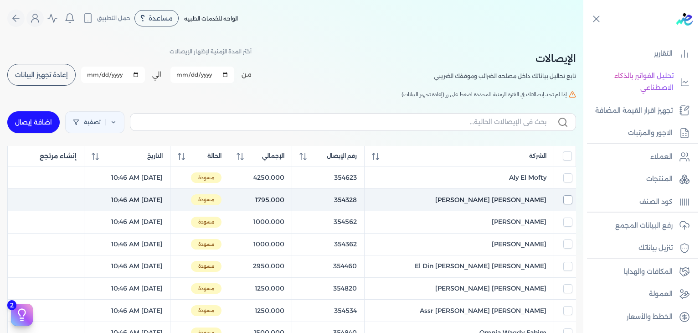
click at [567, 201] on input "checkbox" at bounding box center [567, 199] width 9 height 9
checkbox input "true"
checkbox input "false"
checkbox input "true"
checkbox input "false"
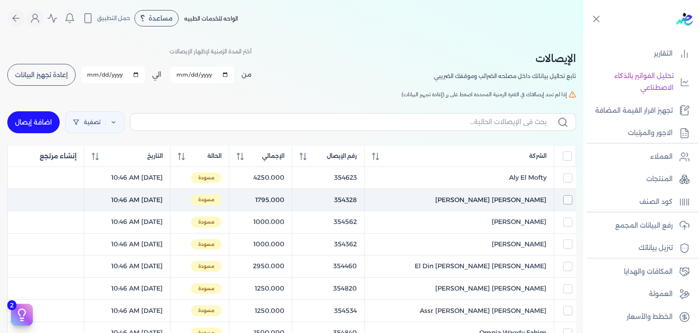
checkbox input "false"
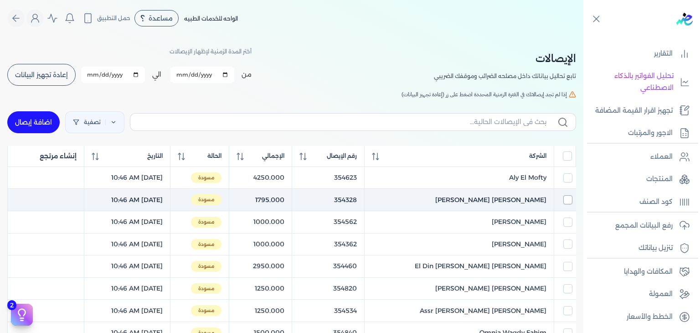
checkbox input "false"
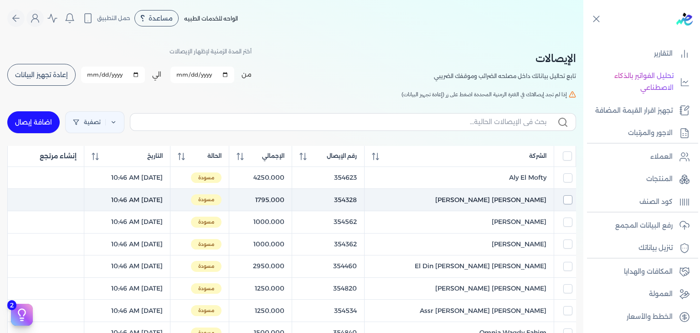
checkbox input "false"
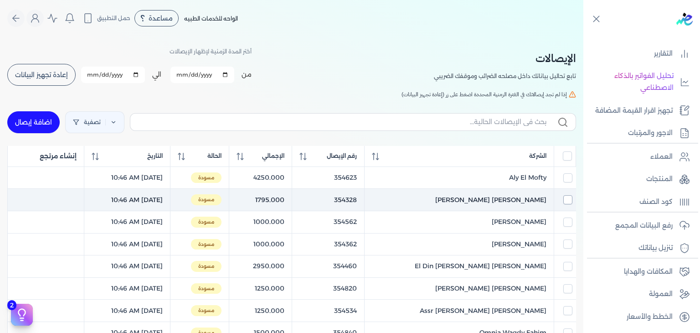
checkbox input "false"
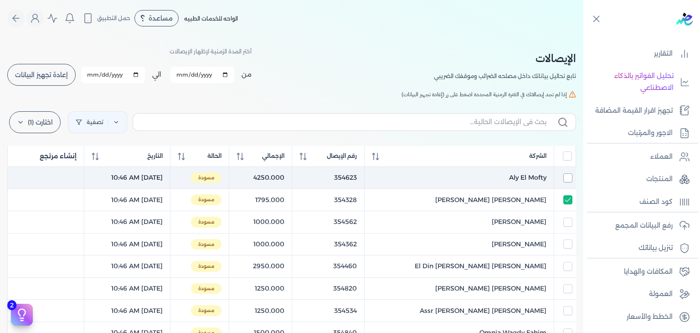
click at [566, 176] on input "checkbox" at bounding box center [567, 177] width 9 height 9
checkbox input "true"
checkbox input "false"
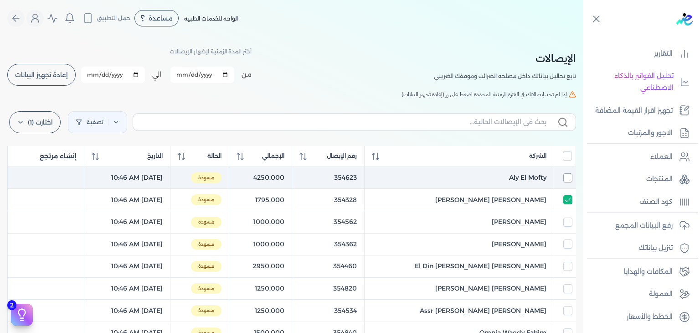
checkbox input "false"
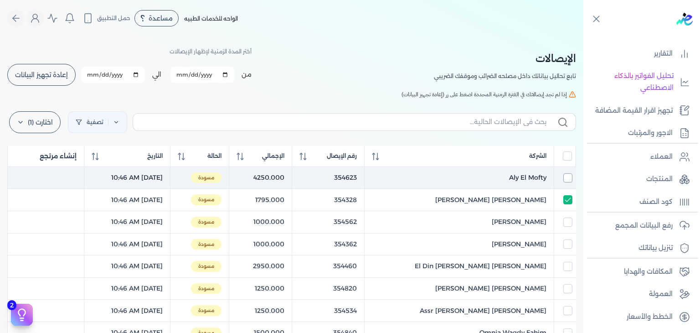
checkbox input "false"
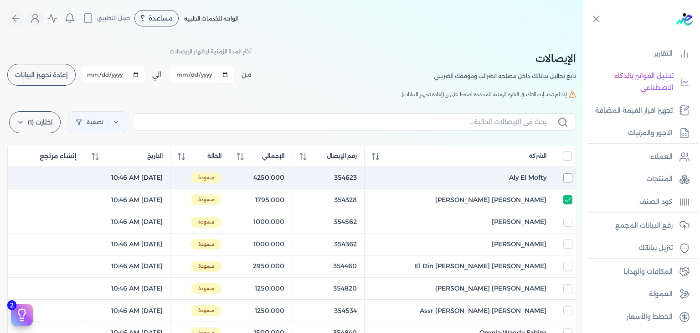
checkbox input "false"
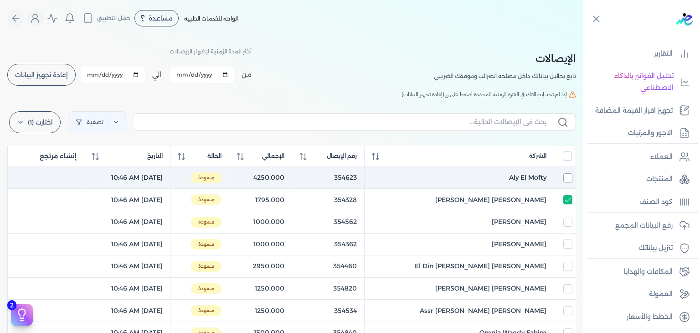
checkbox input "false"
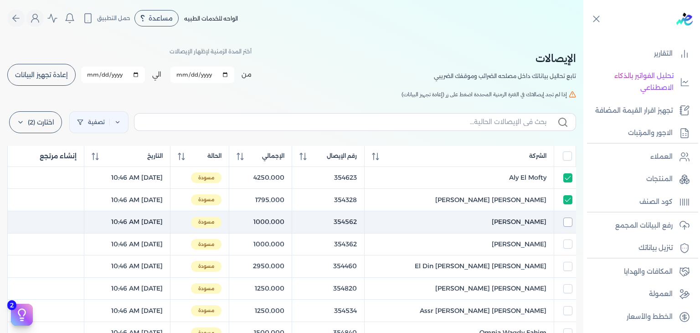
click at [565, 225] on input "checkbox" at bounding box center [567, 221] width 9 height 9
checkbox input "true"
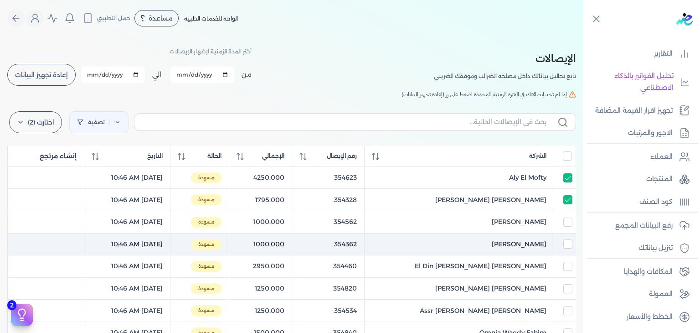
checkbox input "true"
checkbox input "false"
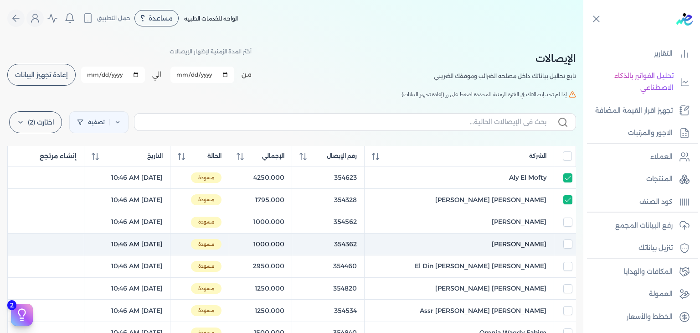
checkbox input "false"
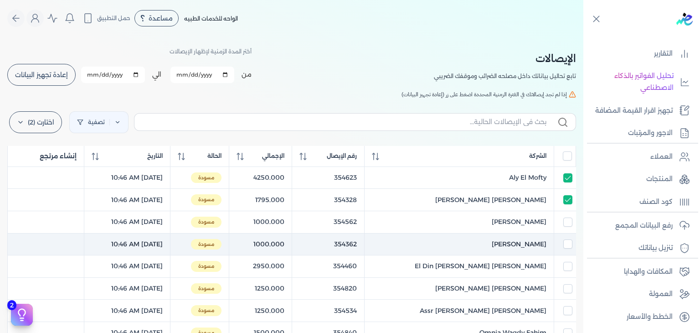
checkbox input "false"
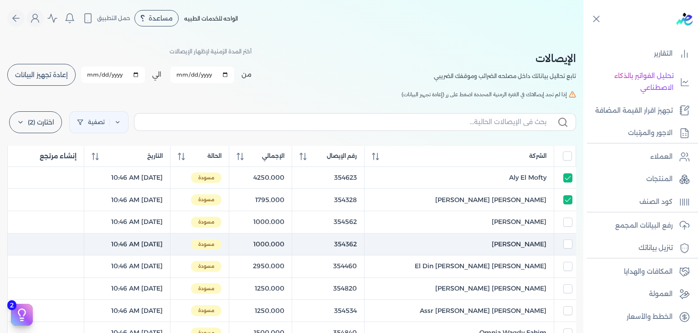
checkbox input "false"
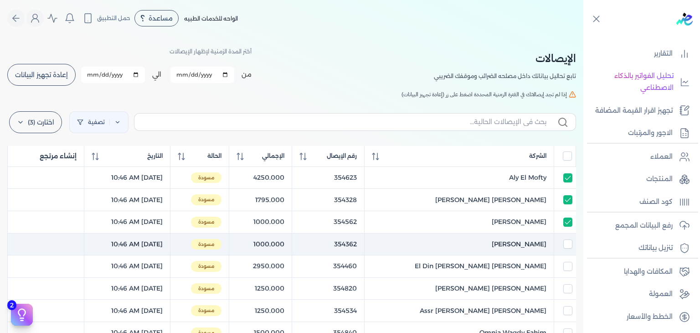
click at [566, 249] on td at bounding box center [565, 244] width 22 height 22
checkbox input "true"
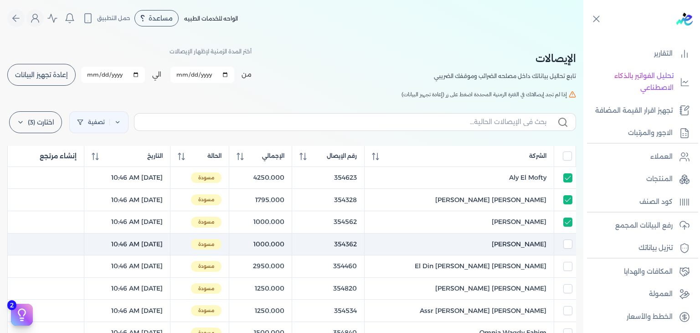
checkbox input "false"
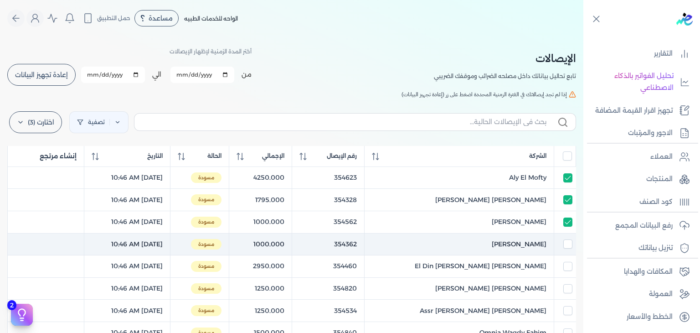
checkbox input "false"
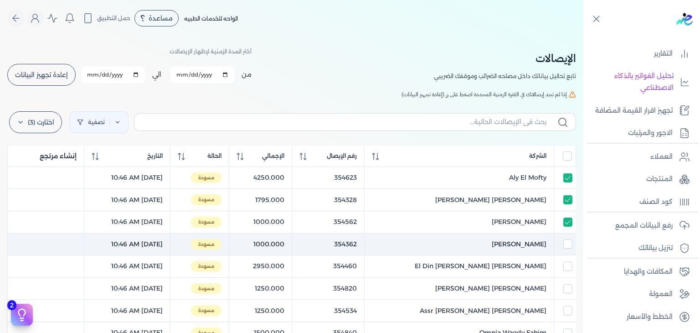
checkbox input "false"
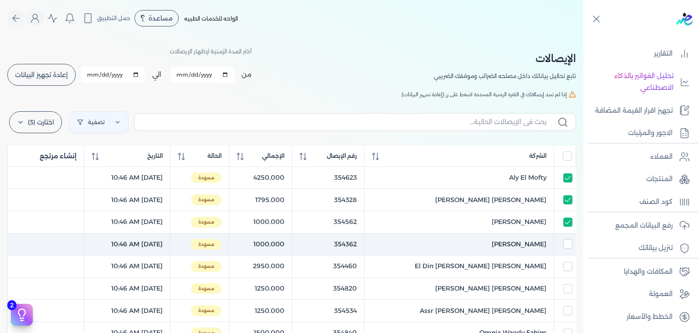
checkbox input "false"
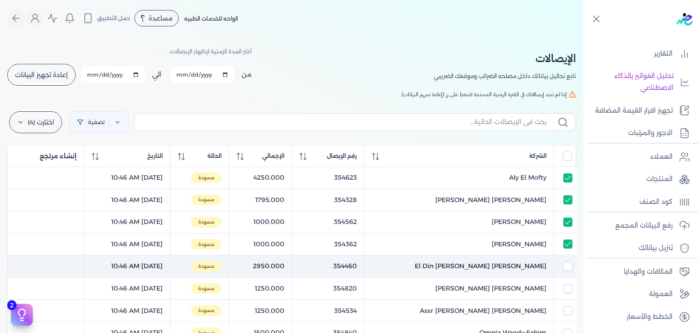
click at [567, 275] on td at bounding box center [565, 266] width 22 height 22
checkbox input "true"
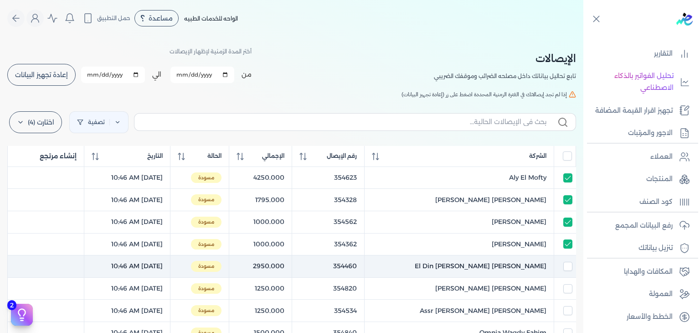
checkbox input "true"
checkbox input "false"
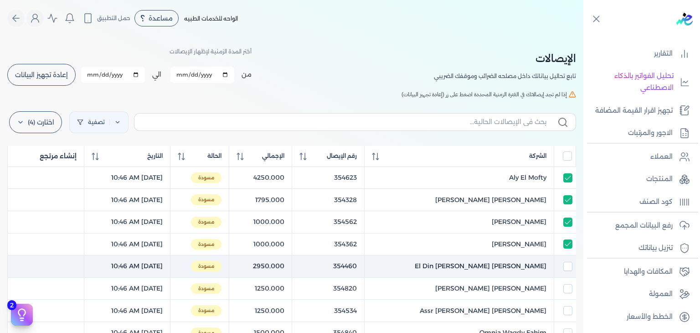
checkbox input "false"
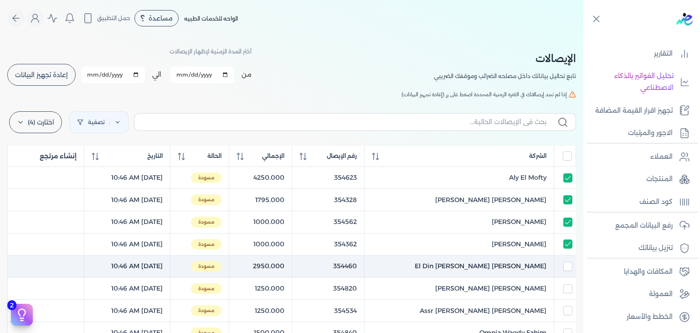
checkbox input "false"
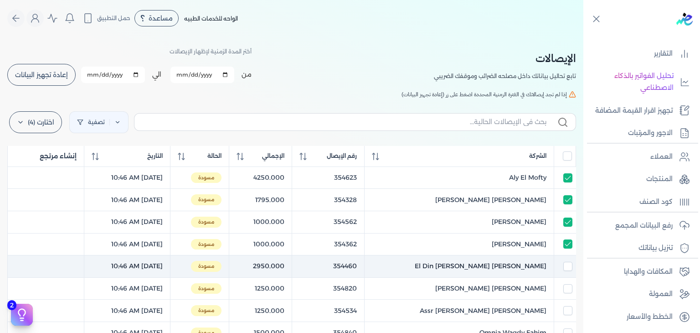
checkbox input "false"
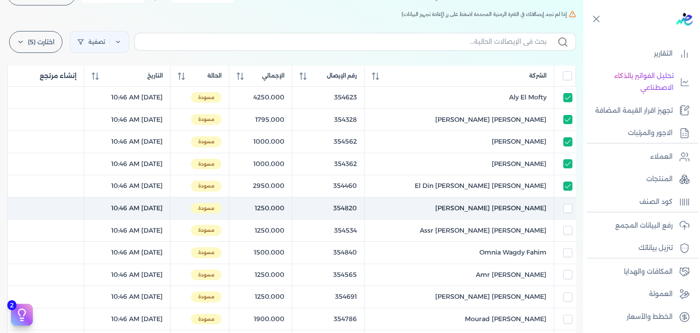
scroll to position [91, 0]
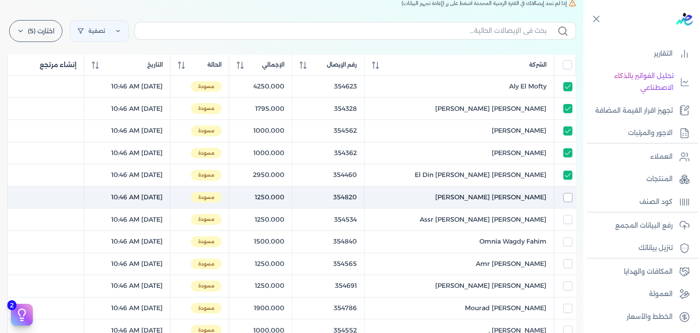
click at [566, 197] on input "checkbox" at bounding box center [567, 197] width 9 height 9
checkbox input "true"
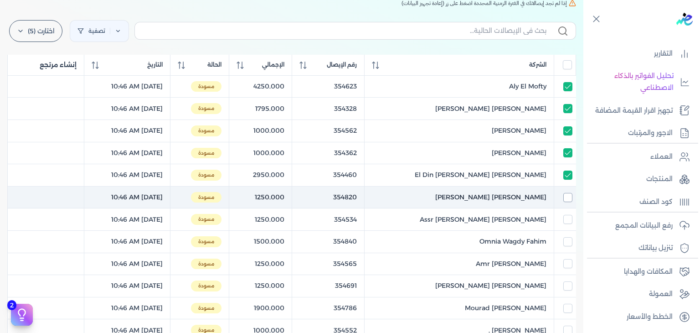
checkbox input "true"
checkbox input "false"
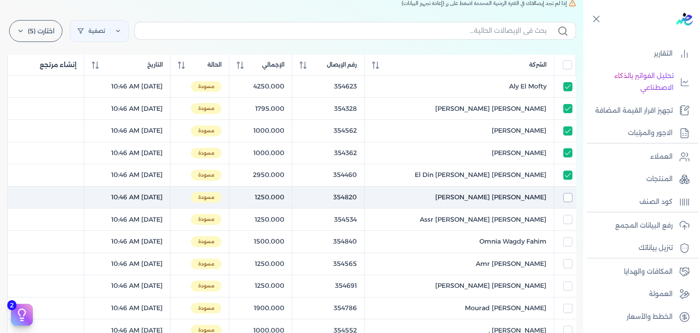
checkbox input "false"
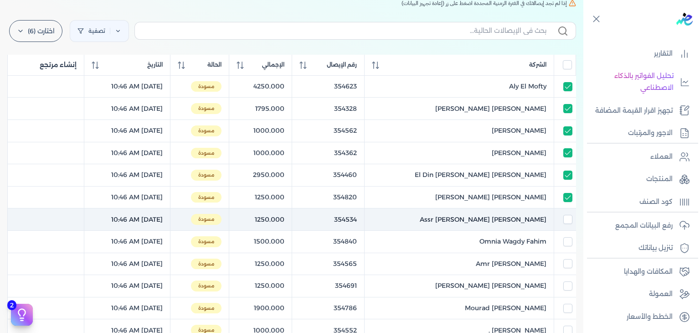
click at [567, 224] on td at bounding box center [565, 219] width 22 height 22
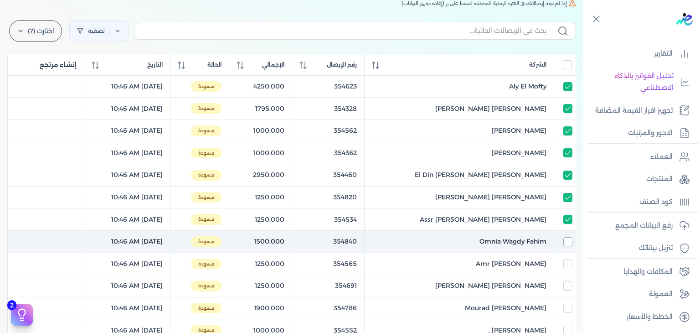
click at [571, 243] on input "checkbox" at bounding box center [567, 241] width 9 height 9
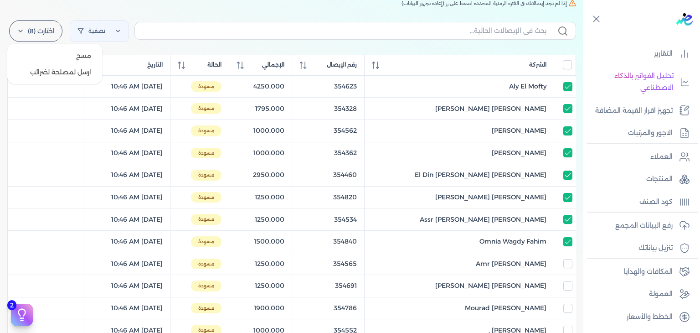
click at [24, 22] on label "اختارت (8)" at bounding box center [35, 31] width 53 height 22
click at [66, 77] on button "ارسل لمصلحة لضرائب" at bounding box center [55, 72] width 88 height 16
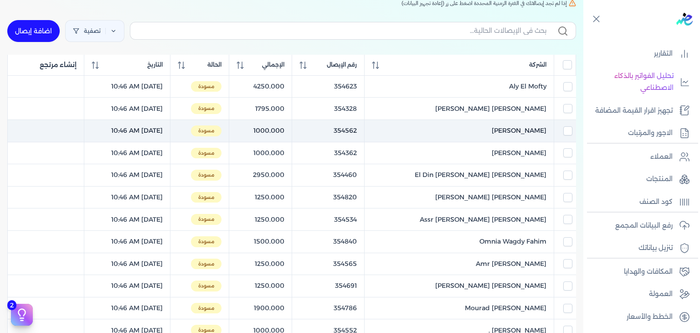
scroll to position [0, 0]
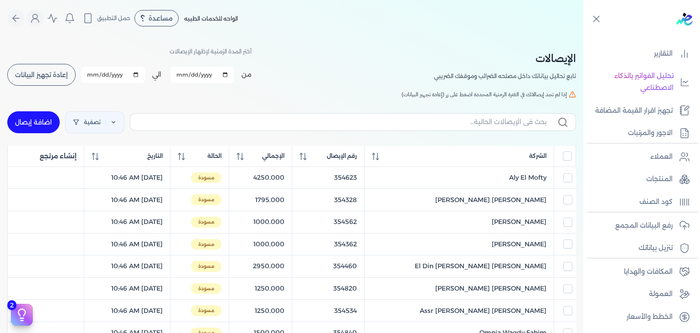
click at [37, 74] on span "إعادة تجهيز البيانات" at bounding box center [41, 75] width 53 height 6
click at [567, 154] on input "All items unselected" at bounding box center [567, 155] width 9 height 9
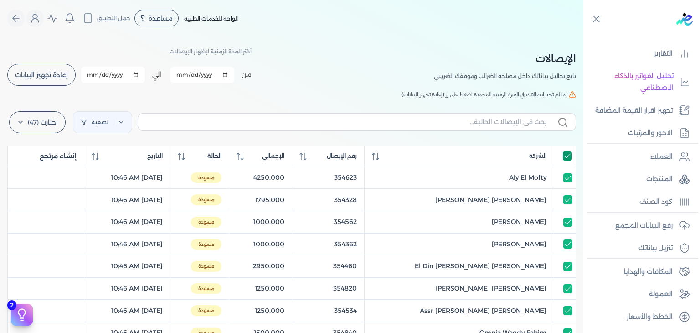
click at [567, 154] on input "All items selected" at bounding box center [567, 155] width 9 height 9
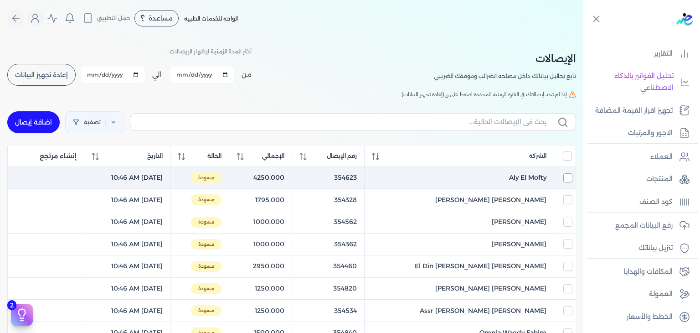
click at [566, 178] on input "checkbox" at bounding box center [567, 177] width 9 height 9
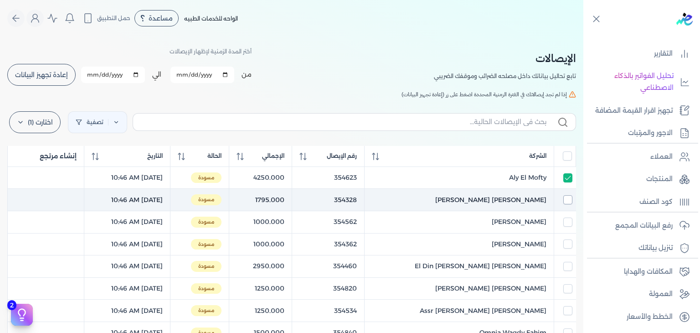
click at [567, 199] on input "checkbox" at bounding box center [567, 199] width 9 height 9
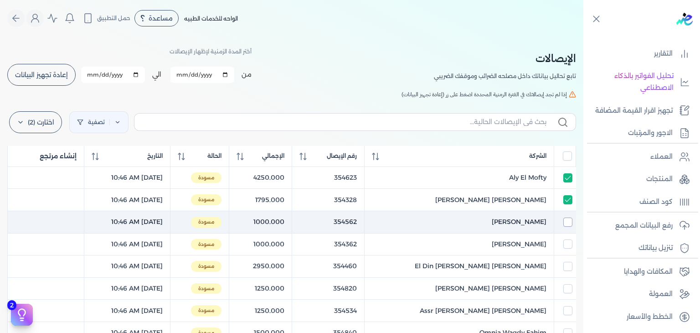
click at [563, 221] on input "checkbox" at bounding box center [567, 221] width 9 height 9
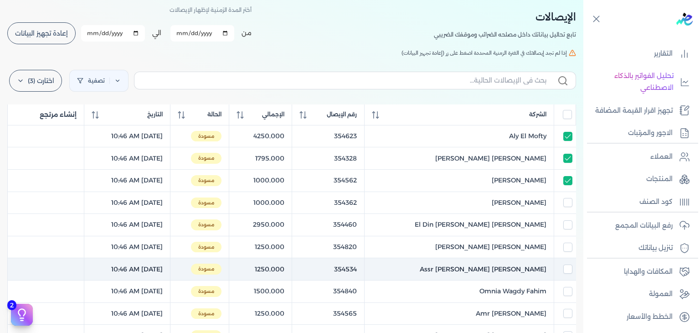
scroll to position [91, 0]
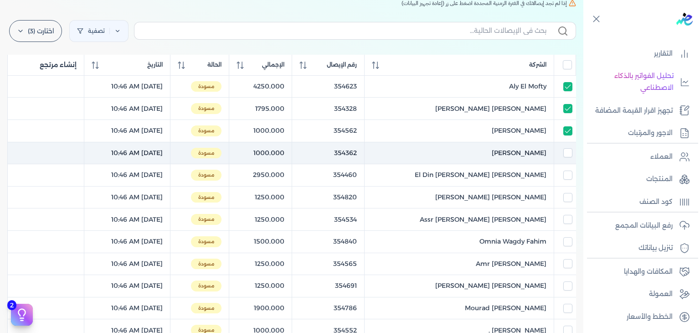
click at [565, 157] on td at bounding box center [565, 153] width 22 height 22
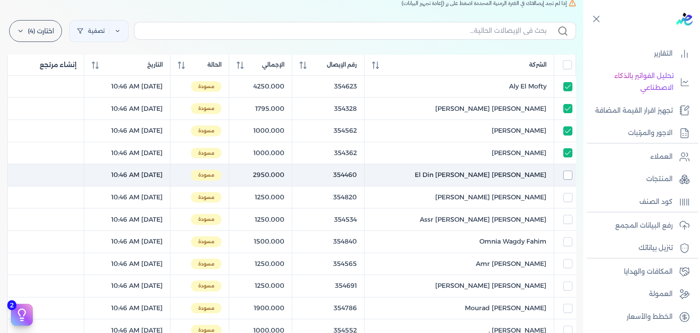
drag, startPoint x: 565, startPoint y: 170, endPoint x: 565, endPoint y: 186, distance: 16.0
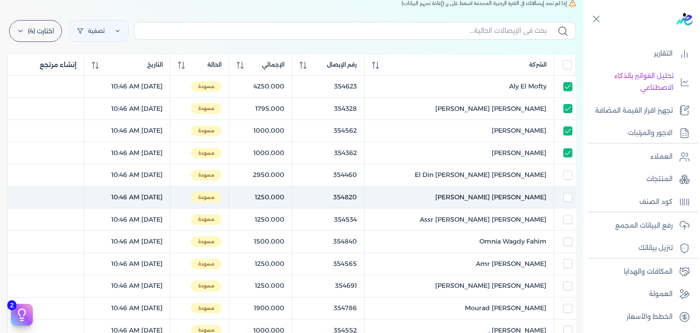
click at [565, 170] on input "checkbox" at bounding box center [567, 174] width 9 height 9
click at [565, 196] on input "checkbox" at bounding box center [567, 197] width 9 height 9
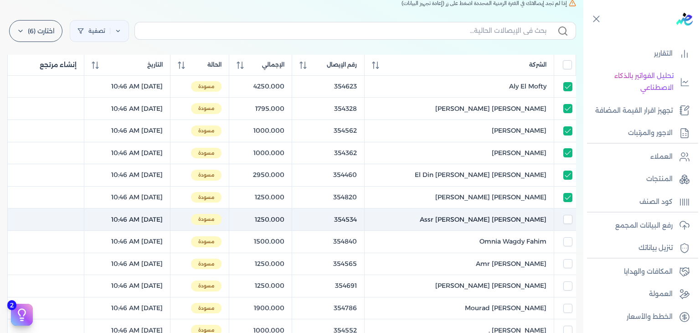
click at [570, 225] on td at bounding box center [565, 219] width 22 height 22
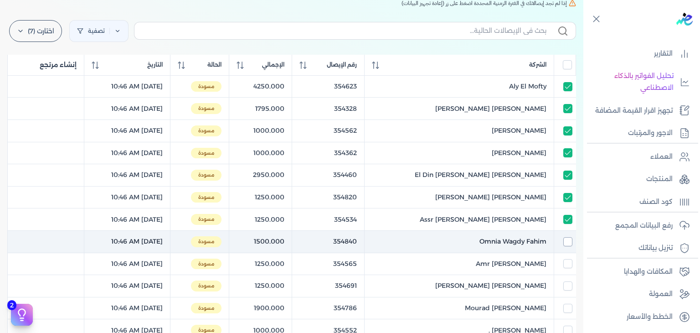
click at [567, 244] on input "checkbox" at bounding box center [567, 241] width 9 height 9
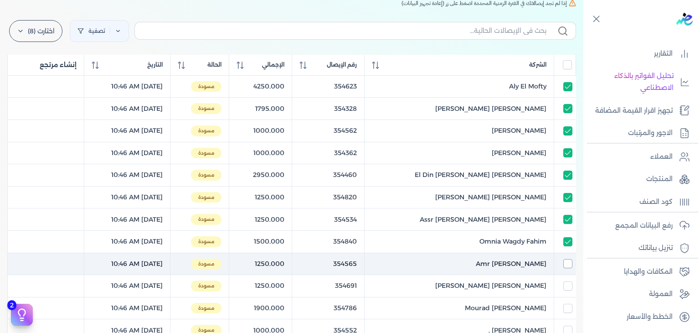
click at [567, 261] on input "checkbox" at bounding box center [567, 263] width 9 height 9
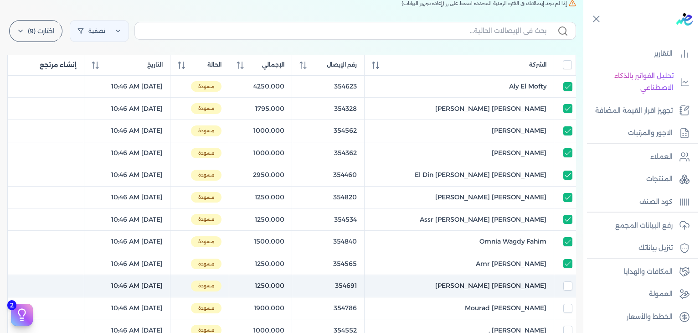
click at [567, 292] on td at bounding box center [565, 286] width 22 height 22
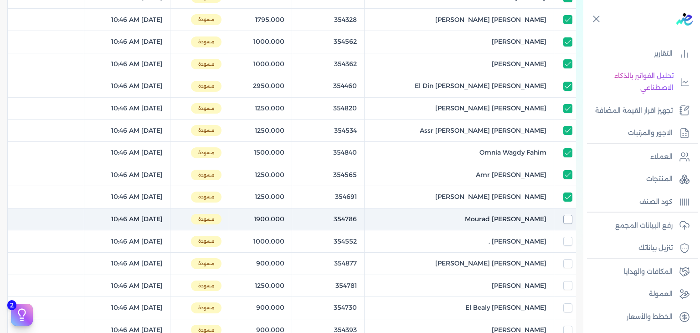
scroll to position [182, 0]
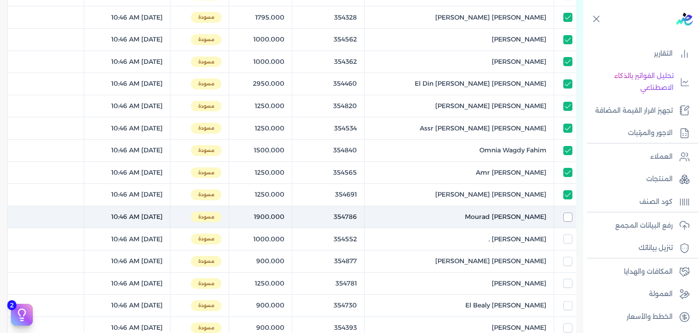
click at [570, 213] on input "checkbox" at bounding box center [567, 216] width 9 height 9
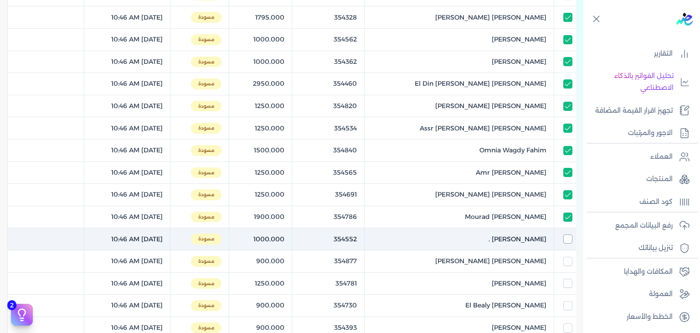
click at [567, 237] on input "checkbox" at bounding box center [567, 238] width 9 height 9
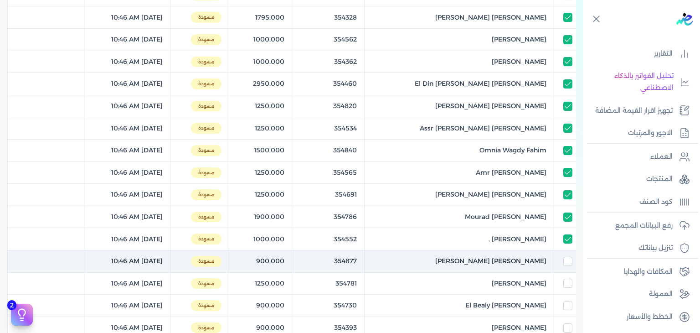
click at [564, 265] on td at bounding box center [565, 261] width 22 height 22
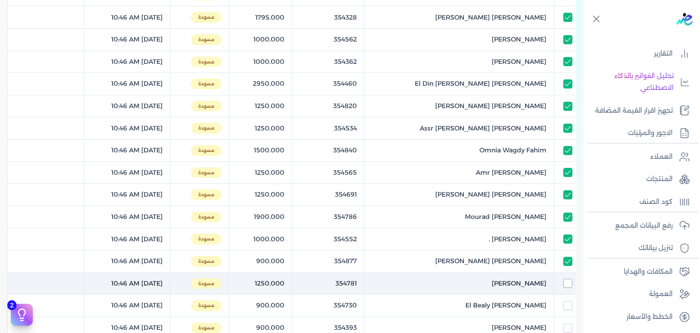
click at [567, 278] on input "checkbox" at bounding box center [567, 282] width 9 height 9
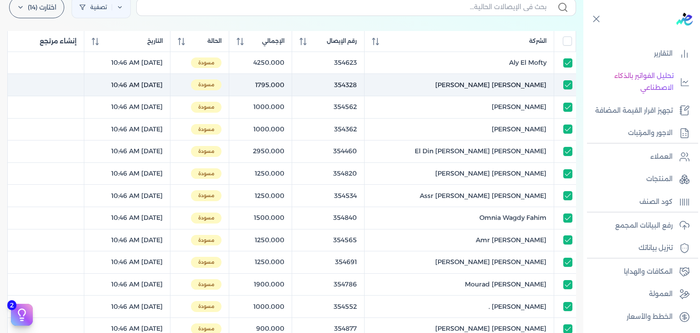
scroll to position [0, 0]
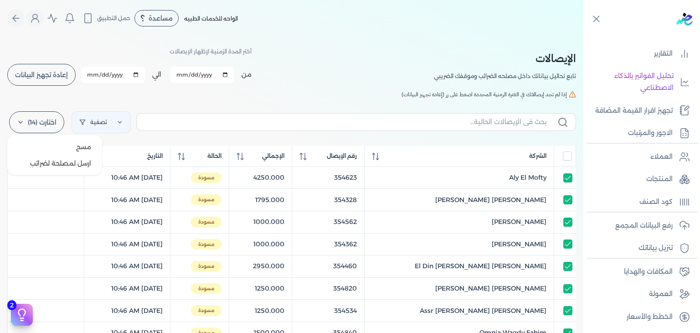
click at [60, 129] on label "اختارت (14)" at bounding box center [36, 122] width 55 height 22
click at [67, 170] on button "ارسل لمصلحة لضرائب" at bounding box center [55, 163] width 88 height 16
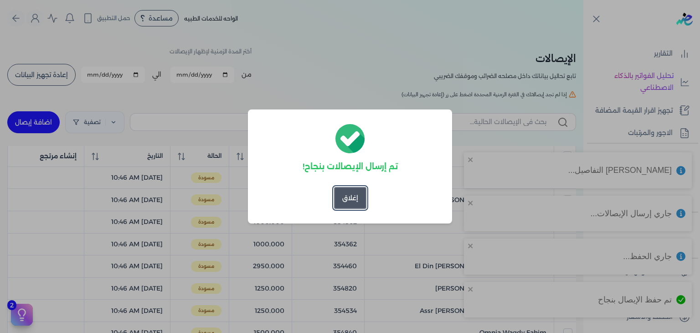
click at [359, 196] on button "إغلاق" at bounding box center [350, 198] width 32 height 22
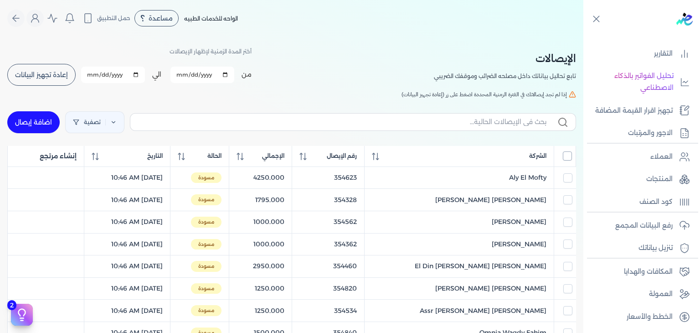
click at [564, 155] on input "All items unselected" at bounding box center [567, 155] width 9 height 9
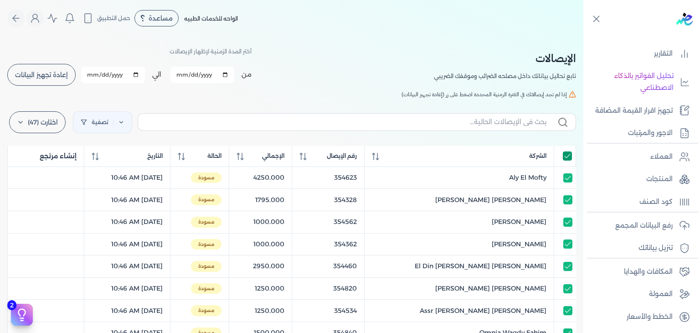
click at [564, 155] on input "All items selected" at bounding box center [567, 155] width 9 height 9
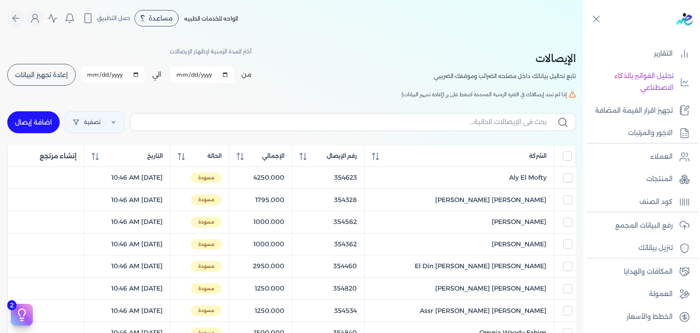
click at [48, 72] on span "إعادة تجهيز البيانات" at bounding box center [41, 75] width 53 height 6
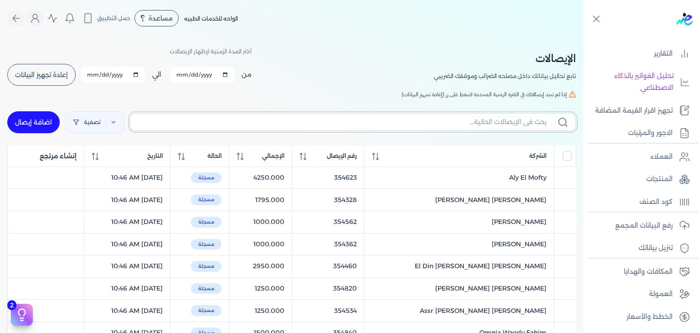
click at [301, 120] on input "text" at bounding box center [342, 122] width 409 height 10
paste input "354791"
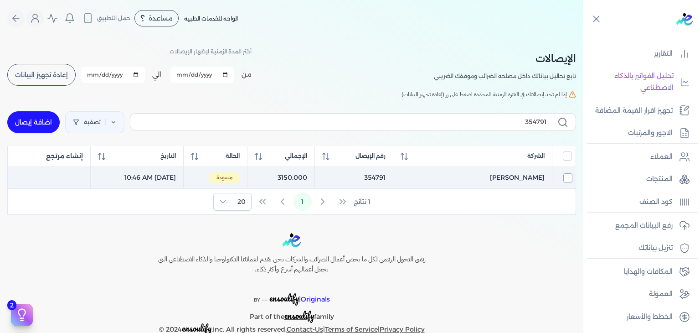
click at [568, 176] on input "checkbox" at bounding box center [567, 177] width 9 height 9
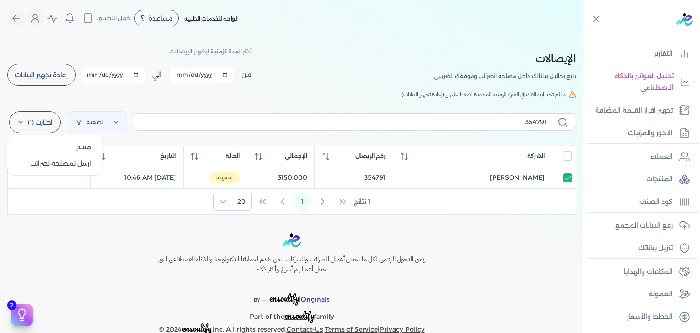
click at [55, 128] on label "اختارت (1)" at bounding box center [35, 122] width 52 height 22
click at [89, 166] on button "ارسل لمصلحة لضرائب" at bounding box center [55, 163] width 88 height 16
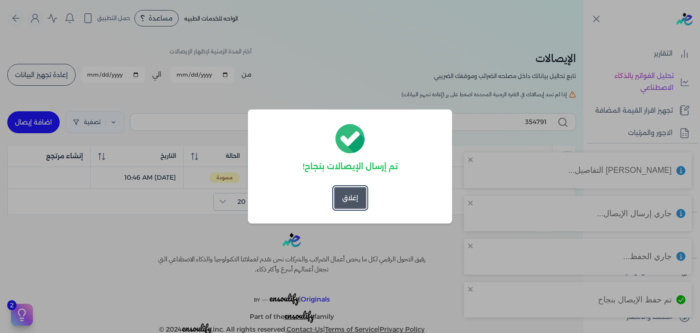
click at [361, 196] on button "إغلاق" at bounding box center [350, 198] width 32 height 22
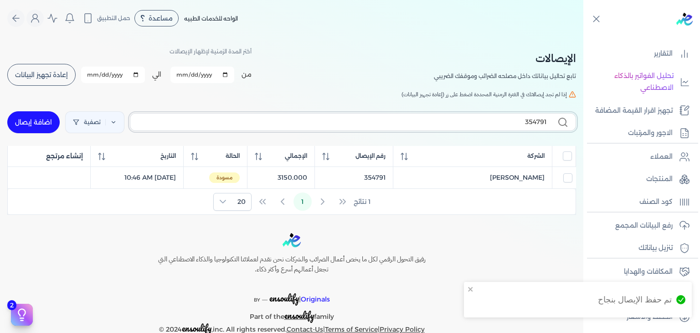
drag, startPoint x: 509, startPoint y: 119, endPoint x: 552, endPoint y: 123, distance: 43.9
click at [552, 123] on label "354791" at bounding box center [353, 121] width 446 height 17
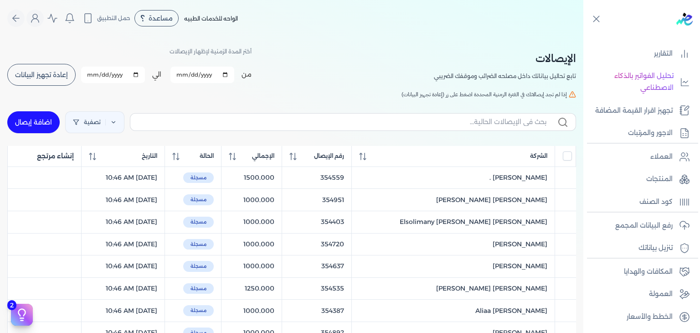
click at [55, 82] on button "إعادة تجهيز البيانات" at bounding box center [41, 75] width 68 height 22
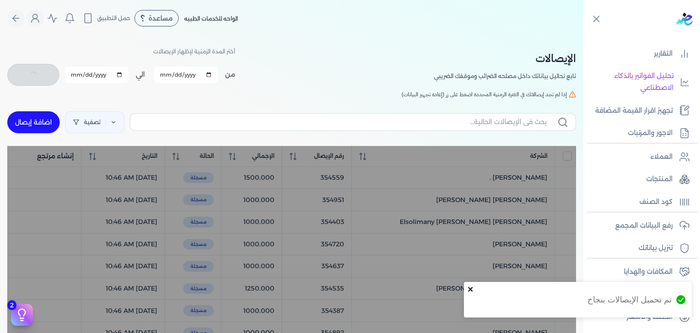
click at [471, 287] on icon "close" at bounding box center [471, 288] width 6 height 7
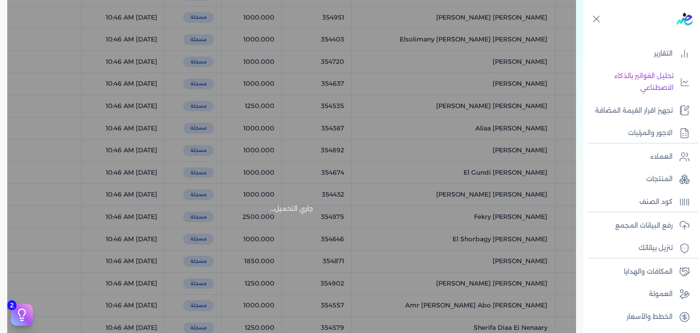
scroll to position [439, 0]
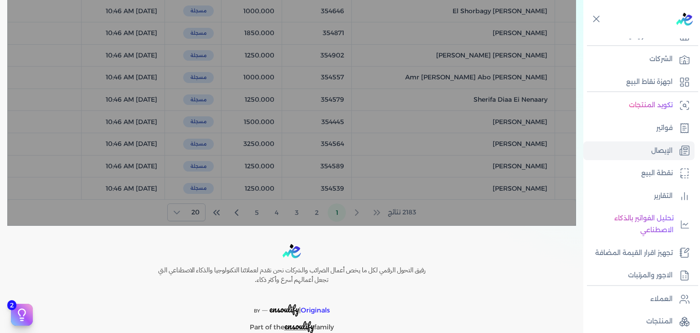
scroll to position [0, 0]
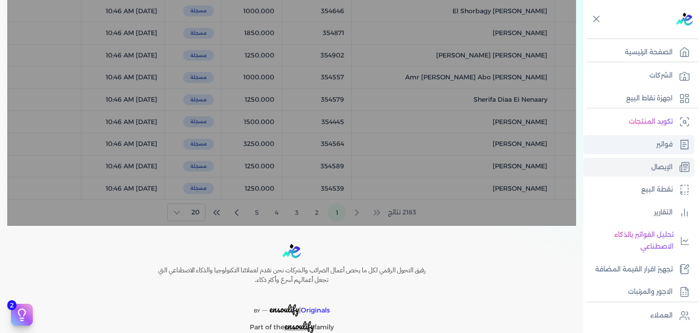
click at [651, 149] on link "فواتير" at bounding box center [638, 144] width 111 height 19
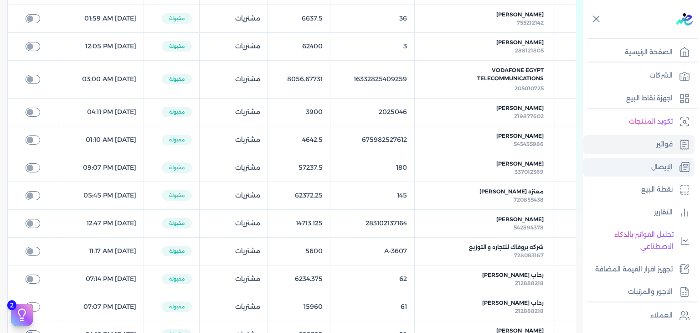
click at [645, 169] on link "الإيصال" at bounding box center [638, 167] width 111 height 19
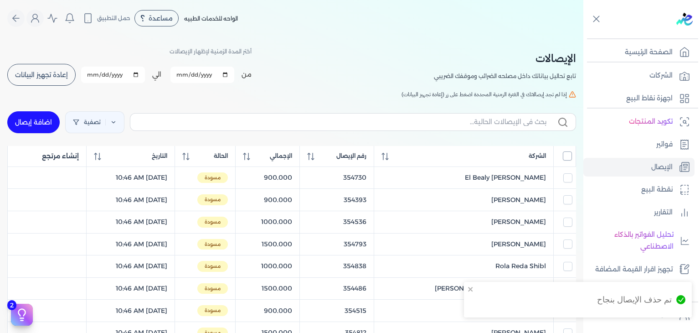
click at [569, 151] on input "All items unselected" at bounding box center [567, 155] width 9 height 9
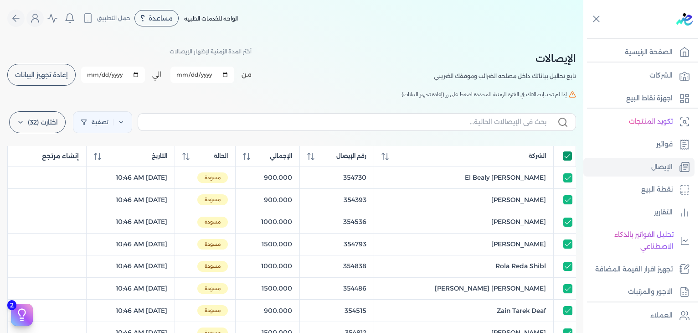
click at [569, 151] on input "All items selected" at bounding box center [567, 155] width 9 height 9
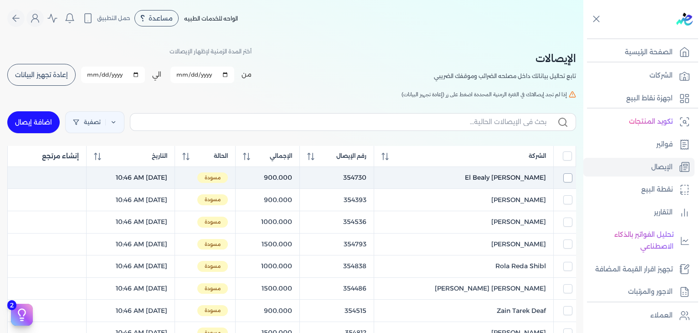
click at [563, 175] on input "checkbox" at bounding box center [567, 177] width 9 height 9
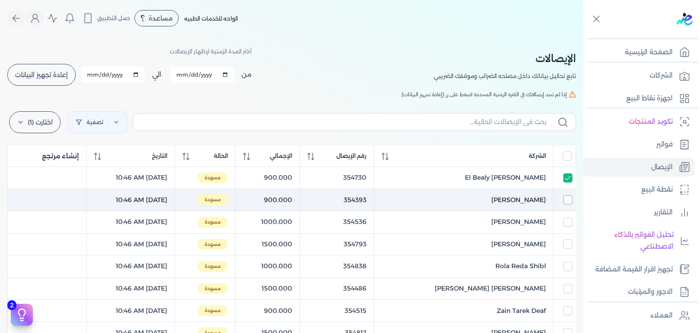
click at [568, 197] on input "checkbox" at bounding box center [567, 199] width 9 height 9
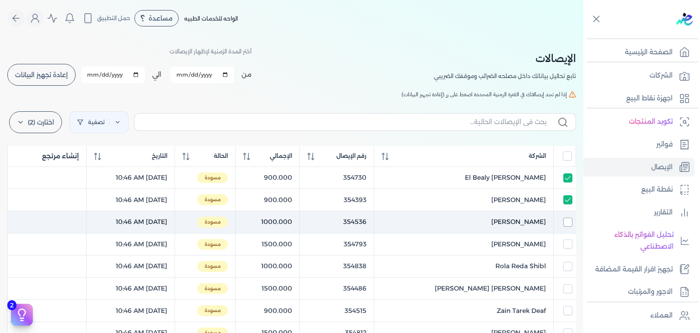
drag, startPoint x: 567, startPoint y: 219, endPoint x: 564, endPoint y: 232, distance: 13.6
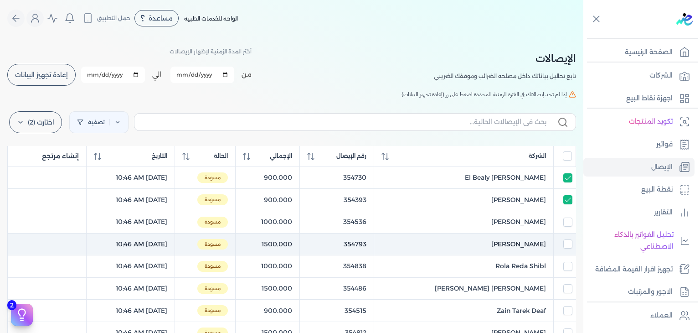
click at [567, 219] on input "checkbox" at bounding box center [567, 221] width 9 height 9
click at [567, 243] on input "checkbox" at bounding box center [567, 243] width 9 height 9
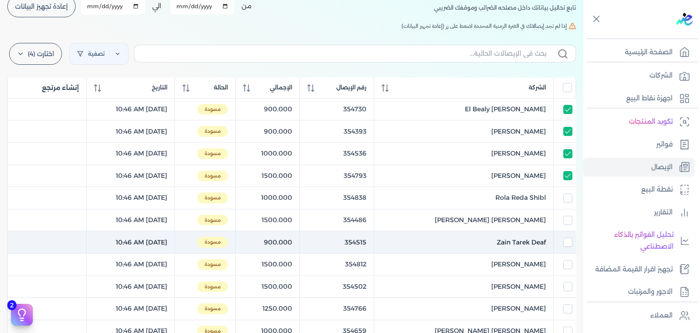
scroll to position [91, 0]
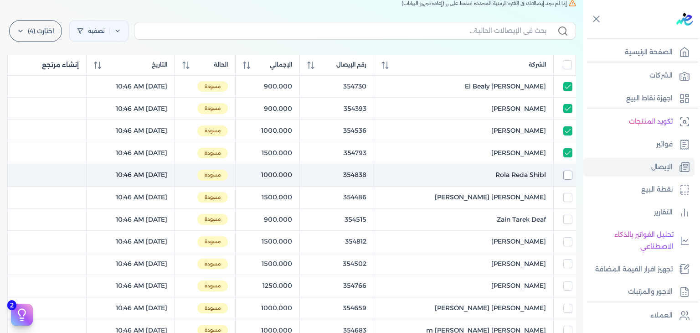
click at [567, 175] on input "checkbox" at bounding box center [567, 174] width 9 height 9
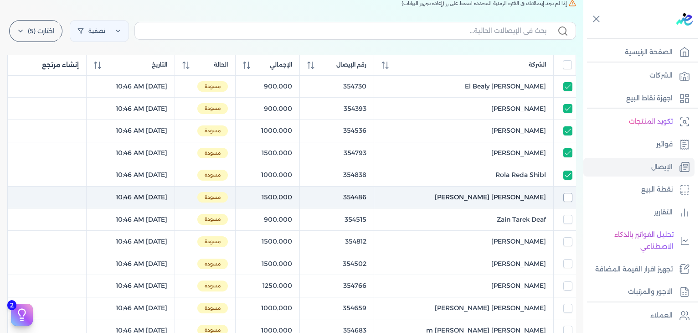
click at [569, 200] on input "checkbox" at bounding box center [567, 197] width 9 height 9
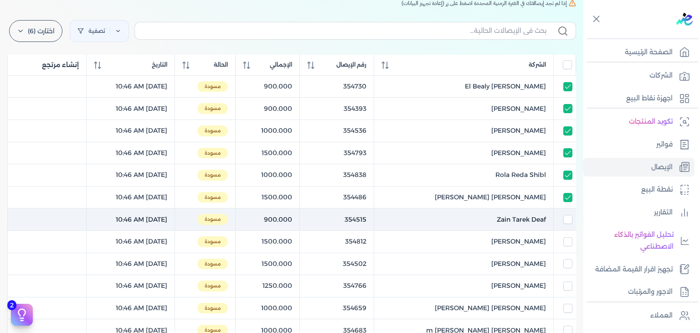
click at [569, 223] on td at bounding box center [564, 219] width 22 height 22
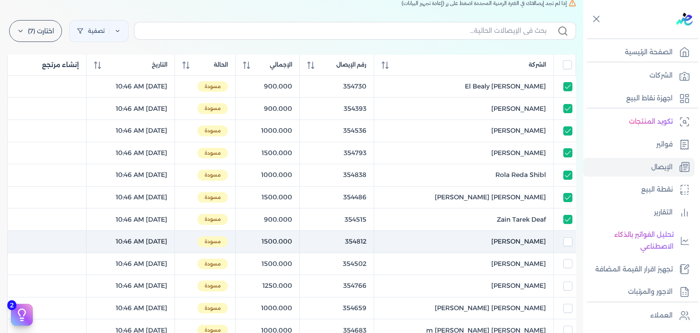
click at [561, 245] on td at bounding box center [564, 241] width 22 height 22
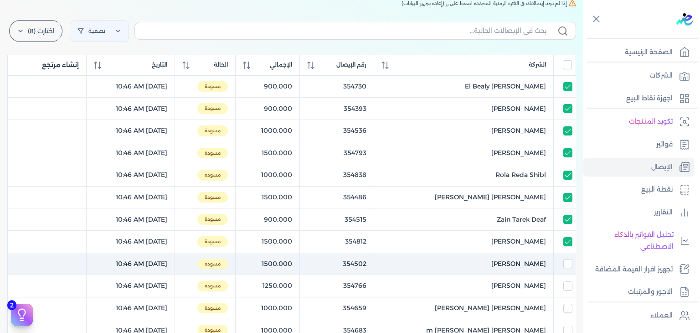
click at [570, 267] on td at bounding box center [564, 263] width 22 height 22
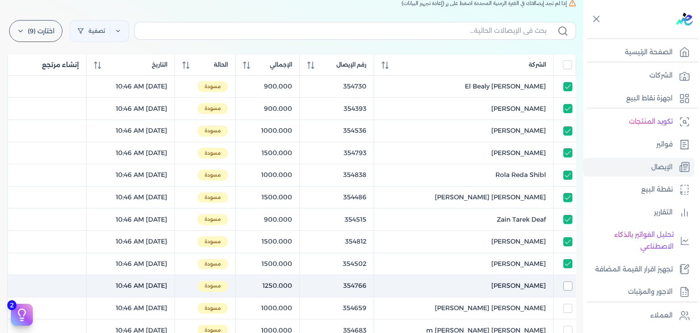
click at [568, 283] on input "checkbox" at bounding box center [567, 285] width 9 height 9
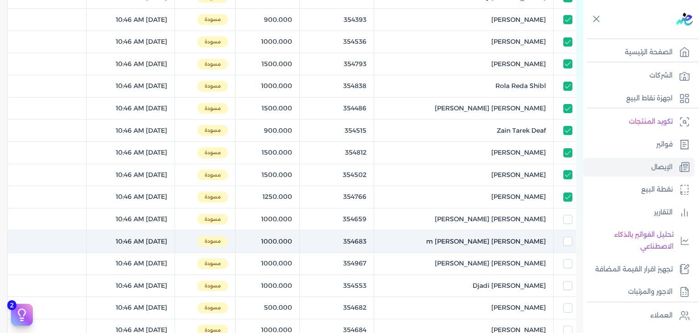
scroll to position [182, 0]
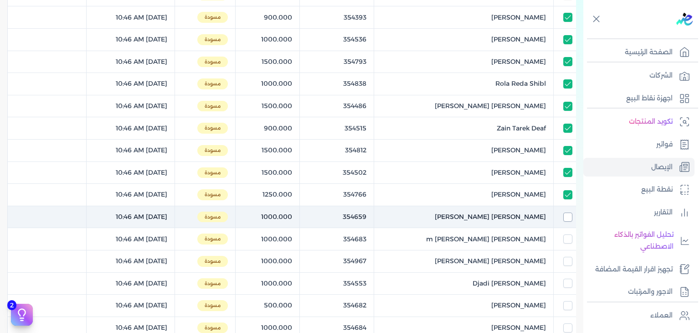
click at [569, 219] on input "checkbox" at bounding box center [567, 216] width 9 height 9
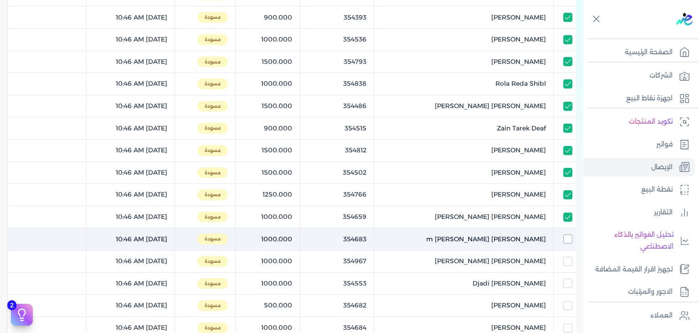
click at [567, 241] on input "checkbox" at bounding box center [567, 238] width 9 height 9
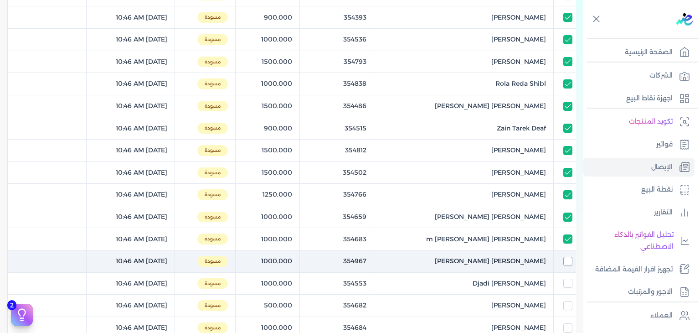
click at [567, 257] on input "checkbox" at bounding box center [567, 261] width 9 height 9
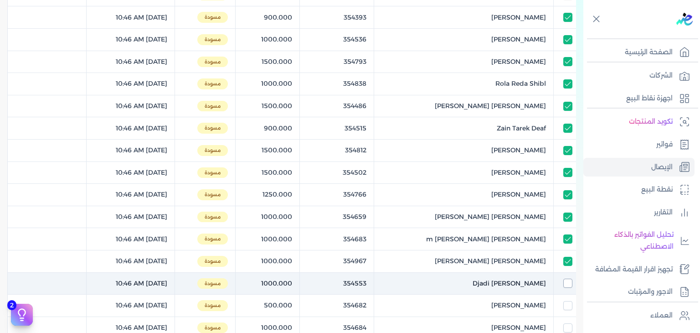
click at [567, 283] on input "checkbox" at bounding box center [567, 282] width 9 height 9
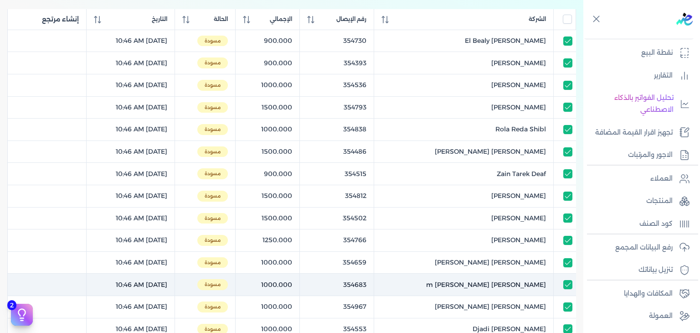
scroll to position [365, 0]
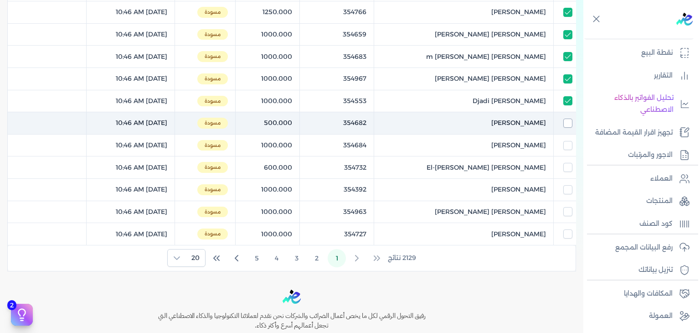
click at [571, 123] on input "checkbox" at bounding box center [567, 123] width 9 height 9
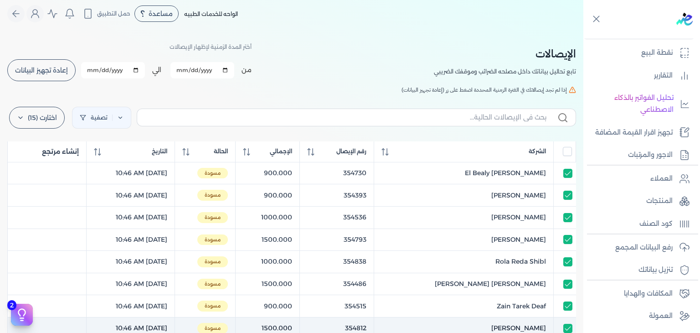
scroll to position [0, 0]
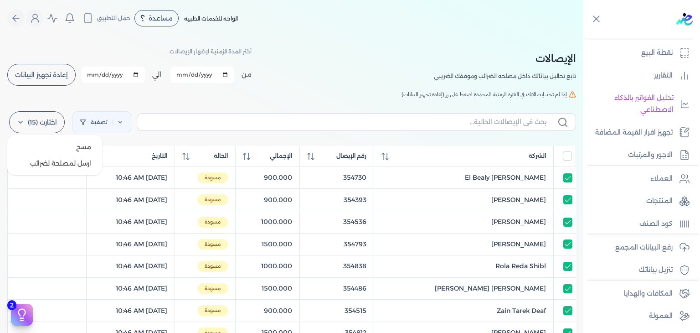
click at [35, 114] on label "اختارت (15)" at bounding box center [37, 122] width 56 height 22
click at [59, 159] on button "ارسل لمصلحة لضرائب" at bounding box center [55, 163] width 88 height 16
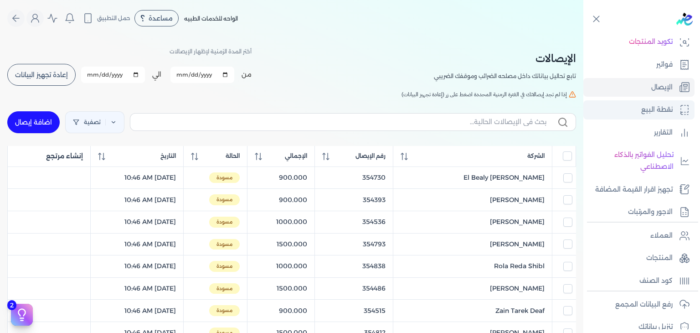
scroll to position [137, 0]
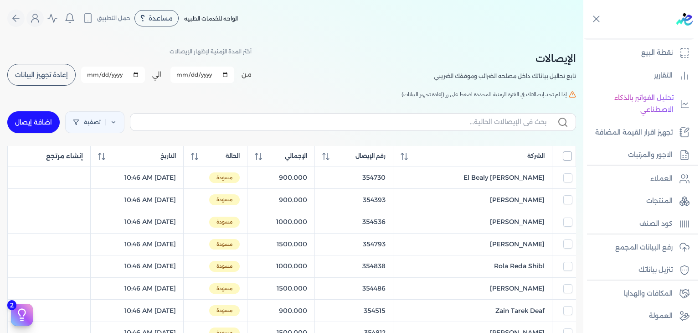
click at [569, 152] on input "All items unselected" at bounding box center [567, 155] width 9 height 9
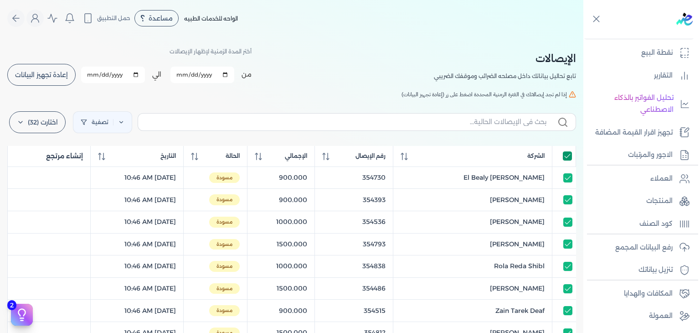
click at [569, 152] on input "All items selected" at bounding box center [567, 155] width 9 height 9
checkbox input "false"
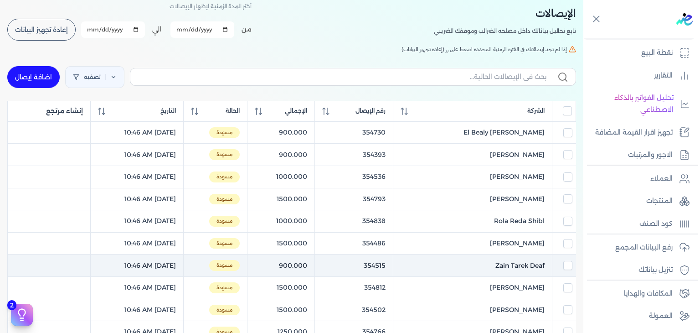
scroll to position [0, 0]
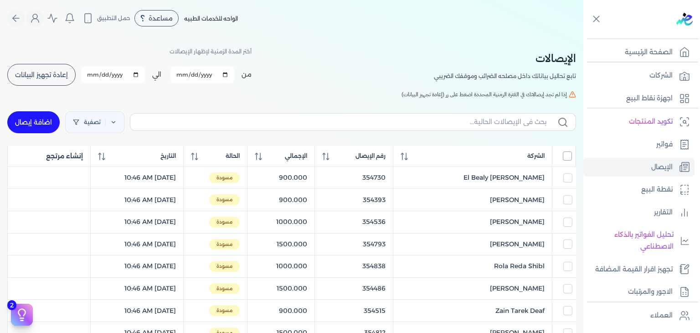
click at [565, 160] on input "All items unselected" at bounding box center [567, 155] width 9 height 9
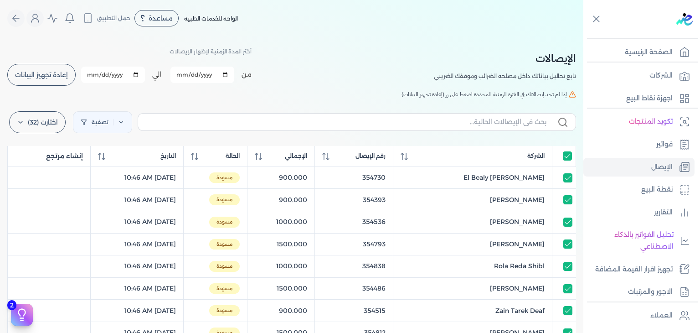
click at [568, 161] on th at bounding box center [564, 156] width 24 height 21
click at [569, 157] on input "All items selected" at bounding box center [567, 155] width 9 height 9
checkbox input "false"
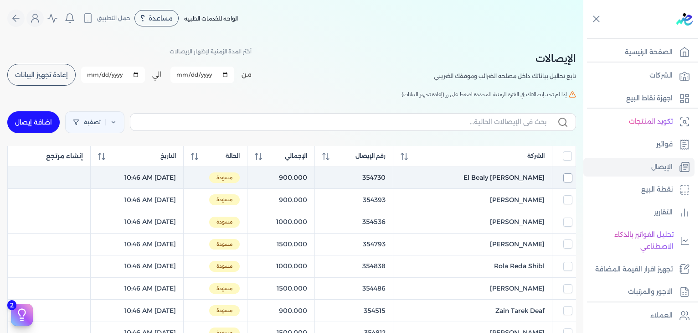
click at [566, 177] on input "checkbox" at bounding box center [567, 177] width 9 height 9
checkbox input "true"
checkbox input "false"
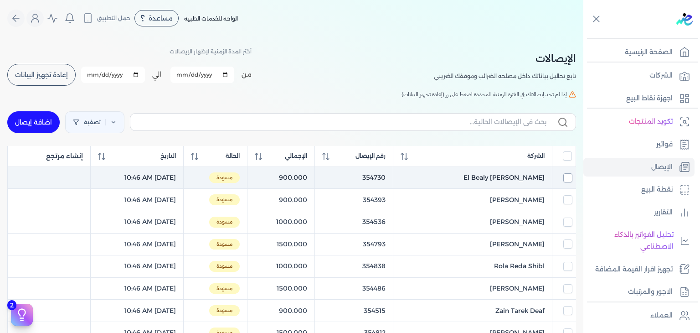
checkbox input "false"
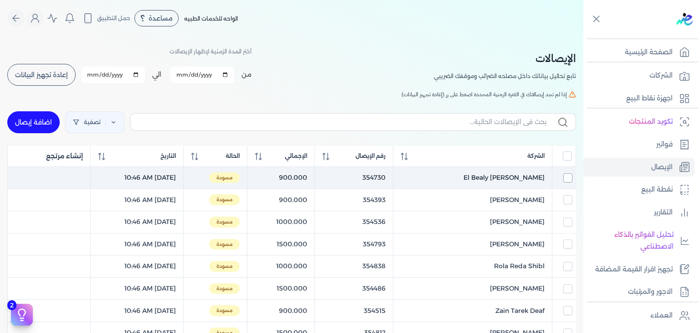
checkbox input "false"
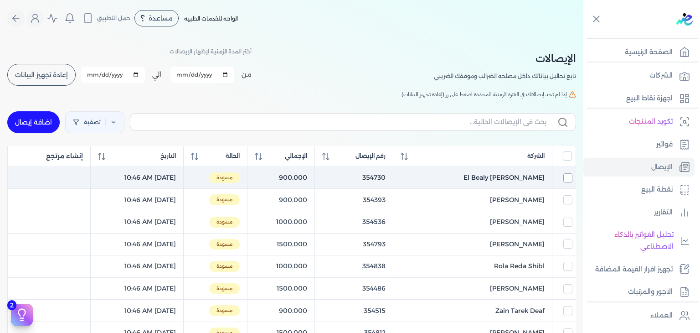
checkbox input "false"
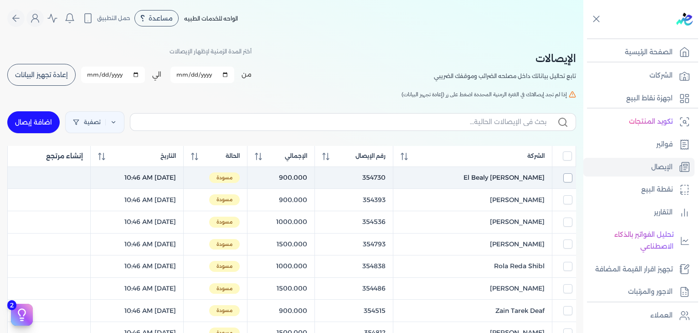
checkbox input "false"
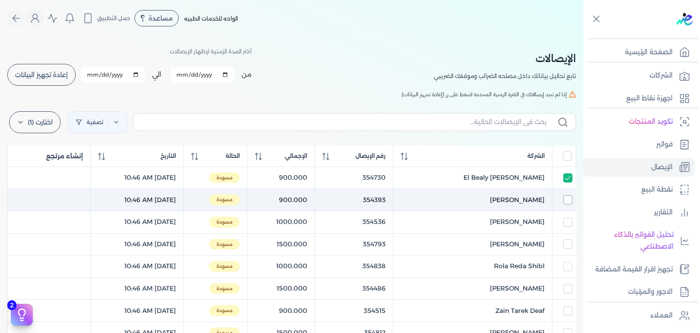
click at [563, 201] on input "checkbox" at bounding box center [567, 199] width 9 height 9
checkbox input "true"
checkbox input "false"
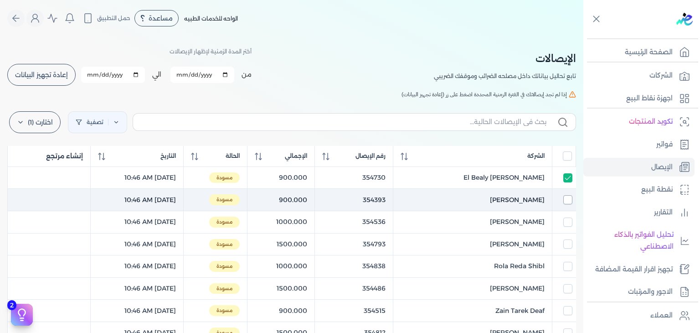
checkbox input "false"
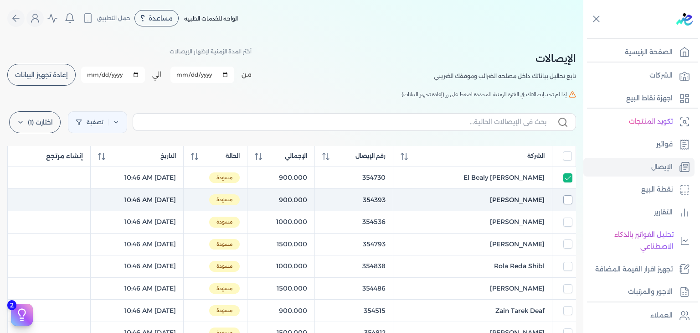
checkbox input "false"
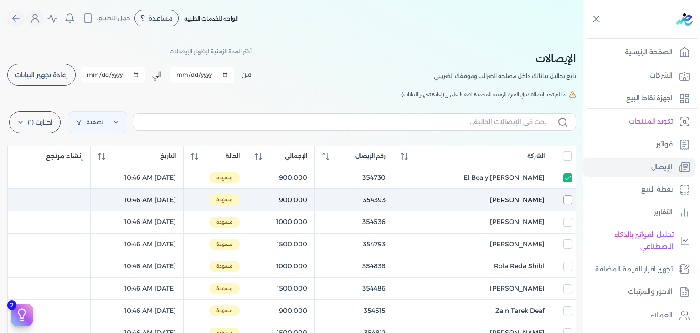
checkbox input "false"
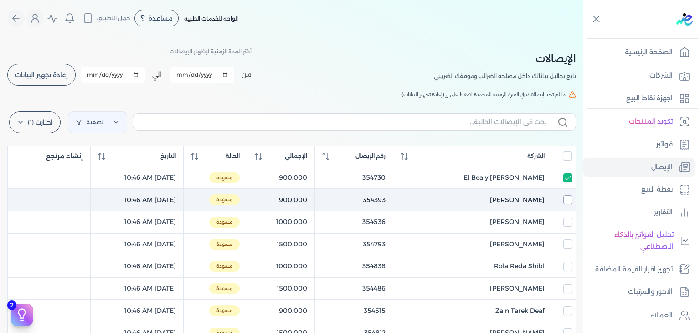
checkbox input "false"
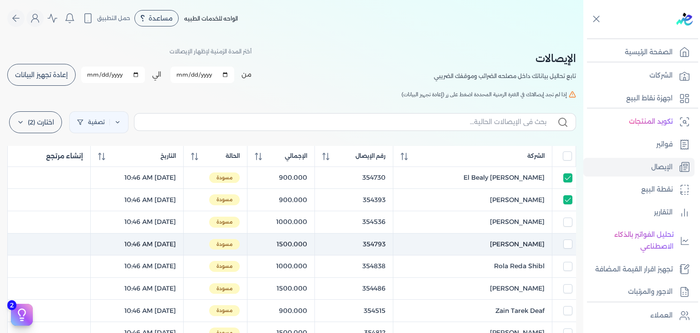
drag, startPoint x: 567, startPoint y: 221, endPoint x: 567, endPoint y: 237, distance: 16.4
click at [567, 222] on input "checkbox" at bounding box center [567, 221] width 9 height 9
checkbox input "true"
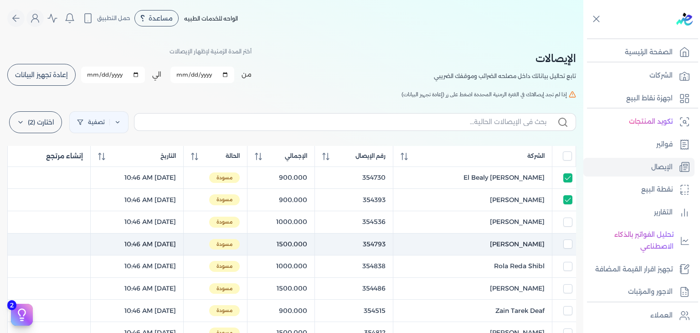
checkbox input "true"
checkbox input "false"
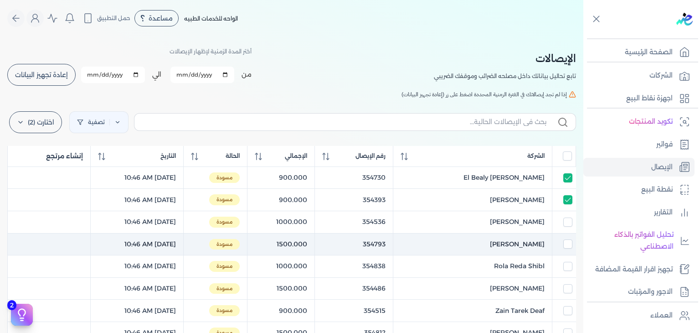
checkbox input "false"
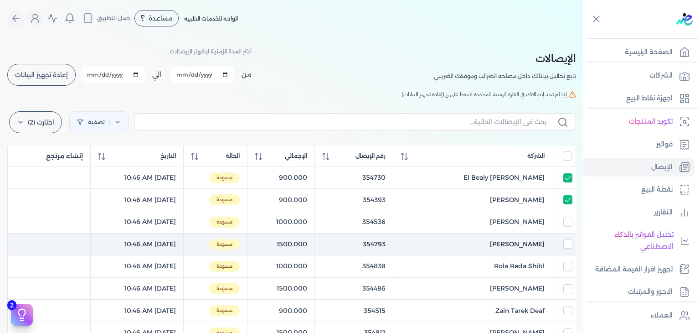
checkbox input "false"
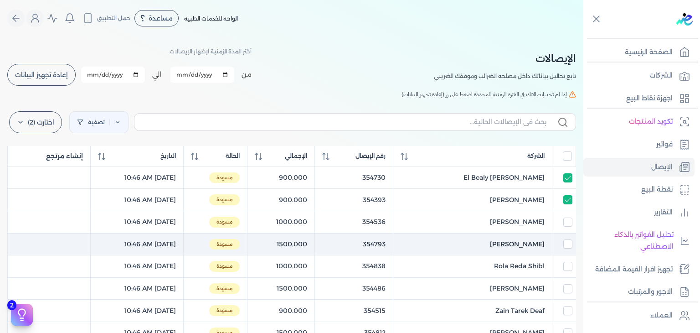
checkbox input "false"
click at [567, 240] on input "checkbox" at bounding box center [567, 243] width 9 height 9
checkbox input "true"
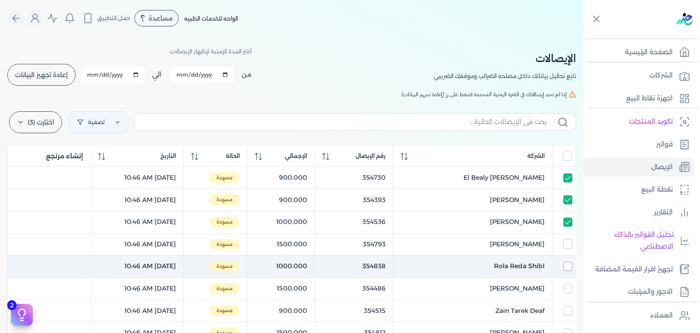
checkbox input "true"
checkbox input "false"
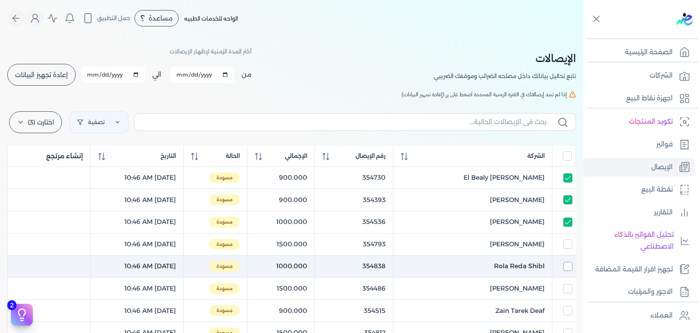
checkbox input "false"
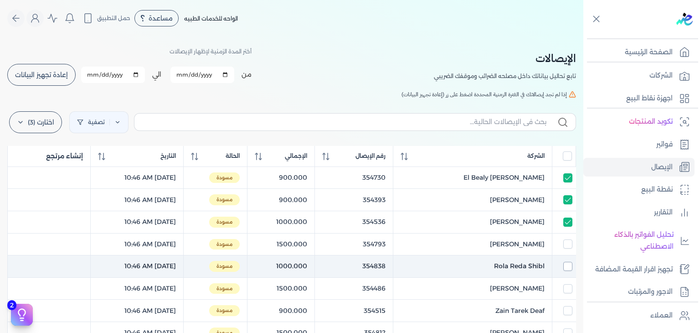
checkbox input "false"
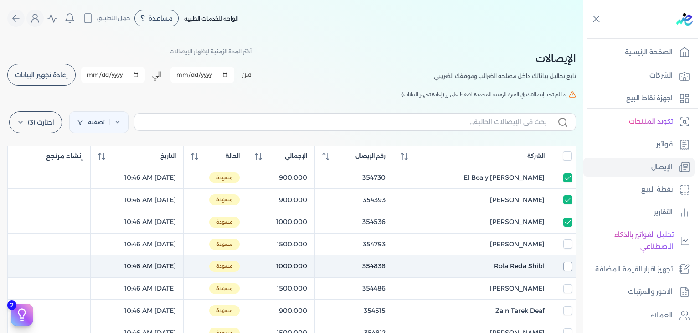
checkbox input "false"
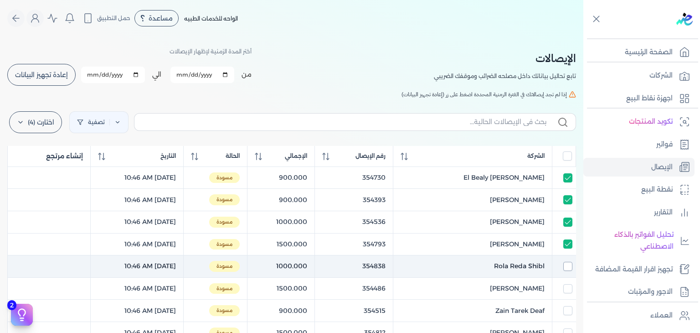
click at [567, 263] on input "checkbox" at bounding box center [567, 266] width 9 height 9
checkbox input "true"
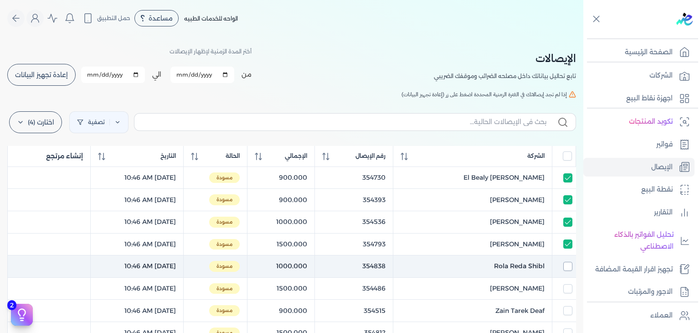
checkbox input "true"
checkbox input "false"
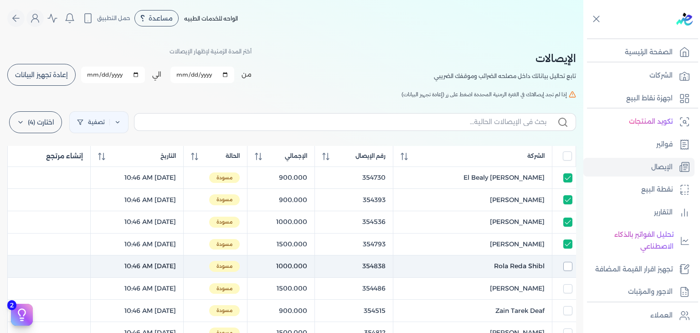
checkbox input "false"
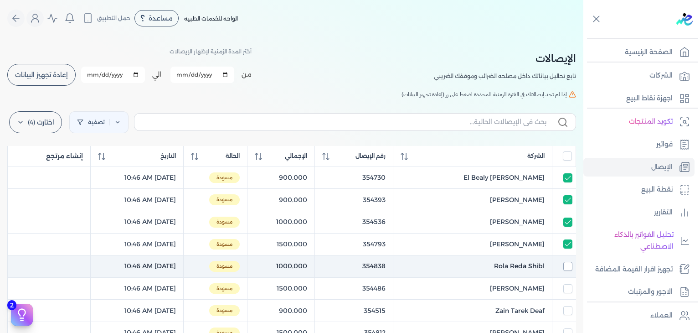
checkbox input "false"
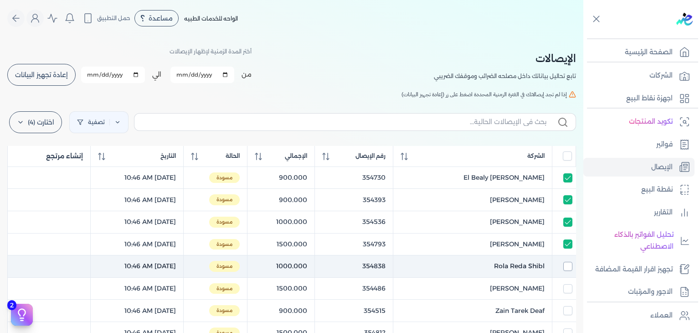
checkbox input "false"
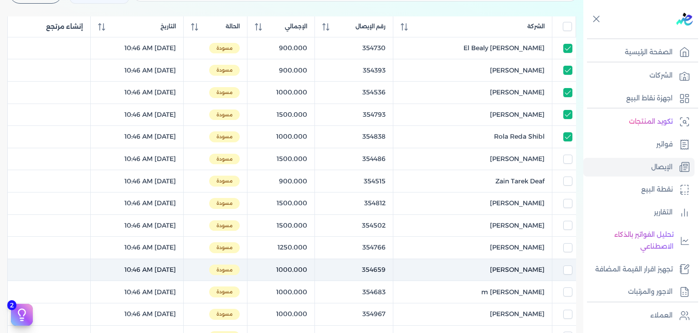
scroll to position [137, 0]
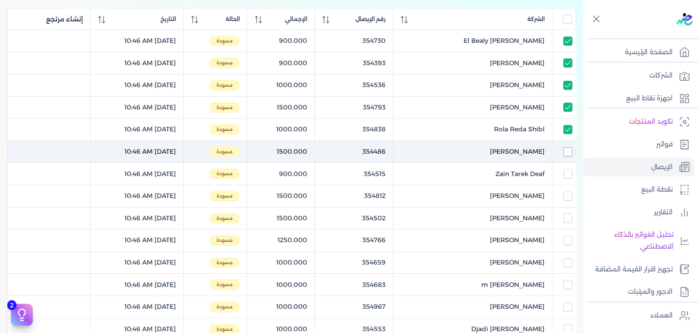
click at [569, 146] on td at bounding box center [564, 151] width 24 height 22
checkbox input "true"
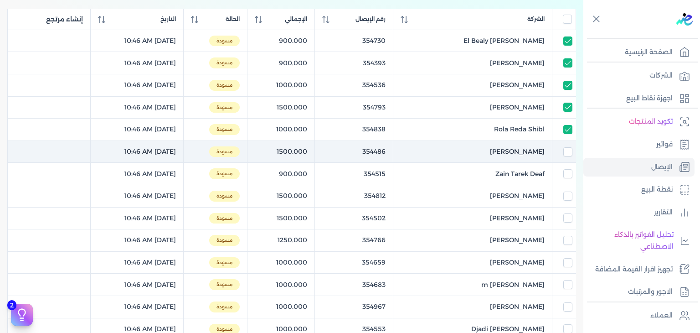
checkbox input "true"
checkbox input "false"
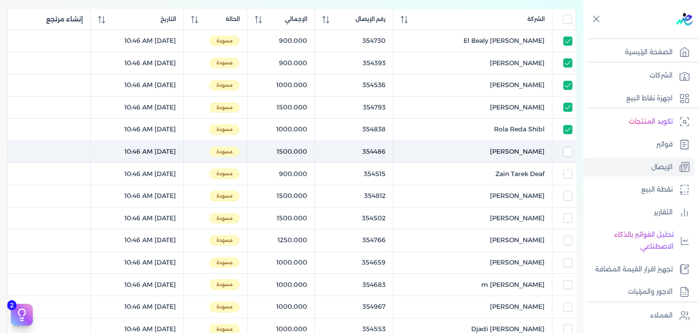
checkbox input "false"
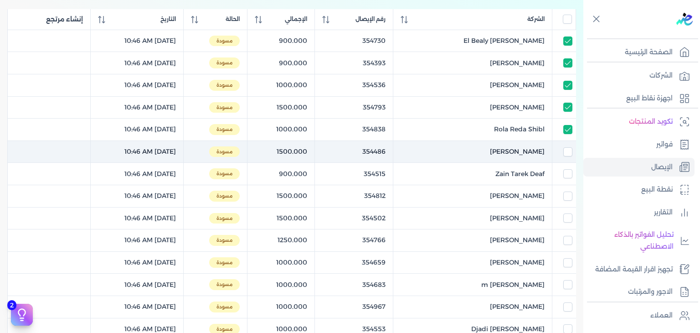
checkbox input "false"
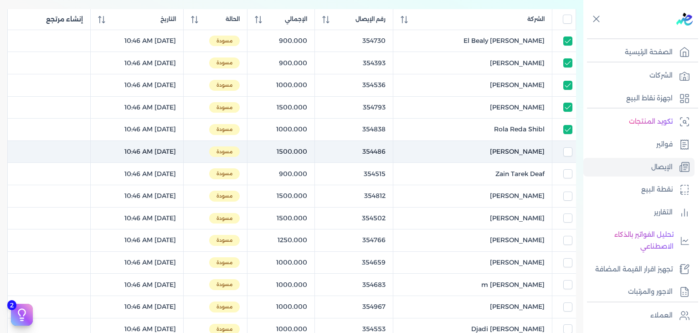
checkbox input "false"
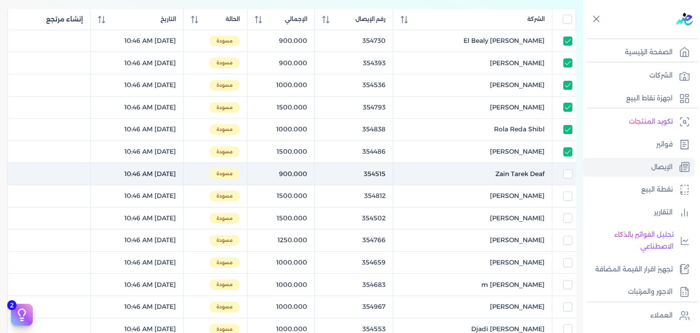
click at [567, 183] on td at bounding box center [564, 174] width 24 height 22
checkbox input "true"
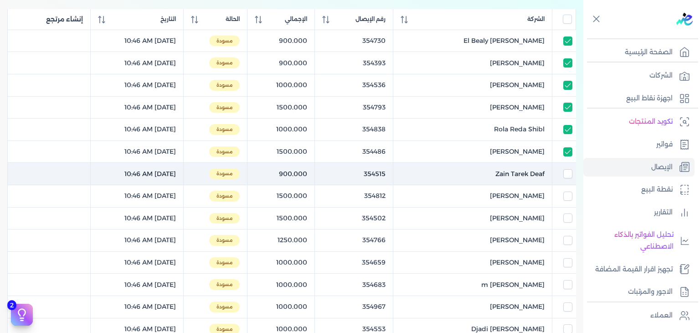
checkbox input "true"
checkbox input "false"
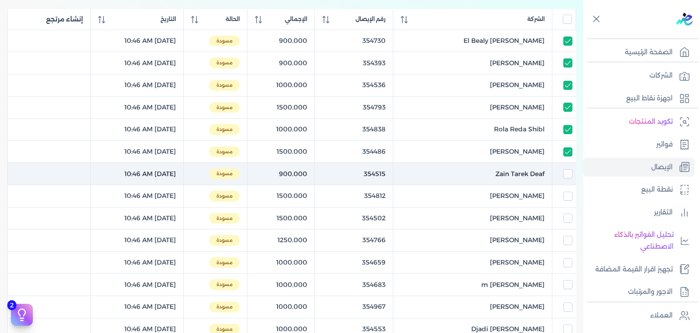
checkbox input "false"
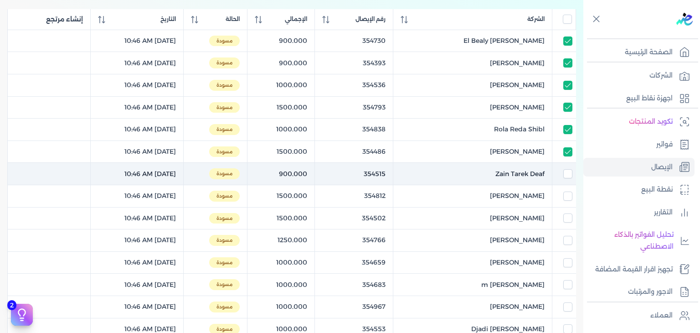
checkbox input "false"
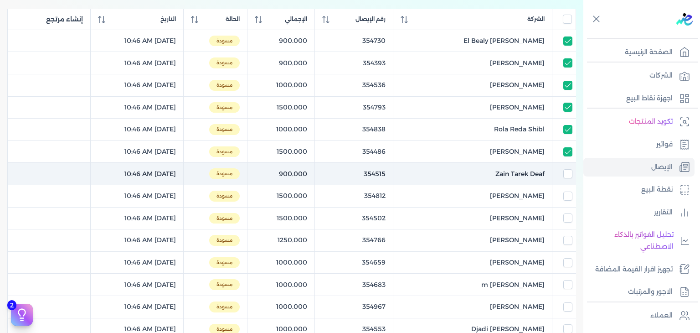
checkbox input "false"
click at [567, 181] on td at bounding box center [564, 174] width 24 height 22
checkbox input "true"
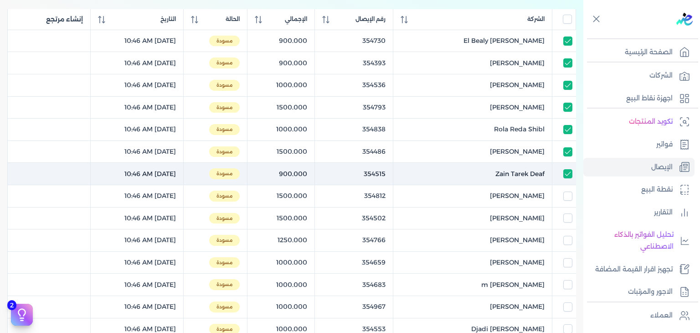
checkbox input "true"
checkbox input "false"
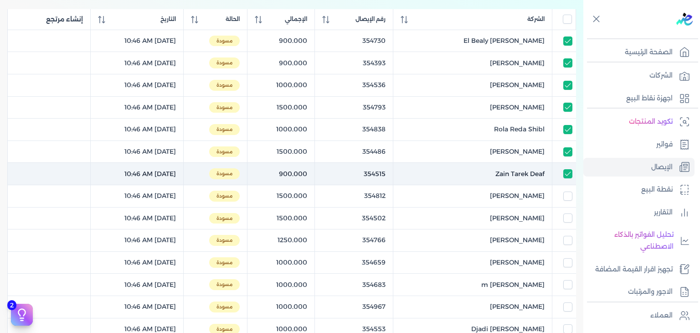
checkbox input "false"
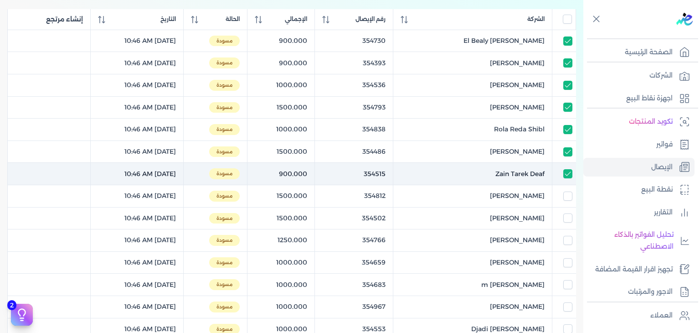
checkbox input "false"
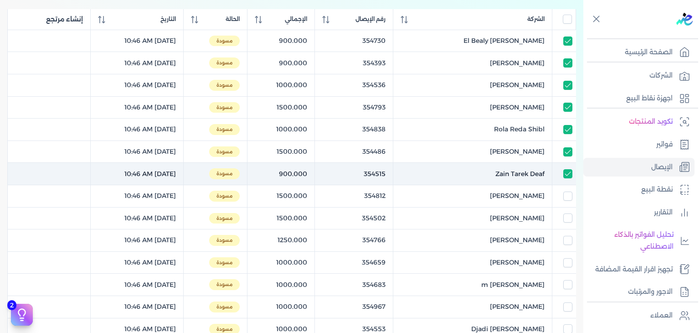
checkbox input "false"
click at [567, 181] on td at bounding box center [564, 174] width 24 height 22
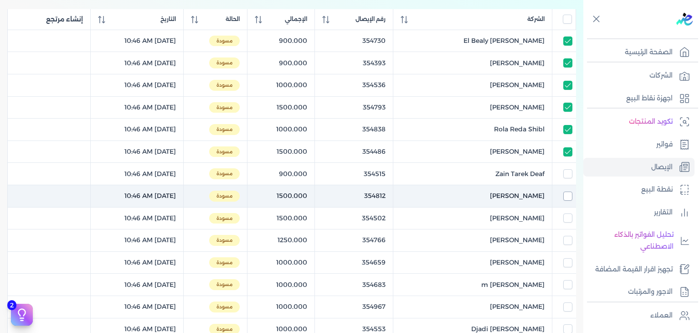
checkbox input "true"
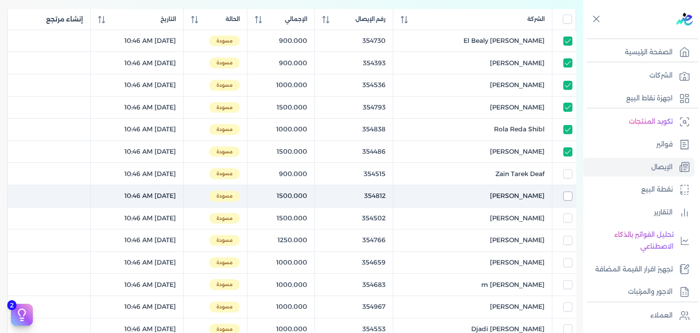
checkbox input "true"
checkbox input "false"
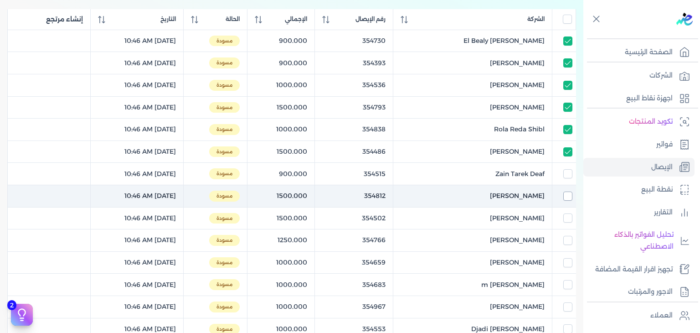
checkbox input "false"
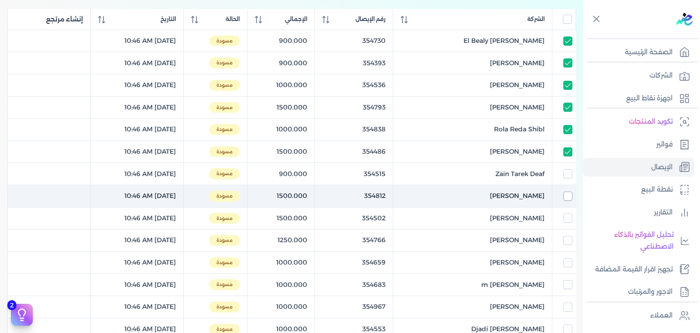
checkbox input "false"
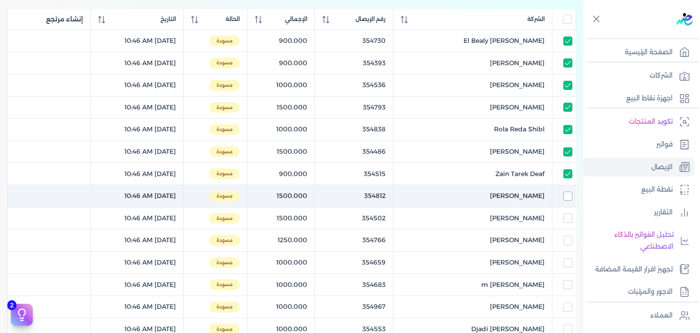
click at [567, 195] on input "checkbox" at bounding box center [567, 195] width 9 height 9
checkbox input "true"
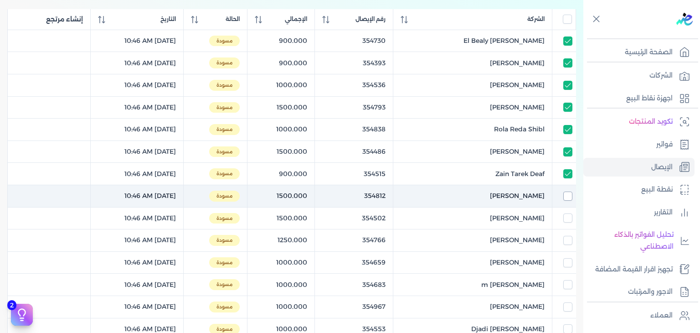
checkbox input "true"
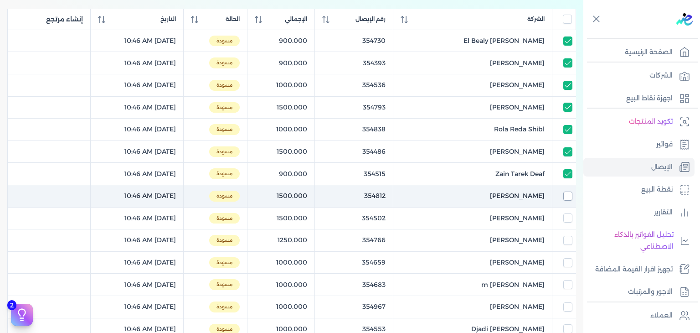
checkbox input "false"
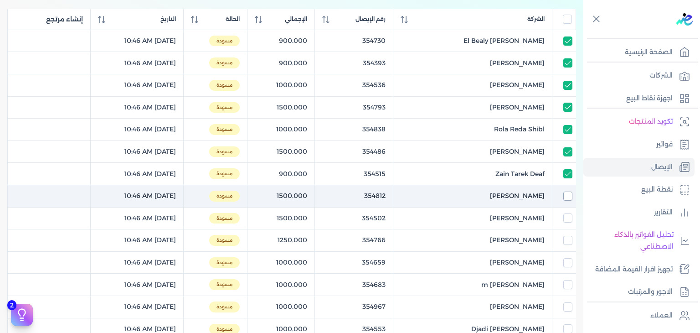
checkbox input "false"
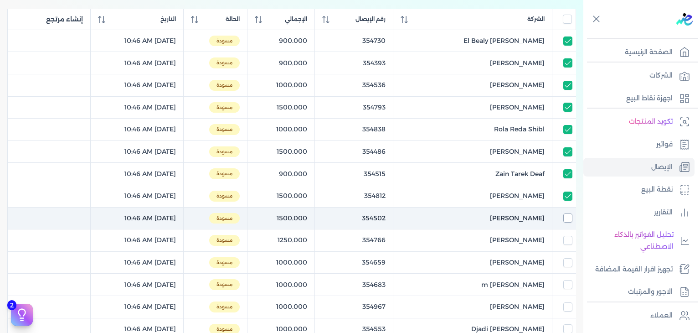
click at [567, 214] on input "checkbox" at bounding box center [567, 217] width 9 height 9
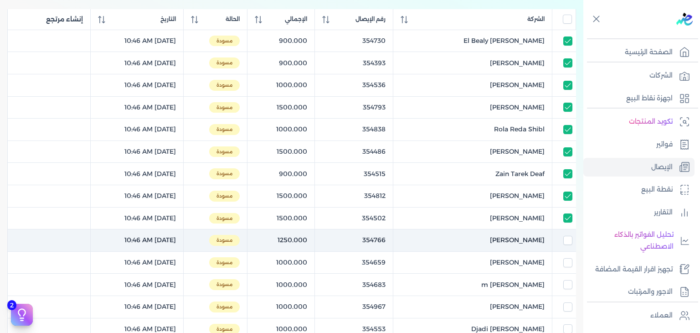
click at [567, 245] on td at bounding box center [564, 240] width 24 height 22
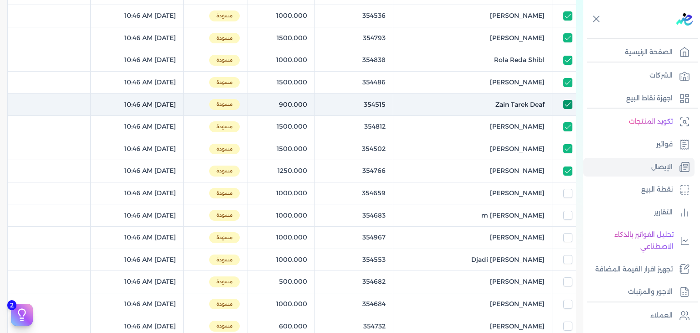
scroll to position [273, 0]
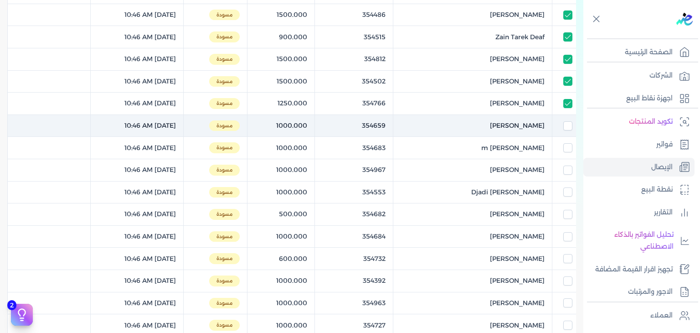
click at [562, 127] on div at bounding box center [564, 125] width 16 height 9
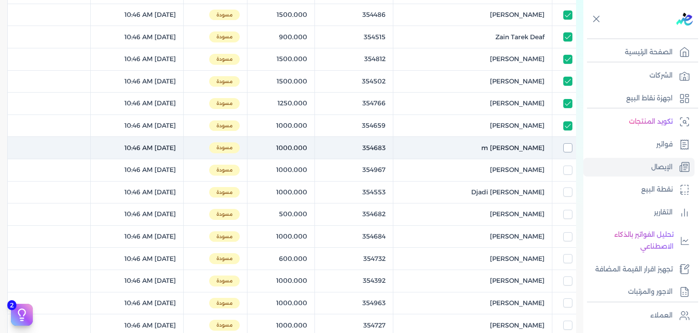
click at [572, 146] on input "checkbox" at bounding box center [567, 147] width 9 height 9
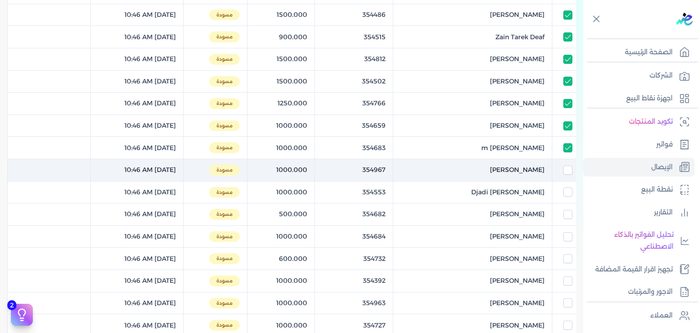
click at [570, 161] on td at bounding box center [564, 170] width 24 height 22
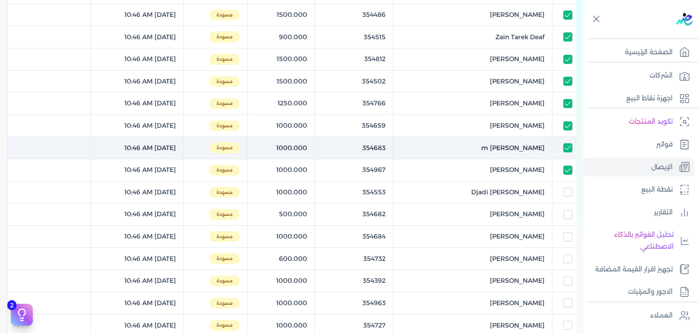
scroll to position [46, 0]
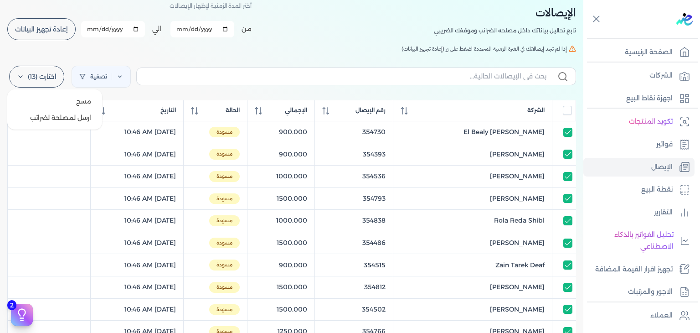
click at [39, 81] on label "اختارت (13)" at bounding box center [36, 77] width 55 height 22
click at [55, 126] on ul "مسح ارسل لمصلحة لضرائب" at bounding box center [54, 109] width 95 height 40
click at [61, 119] on button "ارسل لمصلحة لضرائب" at bounding box center [55, 117] width 88 height 16
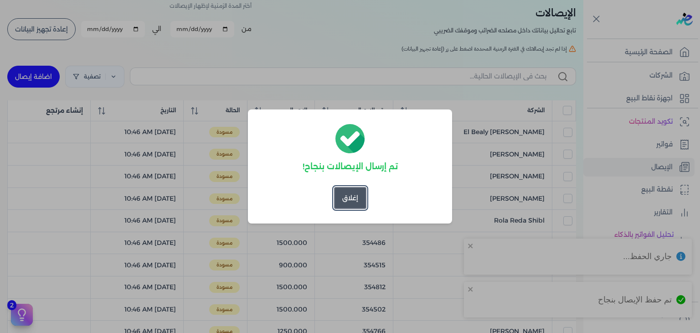
click at [335, 203] on button "إغلاق" at bounding box center [350, 198] width 32 height 22
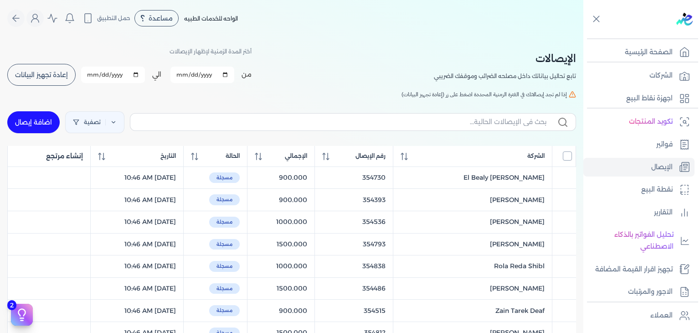
click at [568, 155] on input "All items unselected" at bounding box center [567, 155] width 9 height 9
click at [31, 113] on label "اختارت (19)" at bounding box center [37, 122] width 56 height 22
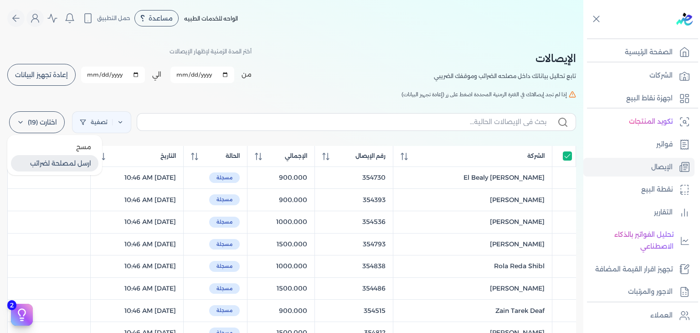
click at [58, 167] on button "ارسل لمصلحة لضرائب" at bounding box center [55, 163] width 88 height 16
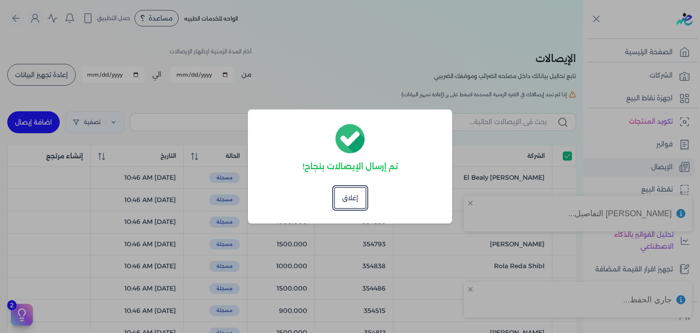
checkbox input "true"
click at [344, 206] on button "إغلاق" at bounding box center [350, 198] width 32 height 22
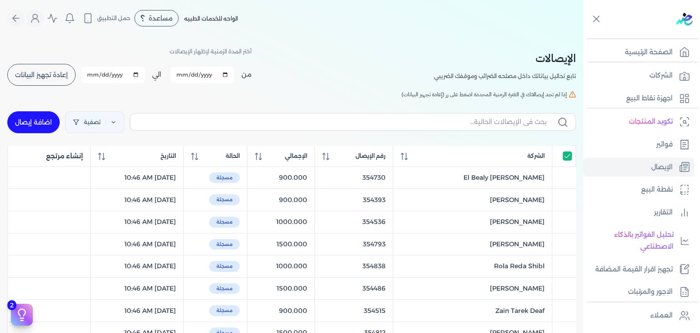
scroll to position [91, 0]
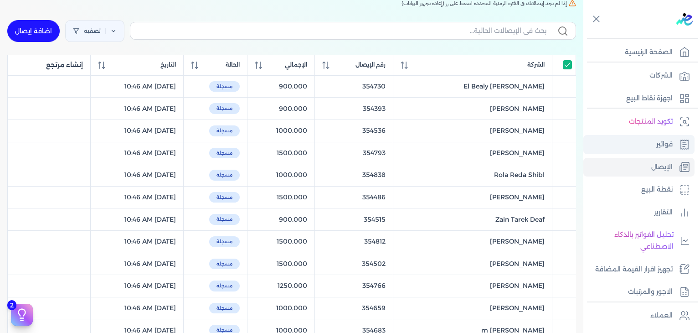
click at [649, 141] on link "فواتير" at bounding box center [638, 144] width 111 height 19
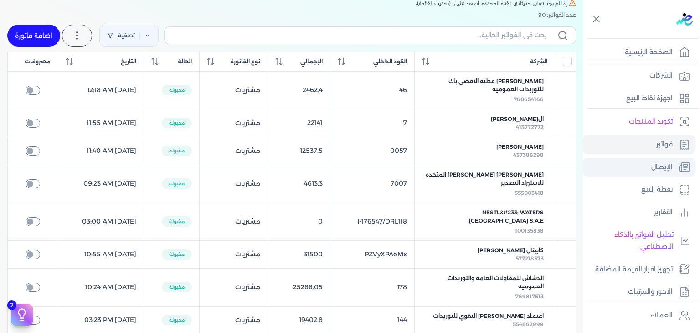
click at [653, 164] on p "الإيصال" at bounding box center [661, 167] width 21 height 12
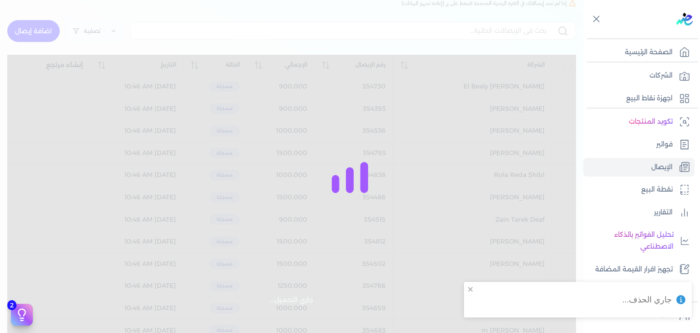
click at [566, 61] on div at bounding box center [350, 166] width 700 height 333
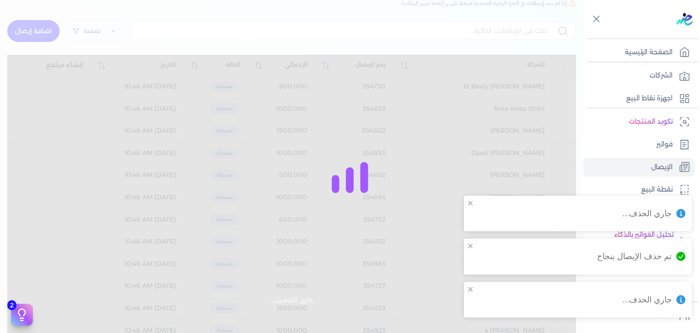
checkbox input "false"
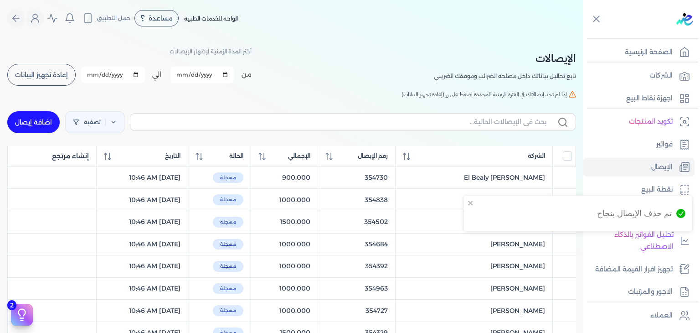
click at [26, 124] on link "اضافة إيصال" at bounding box center [33, 122] width 52 height 22
select select "EGP"
select select "EGS"
select select "B"
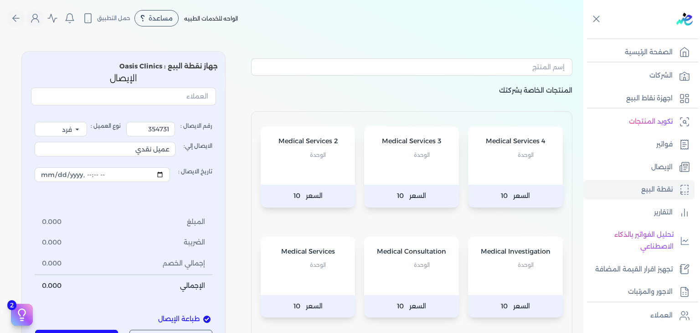
click at [387, 265] on p "الوحدة" at bounding box center [411, 265] width 77 height 12
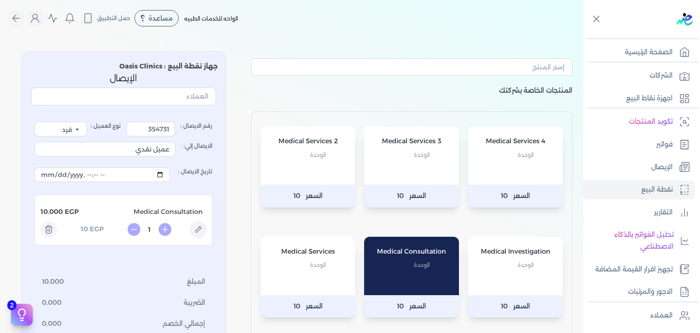
click at [200, 232] on icon at bounding box center [198, 229] width 7 height 7
type input "Medical Consultation"
type input "10"
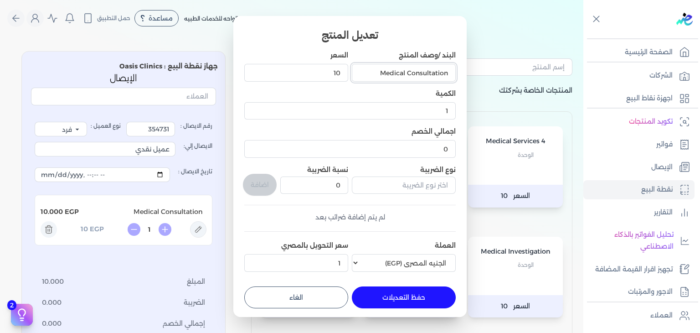
drag, startPoint x: 371, startPoint y: 75, endPoint x: 551, endPoint y: 94, distance: 180.6
click at [551, 94] on dialog "تعديل المنتج البند /وصف المنتج Medical Consultation السعر 10 الكمية 1 اجمالي ال…" at bounding box center [350, 166] width 700 height 333
paste input "Consultation (Vascular Surgery)"
type input "Consultation (Vascular Surgery)"
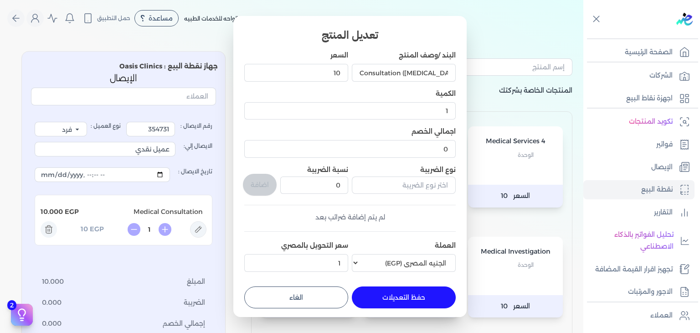
scroll to position [0, 0]
drag, startPoint x: 320, startPoint y: 66, endPoint x: 376, endPoint y: 79, distance: 57.3
click at [376, 79] on div "البند /وصف المنتج Consultation (Vascular Surgery) السعر 10 الكمية 1 اجمالي الخص…" at bounding box center [349, 163] width 211 height 225
type input "1000"
click at [432, 291] on button "حفظ التعديلات" at bounding box center [404, 297] width 104 height 22
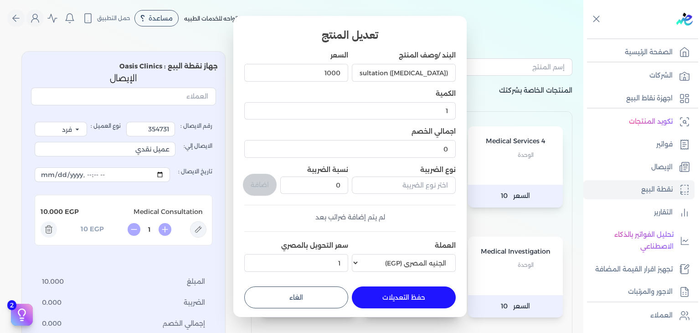
type input "0"
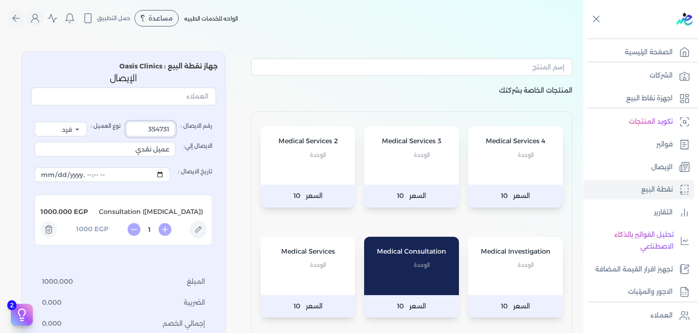
drag, startPoint x: 148, startPoint y: 129, endPoint x: 371, endPoint y: 149, distance: 223.8
click at [353, 153] on div "المنتجات الخاصة بشركتك Medical Services 4 الوحدة السعر 10 Medical Services 3 ال…" at bounding box center [291, 232] width 583 height 377
type input "3551891"
drag, startPoint x: 130, startPoint y: 151, endPoint x: 377, endPoint y: 209, distance: 253.7
click at [447, 168] on div "المنتجات الخاصة بشركتك Medical Services 4 الوحدة السعر 10 Medical Services 3 ال…" at bounding box center [291, 232] width 583 height 377
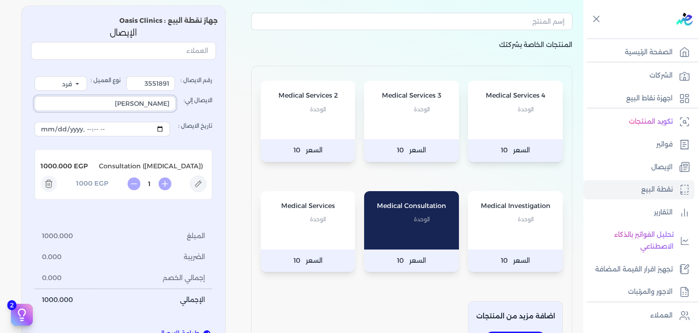
scroll to position [182, 0]
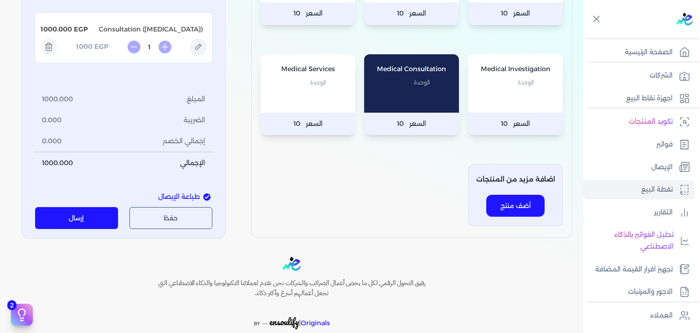
type input "Ola Ahmed Hassan"
click at [89, 222] on button "إرسال" at bounding box center [76, 218] width 83 height 22
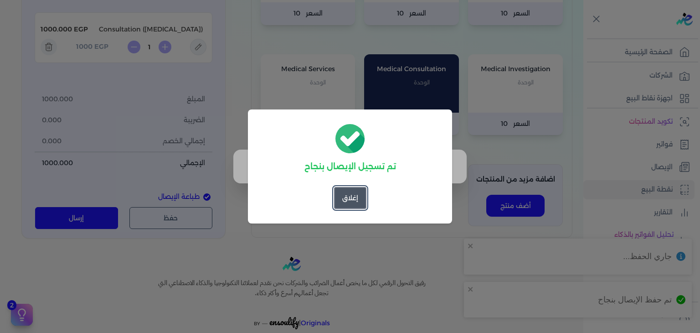
click at [345, 207] on button "إغلاق" at bounding box center [350, 198] width 32 height 22
